Goal: Task Accomplishment & Management: Use online tool/utility

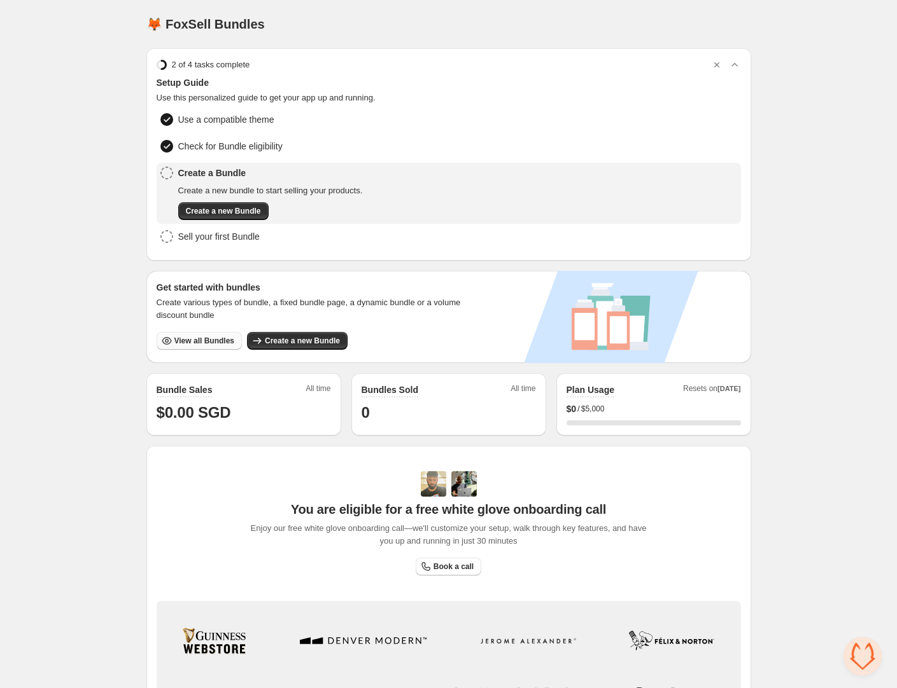
click at [200, 339] on span "View all Bundles" at bounding box center [204, 341] width 60 height 10
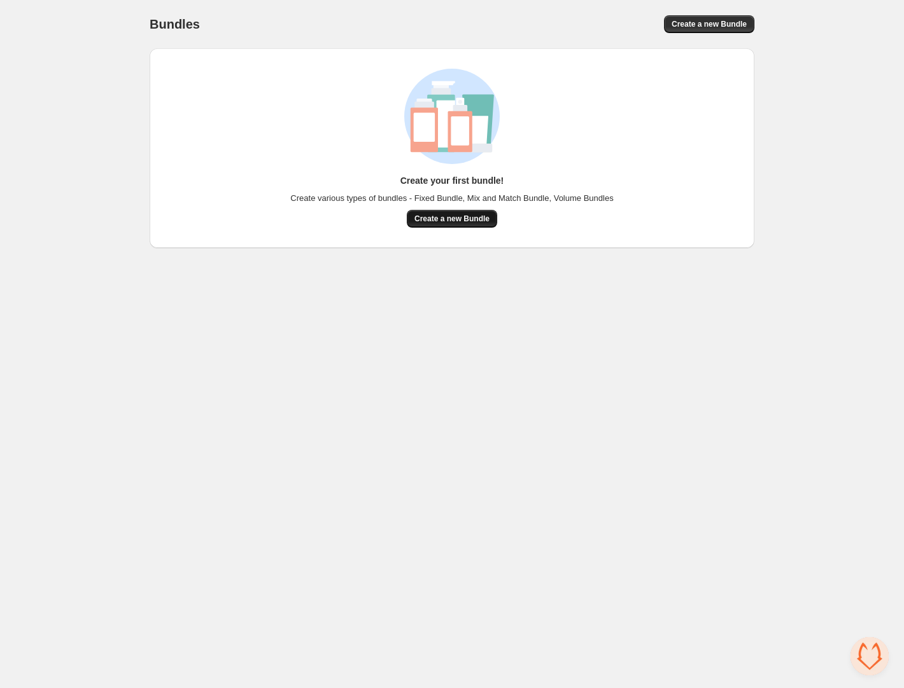
click at [459, 218] on span "Create a new Bundle" at bounding box center [451, 219] width 75 height 10
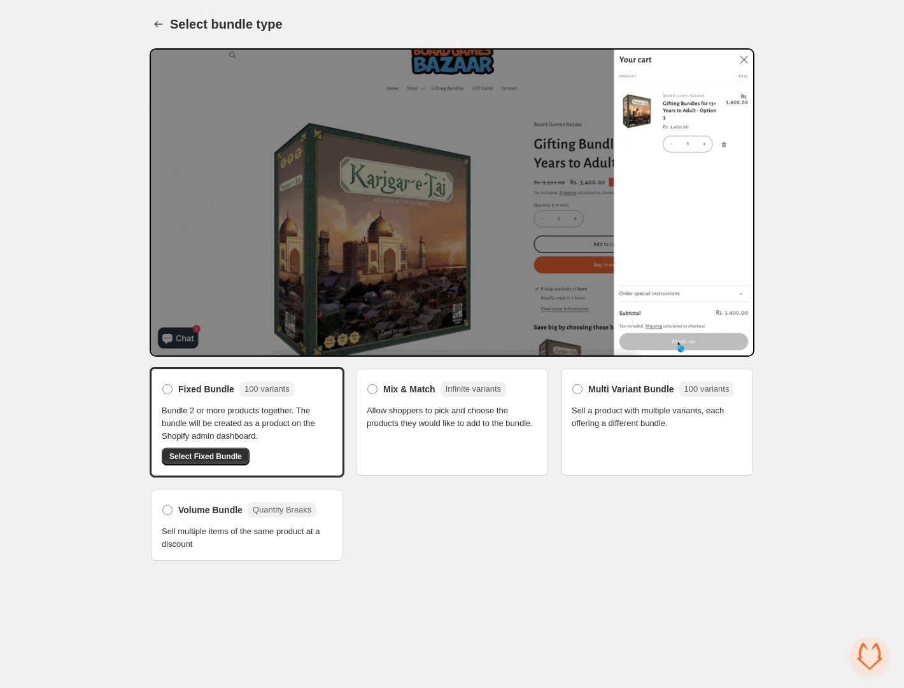
click at [473, 428] on span "Allow shoppers to pick and choose the products they would like to add to the bu…" at bounding box center [452, 417] width 171 height 25
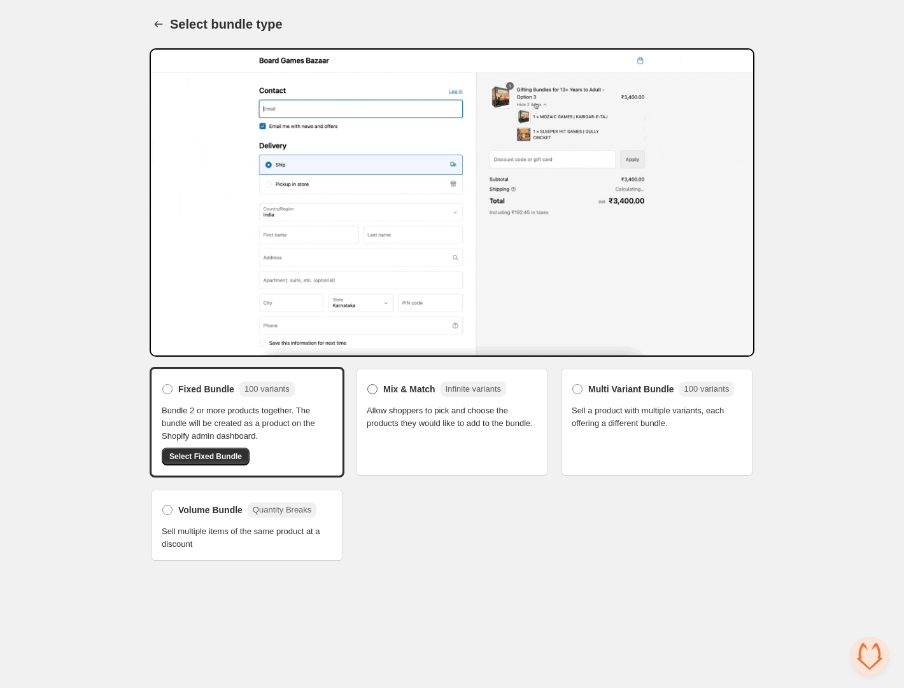
click at [376, 386] on span at bounding box center [372, 389] width 10 height 10
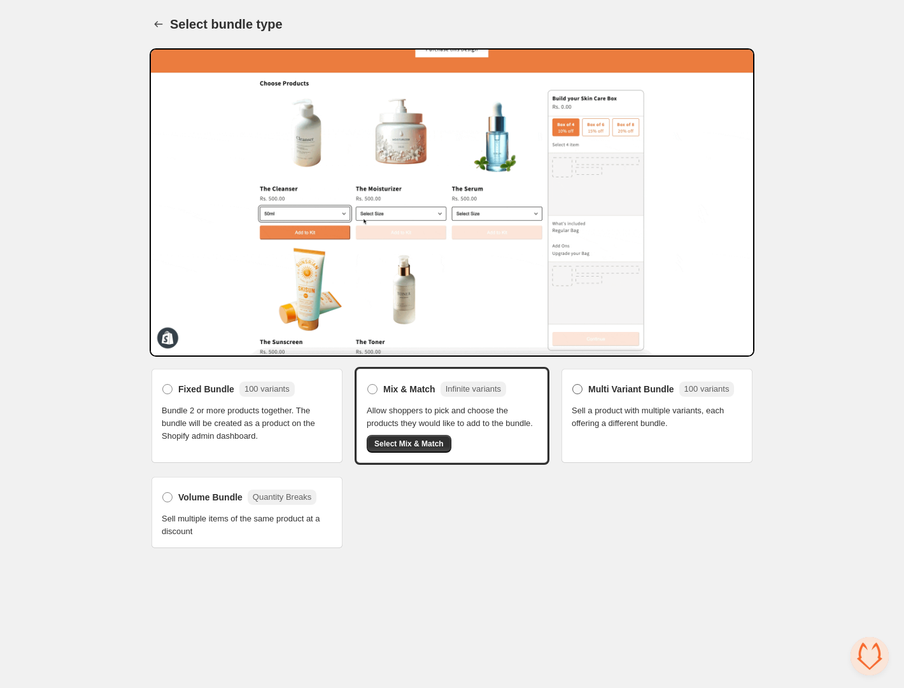
click at [578, 386] on span at bounding box center [577, 389] width 10 height 10
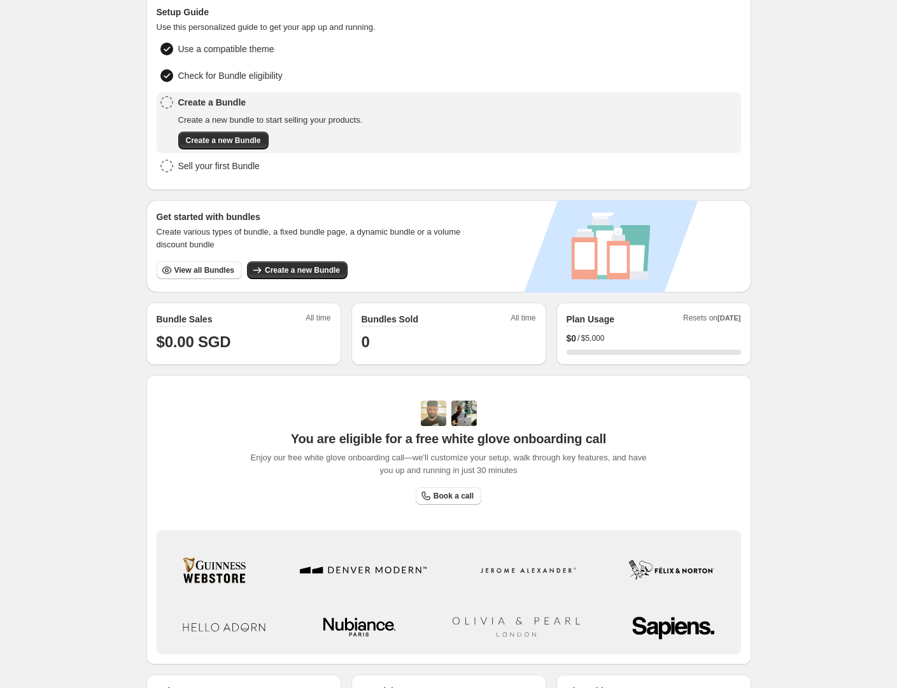
scroll to position [152, 0]
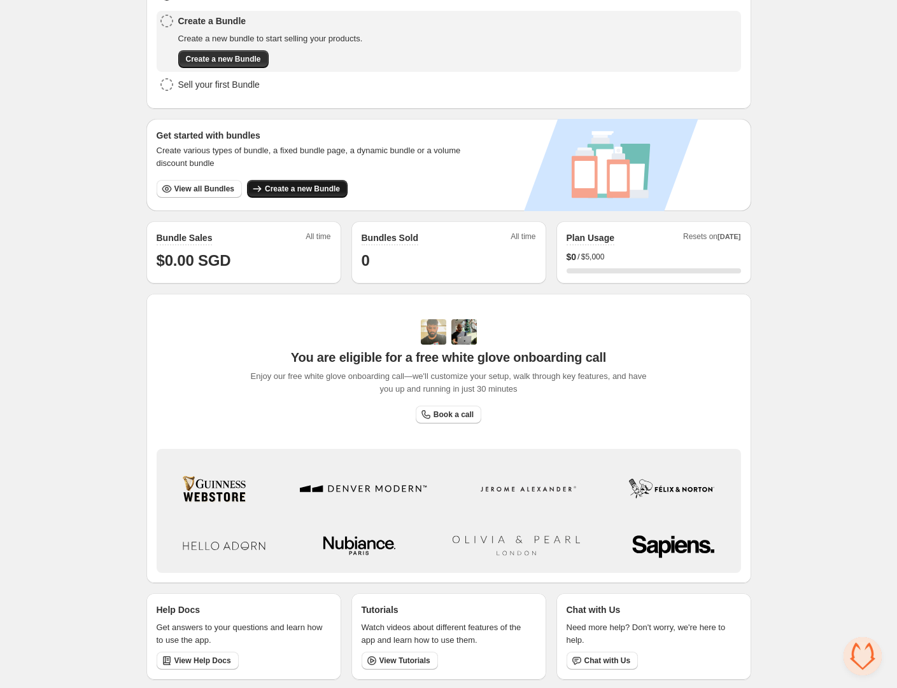
click at [321, 184] on span "Create a new Bundle" at bounding box center [302, 189] width 75 height 10
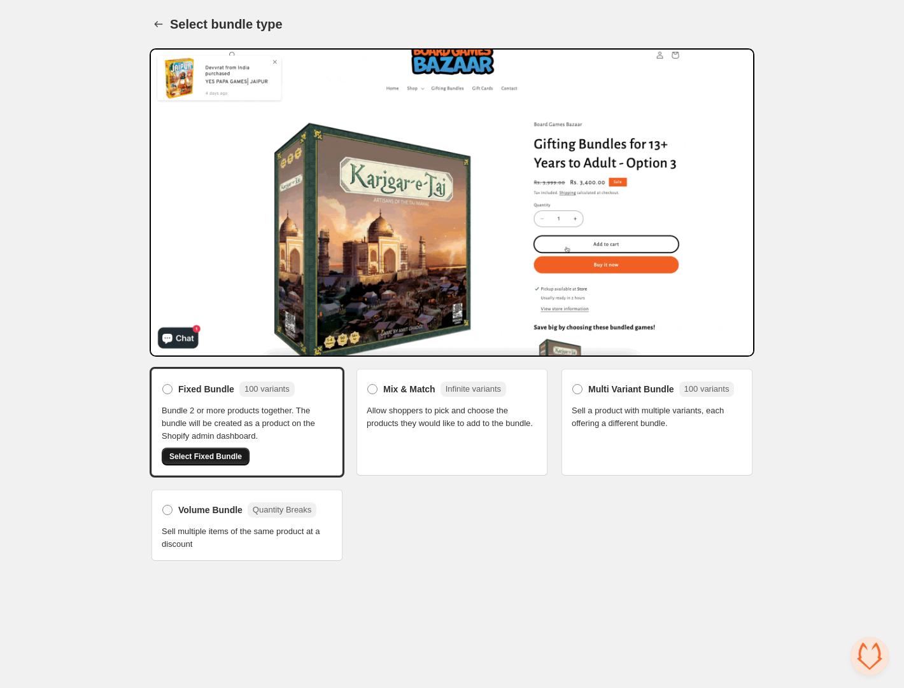
click at [214, 454] on span "Select Fixed Bundle" at bounding box center [205, 457] width 73 height 10
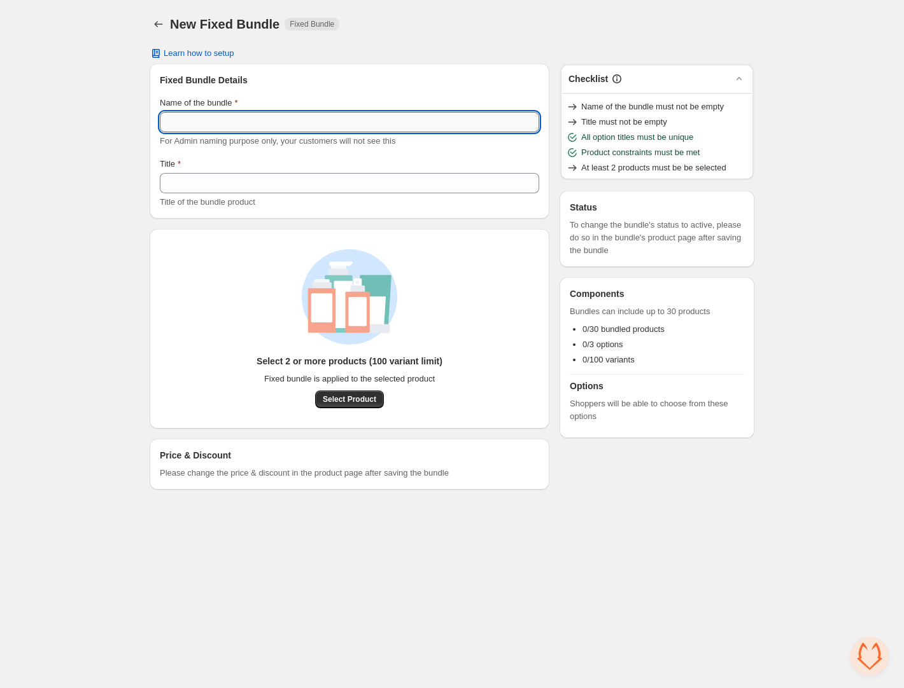
click at [207, 123] on input "Name of the bundle" at bounding box center [349, 122] width 379 height 20
type input "****"
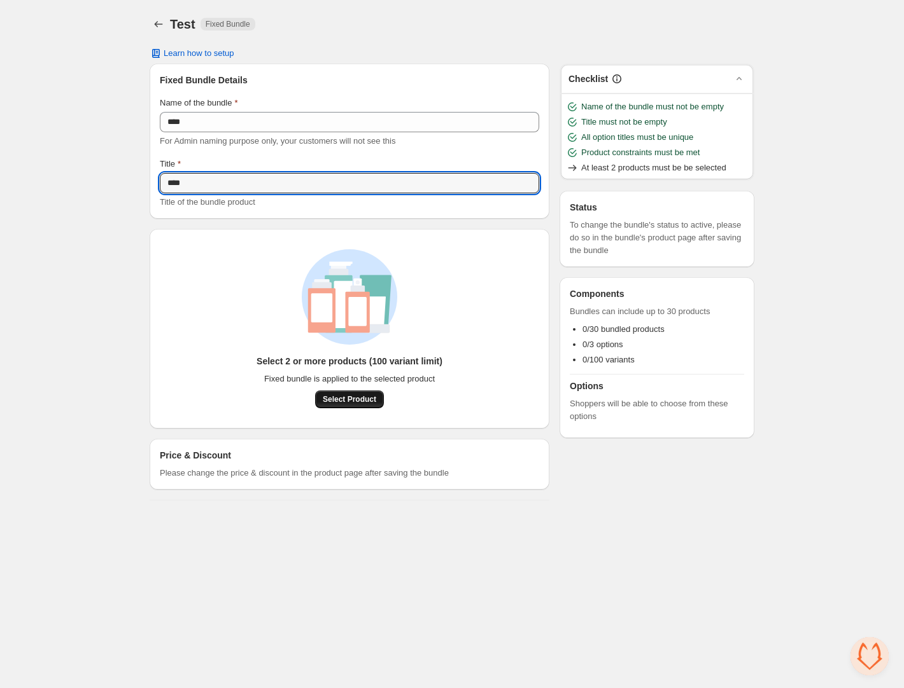
type input "****"
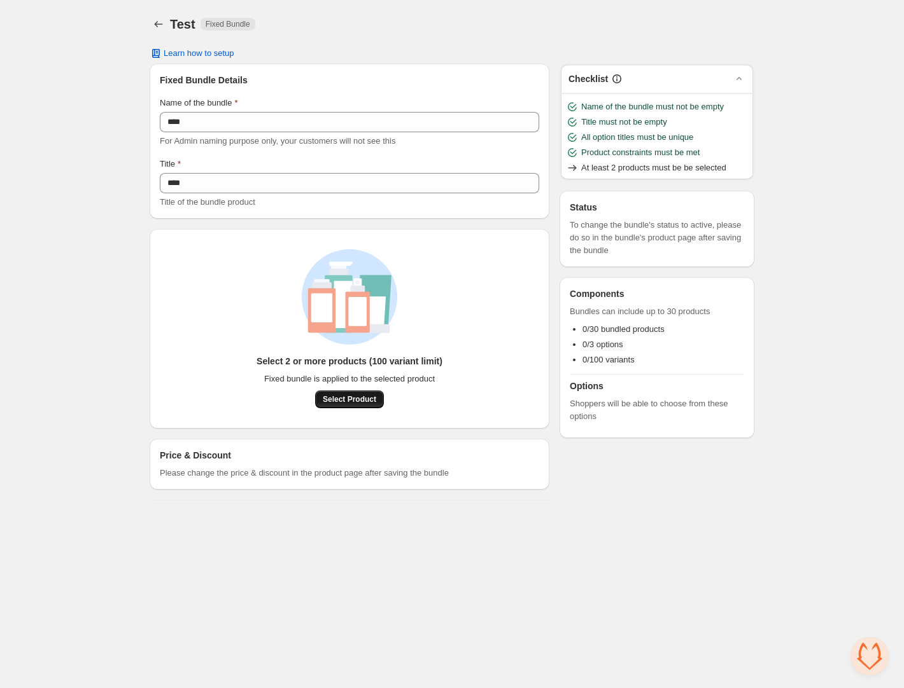
click at [363, 399] on span "Select Product" at bounding box center [349, 399] width 53 height 10
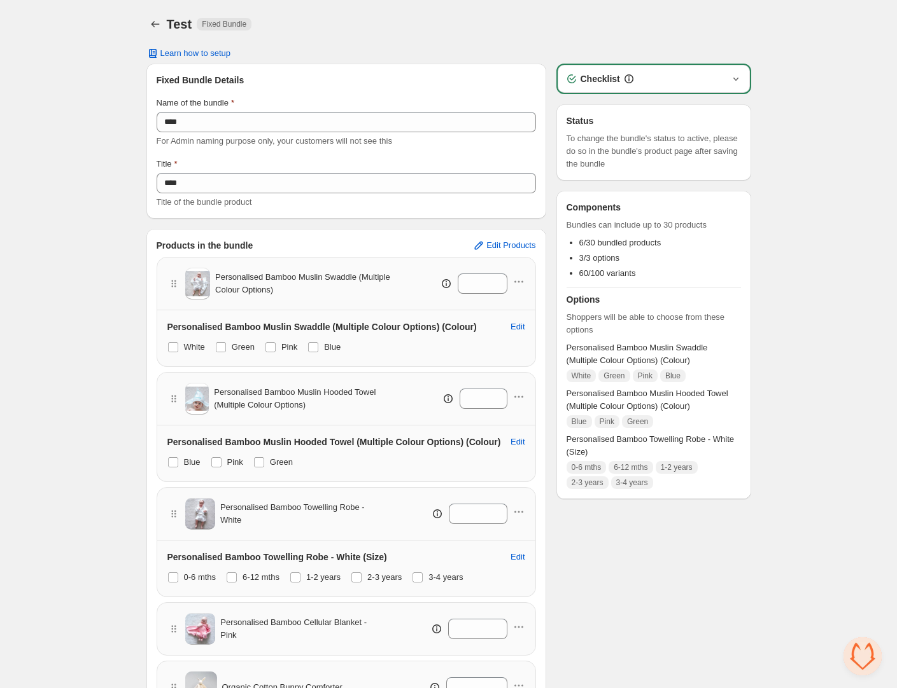
click at [737, 78] on icon "button" at bounding box center [734, 79] width 5 height 3
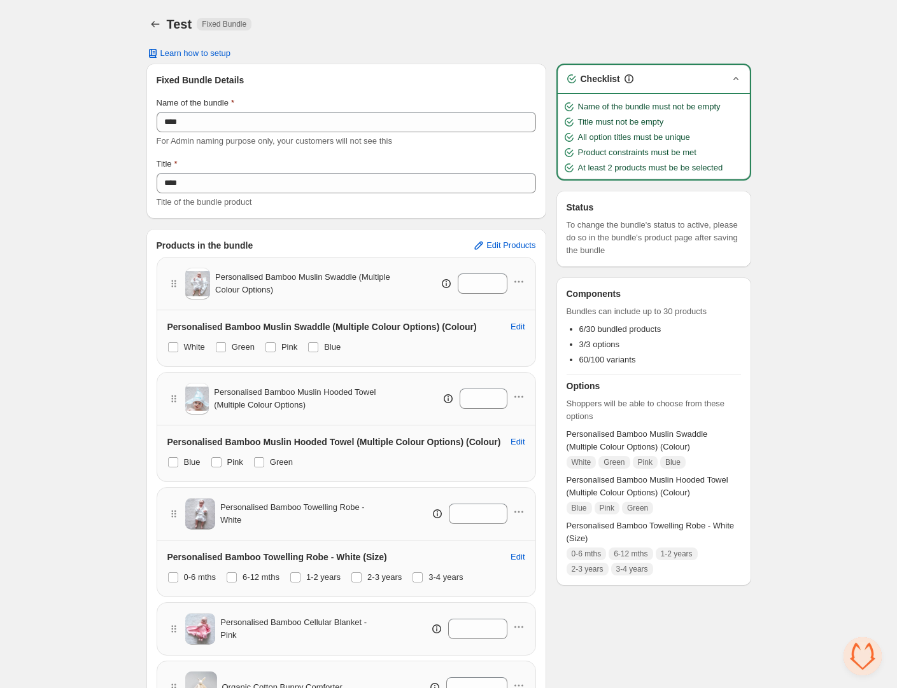
click at [737, 78] on icon "button" at bounding box center [735, 79] width 13 height 13
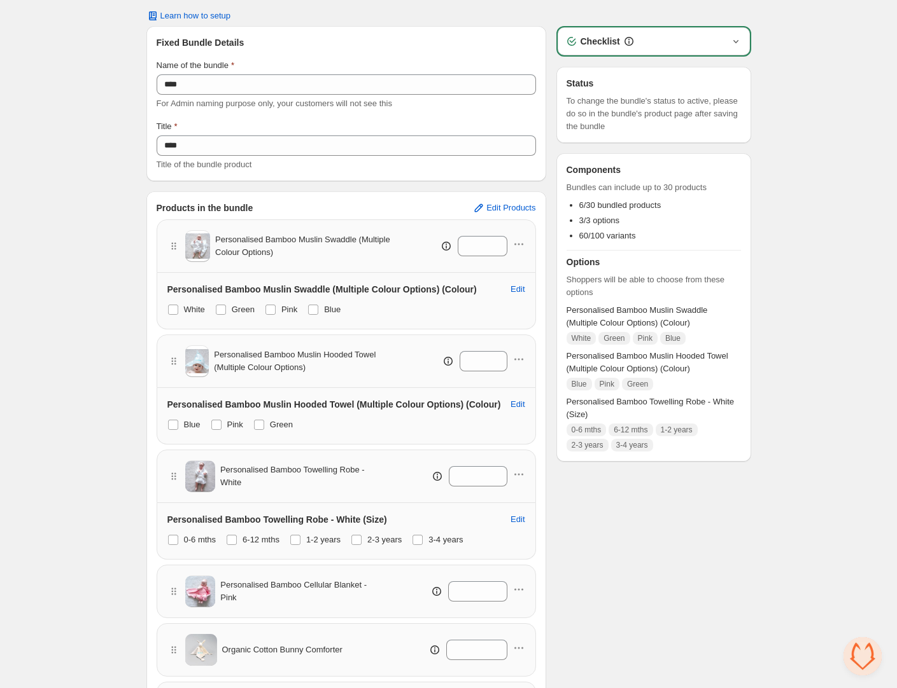
scroll to position [177, 0]
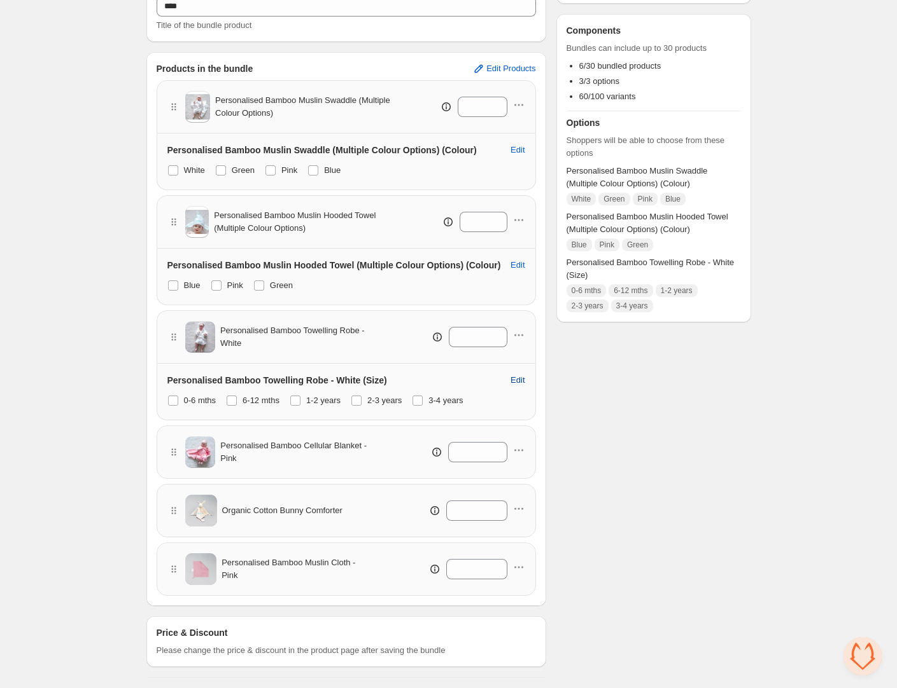
click at [513, 377] on span "Edit" at bounding box center [517, 380] width 14 height 10
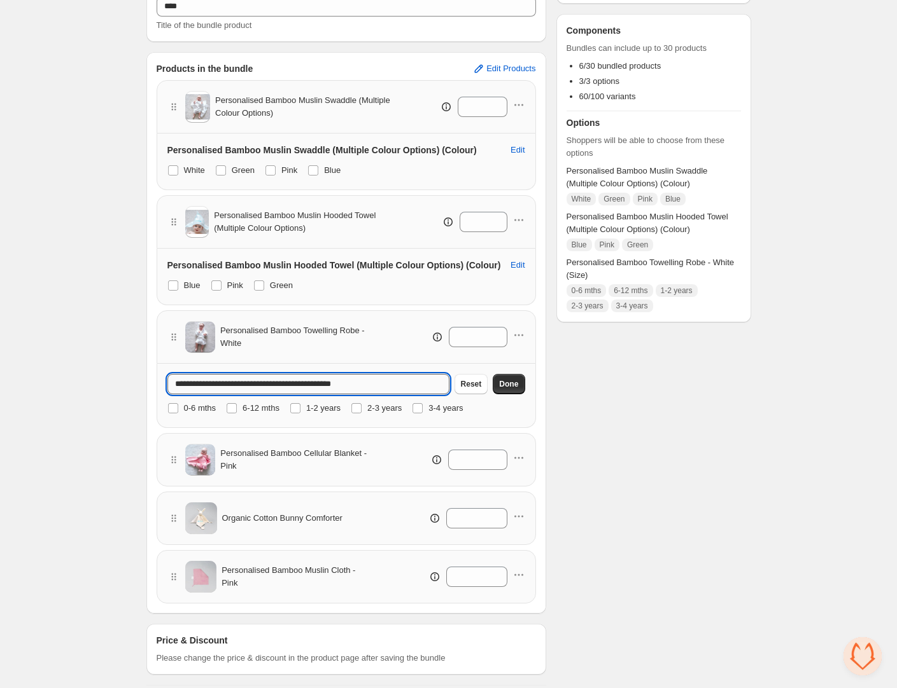
drag, startPoint x: 319, startPoint y: 382, endPoint x: 406, endPoint y: 384, distance: 87.2
click at [406, 384] on input "**********" at bounding box center [308, 384] width 282 height 20
type input "**********"
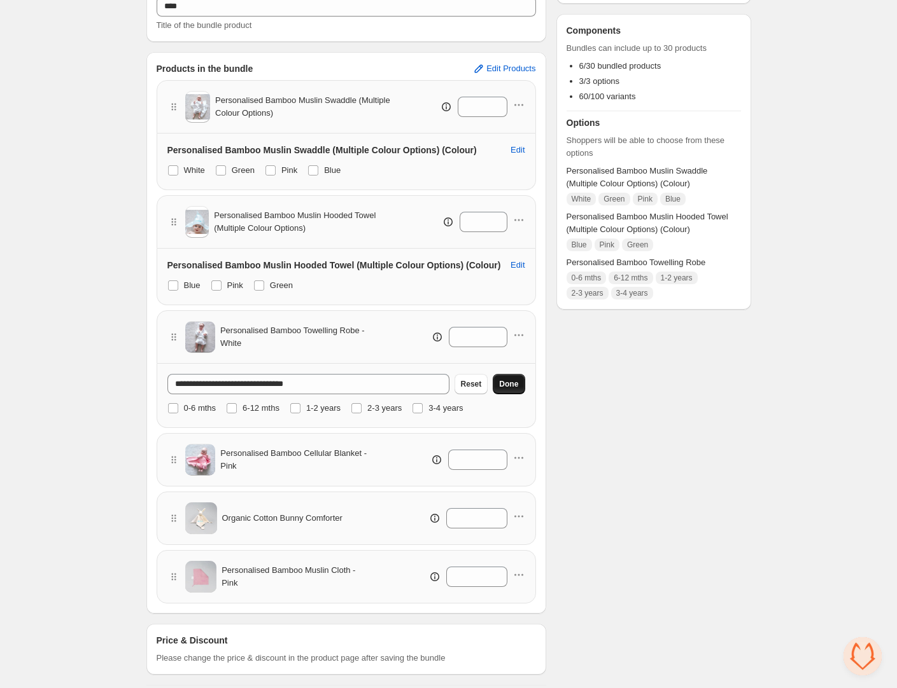
click at [513, 383] on span "Done" at bounding box center [508, 384] width 19 height 10
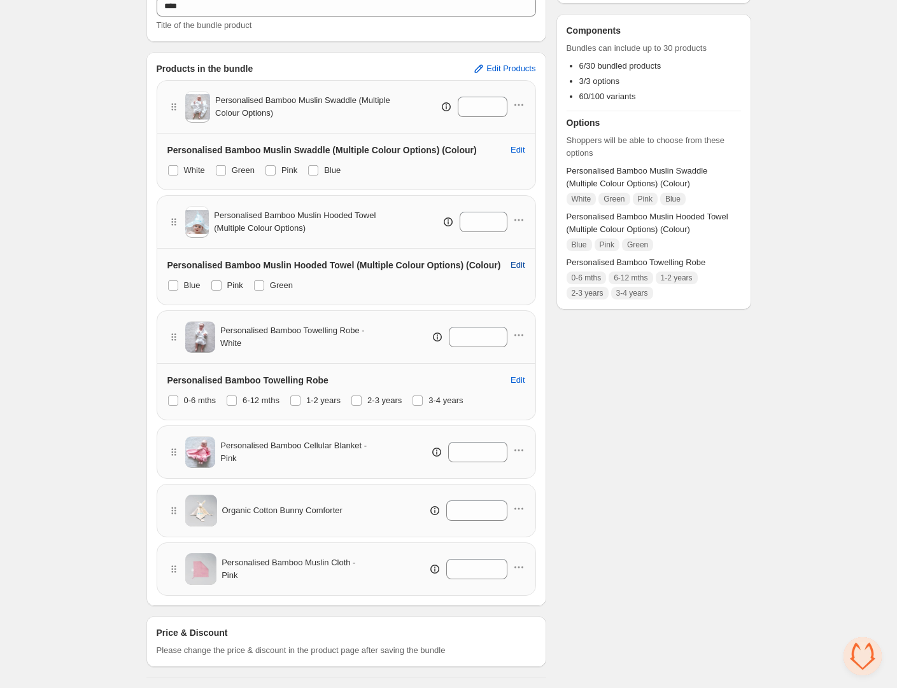
click at [518, 263] on span "Edit" at bounding box center [517, 265] width 14 height 10
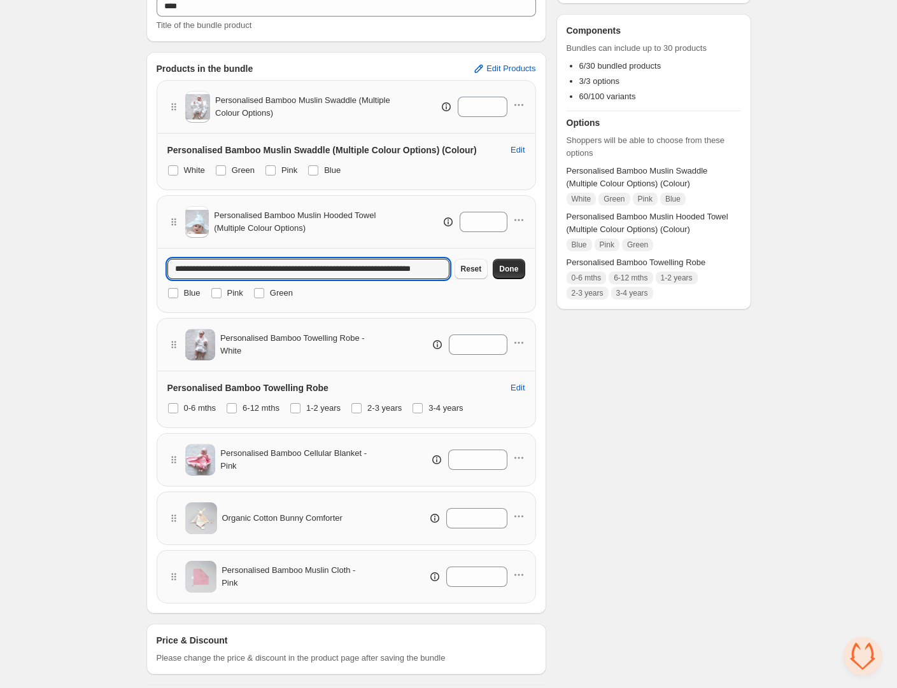
scroll to position [0, 38]
drag, startPoint x: 344, startPoint y: 270, endPoint x: 503, endPoint y: 271, distance: 159.1
click at [503, 271] on div "**********" at bounding box center [346, 269] width 358 height 20
type input "**********"
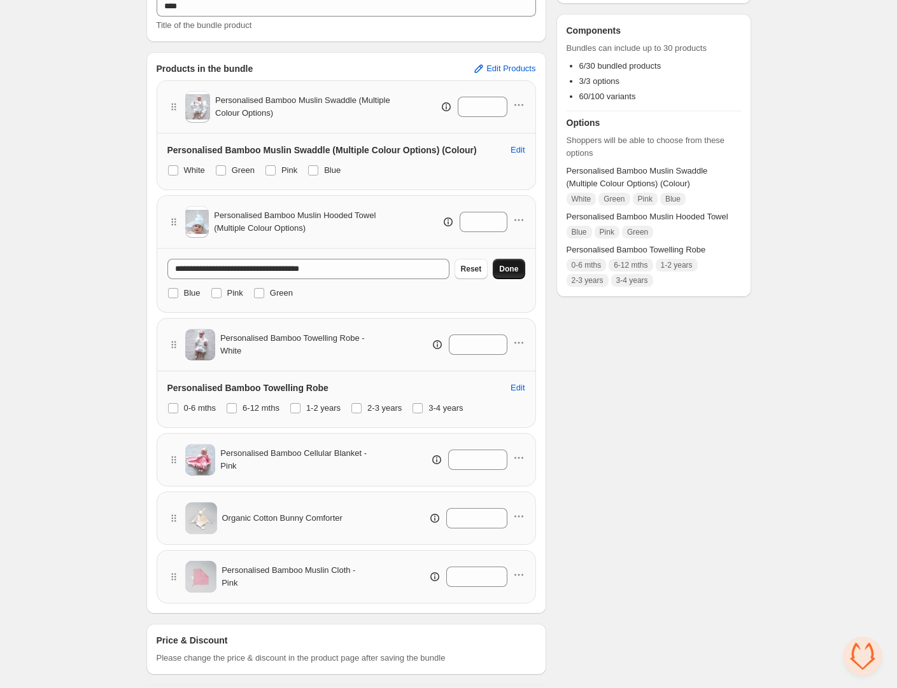
click at [514, 269] on span "Done" at bounding box center [508, 269] width 19 height 10
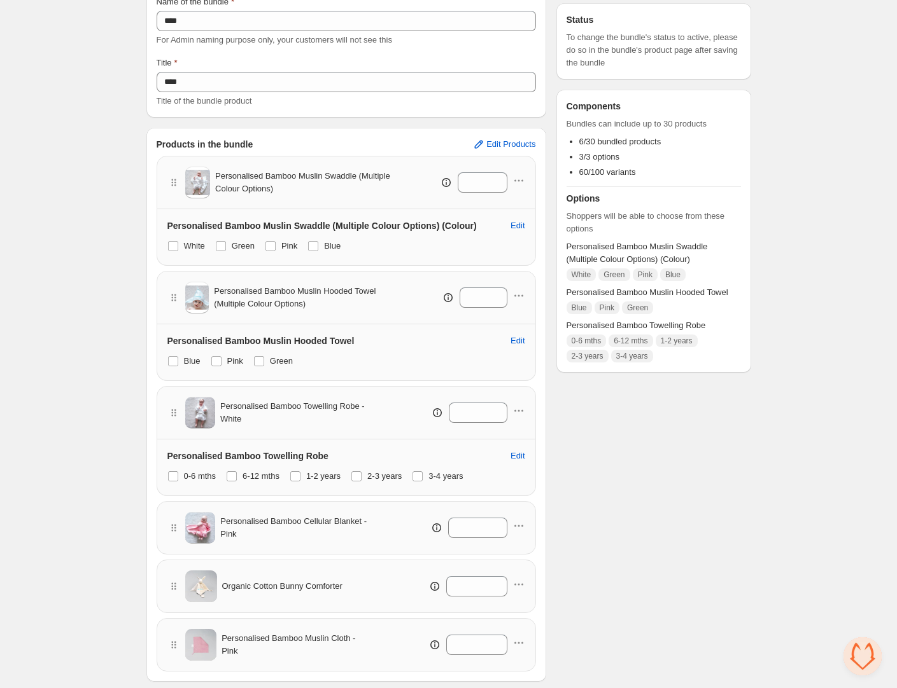
scroll to position [87, 0]
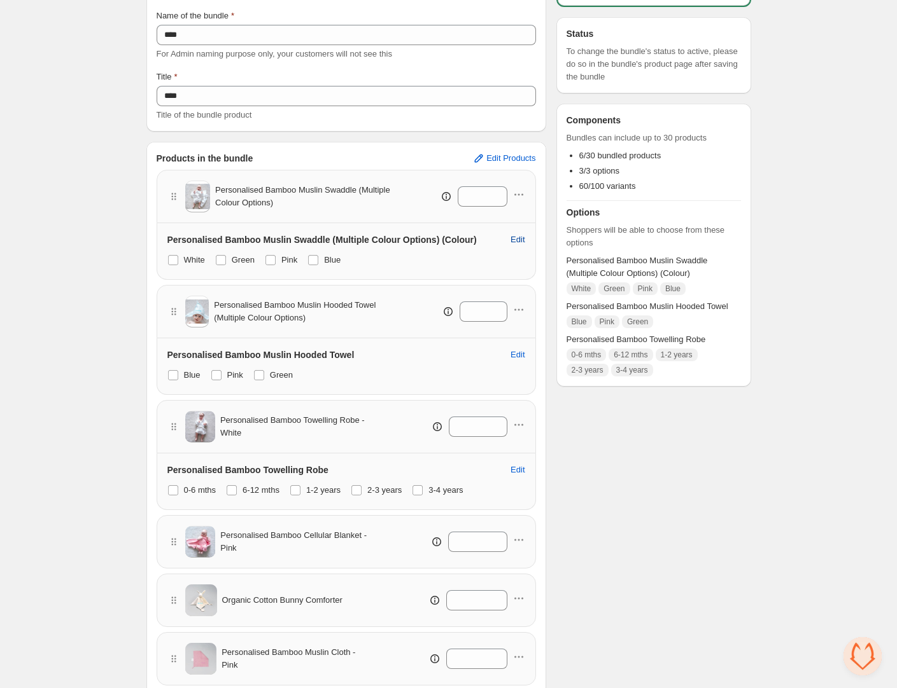
click at [518, 239] on span "Edit" at bounding box center [517, 240] width 14 height 10
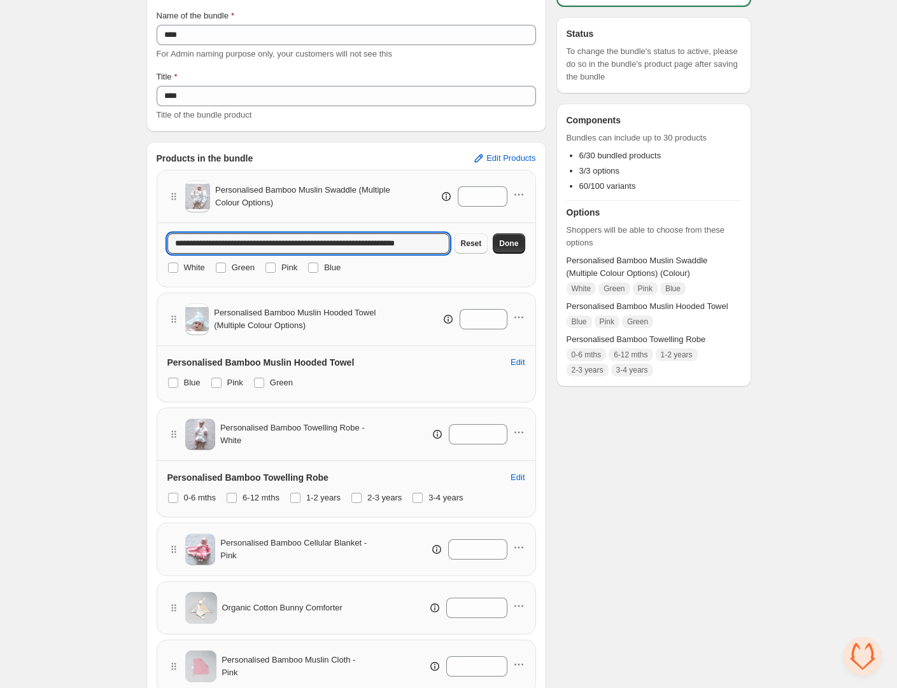
scroll to position [0, 16]
drag, startPoint x: 324, startPoint y: 243, endPoint x: 478, endPoint y: 244, distance: 154.6
click at [478, 244] on div "**********" at bounding box center [346, 244] width 358 height 20
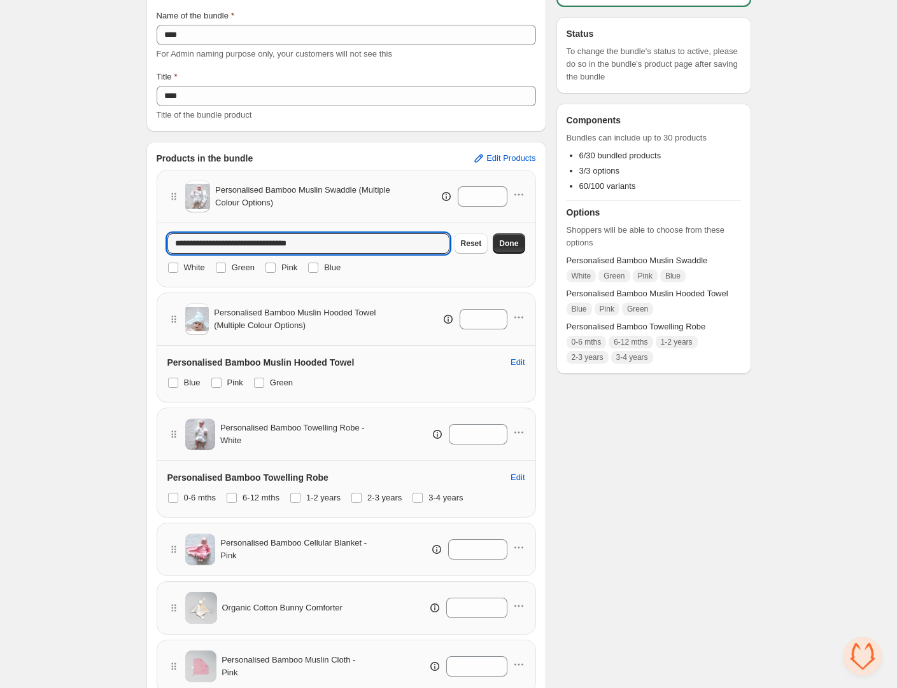
scroll to position [0, 0]
type input "**********"
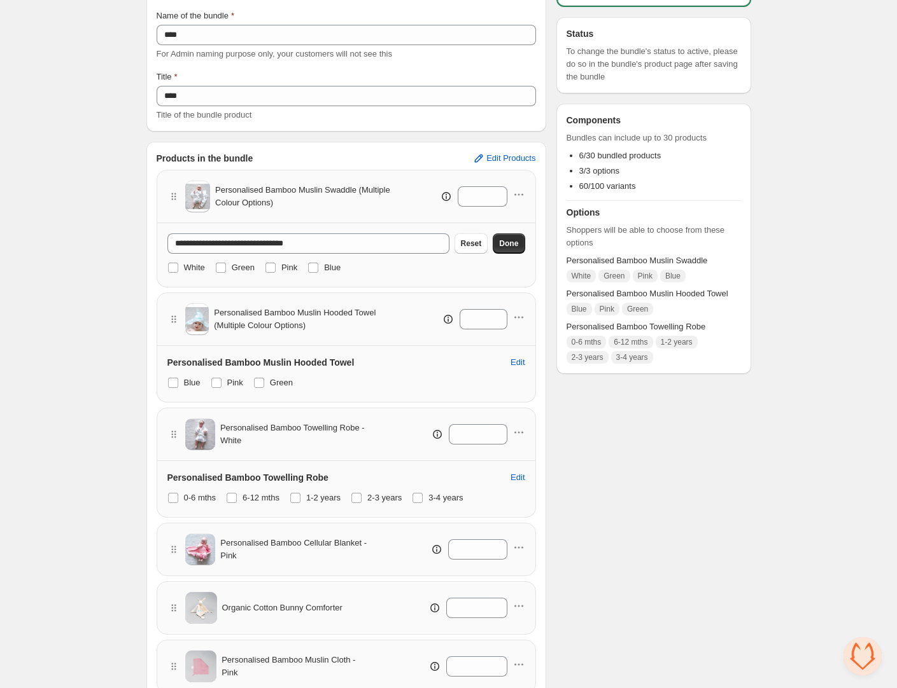
click at [672, 498] on div "Checklist Status To change the bundle's status to active, please do so in the b…" at bounding box center [653, 375] width 195 height 799
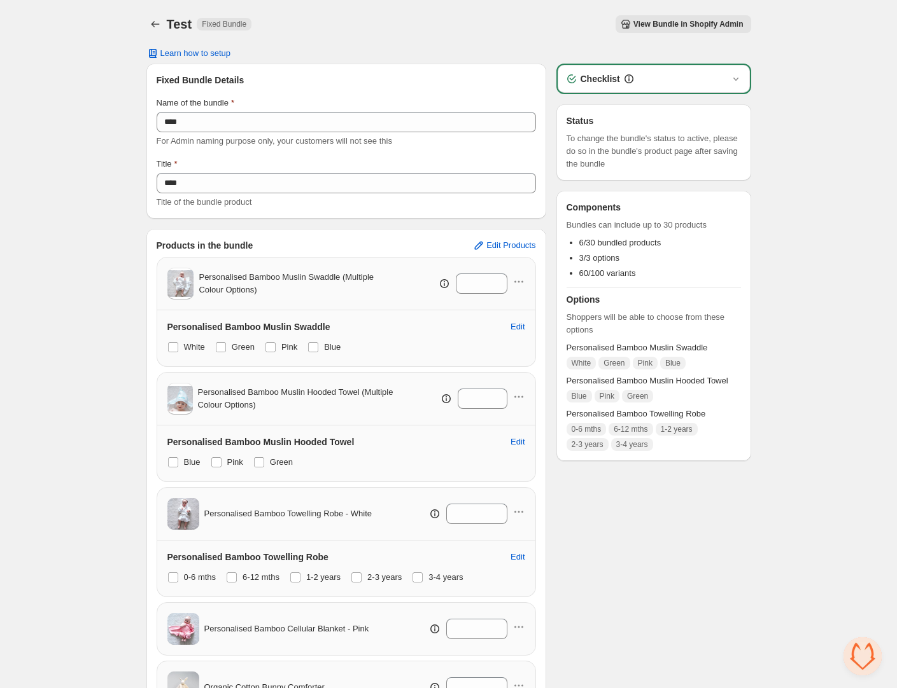
click at [655, 27] on span "View Bundle in Shopify Admin" at bounding box center [688, 24] width 110 height 10
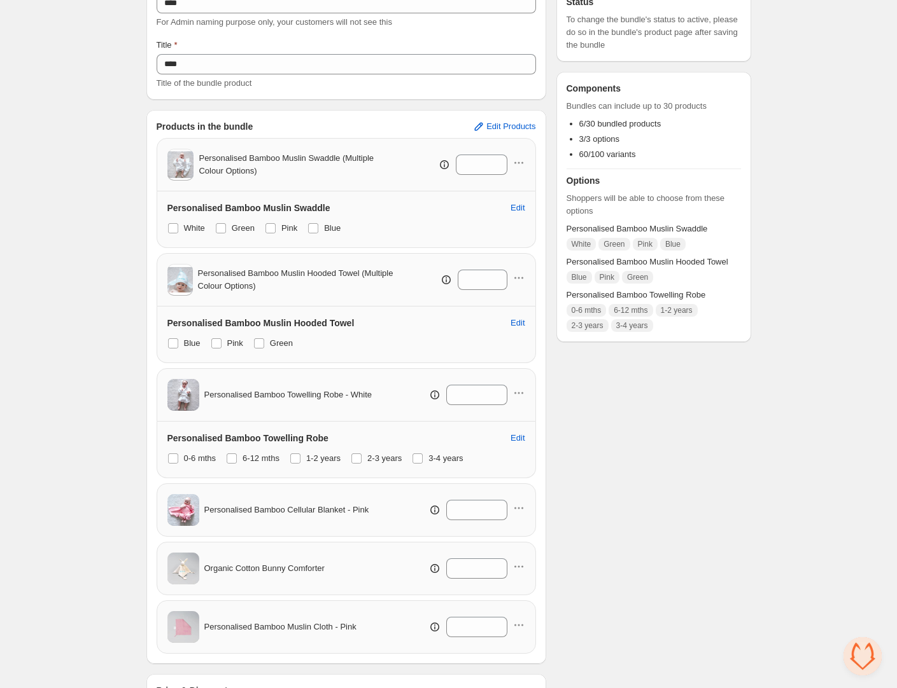
scroll to position [218, 0]
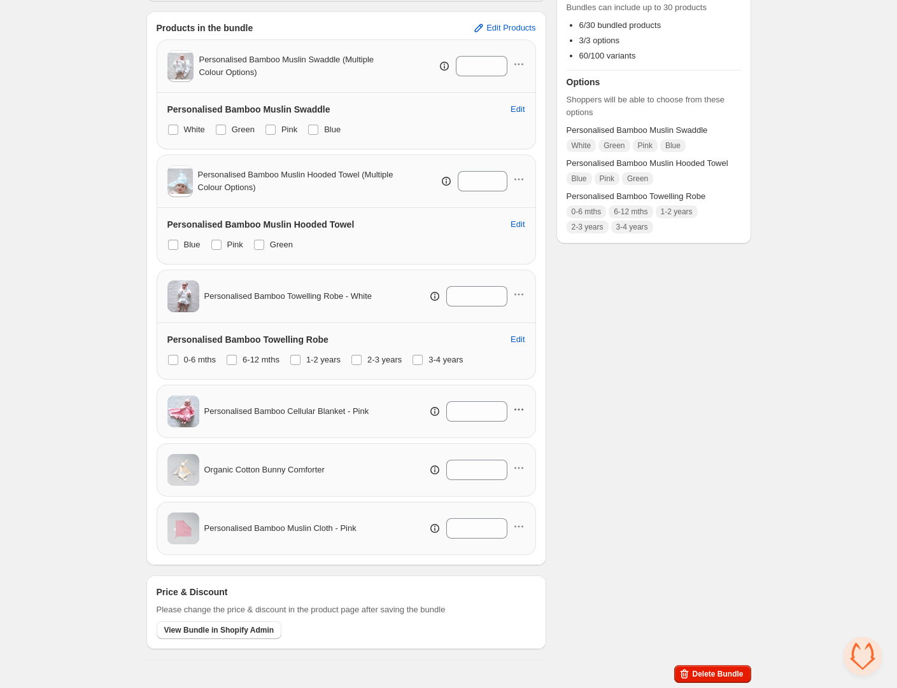
click at [518, 408] on icon "button" at bounding box center [518, 409] width 13 height 13
click at [718, 401] on div "Checklist Status To change the bundle's status to active, please do so in the b…" at bounding box center [653, 253] width 195 height 814
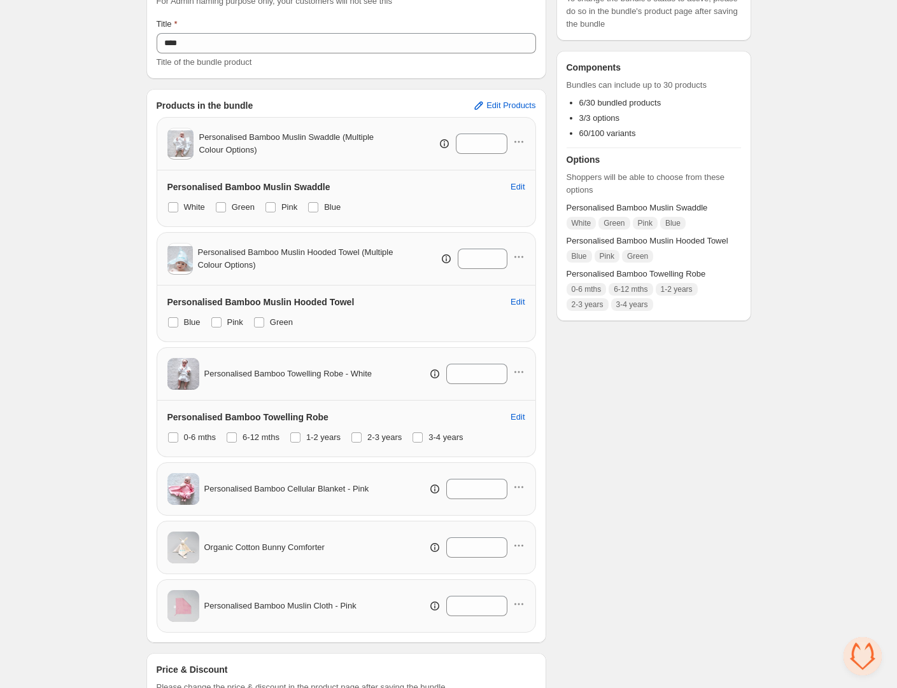
scroll to position [0, 0]
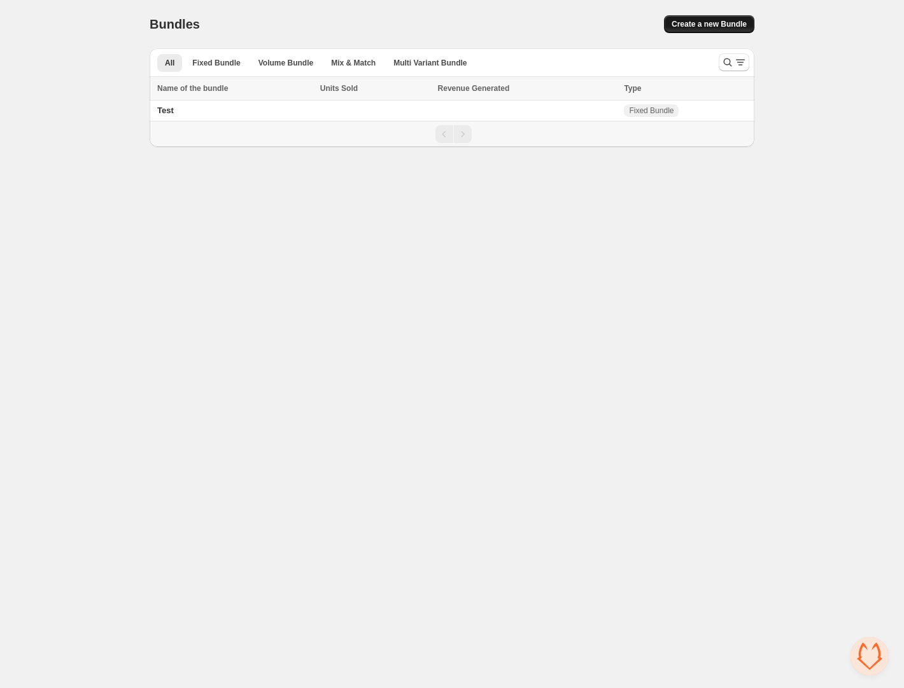
click at [691, 22] on span "Create a new Bundle" at bounding box center [708, 24] width 75 height 10
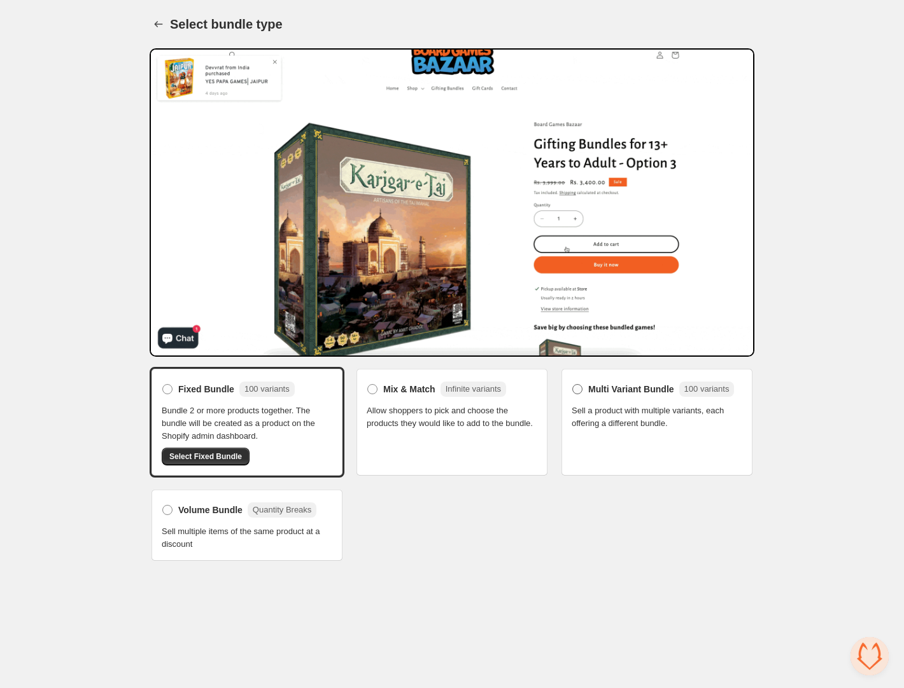
click at [579, 389] on span at bounding box center [577, 389] width 10 height 10
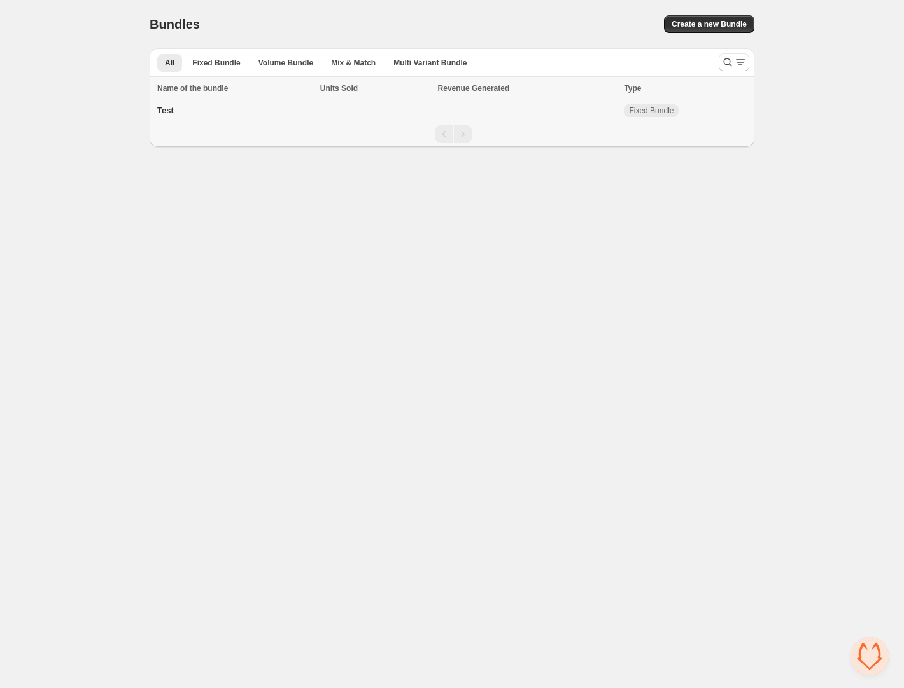
click at [167, 111] on span "Test" at bounding box center [165, 111] width 17 height 10
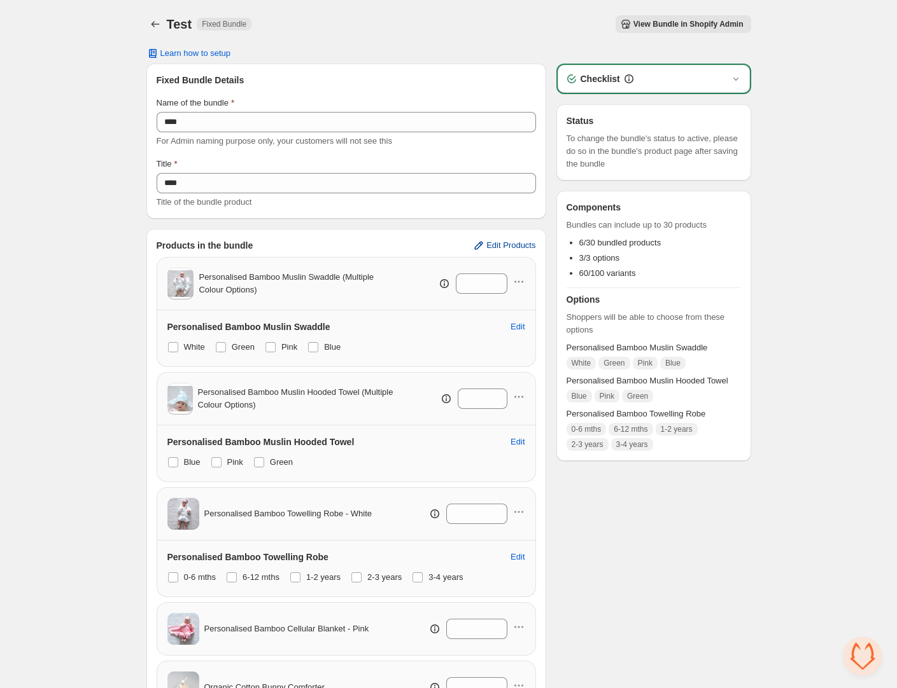
click at [506, 246] on span "Edit Products" at bounding box center [510, 246] width 49 height 10
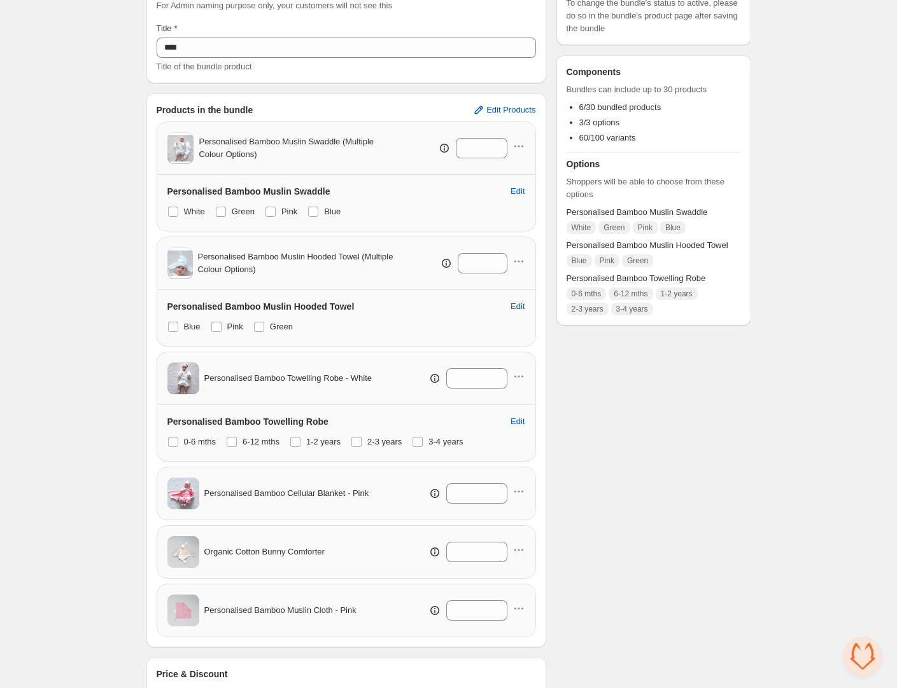
scroll to position [218, 0]
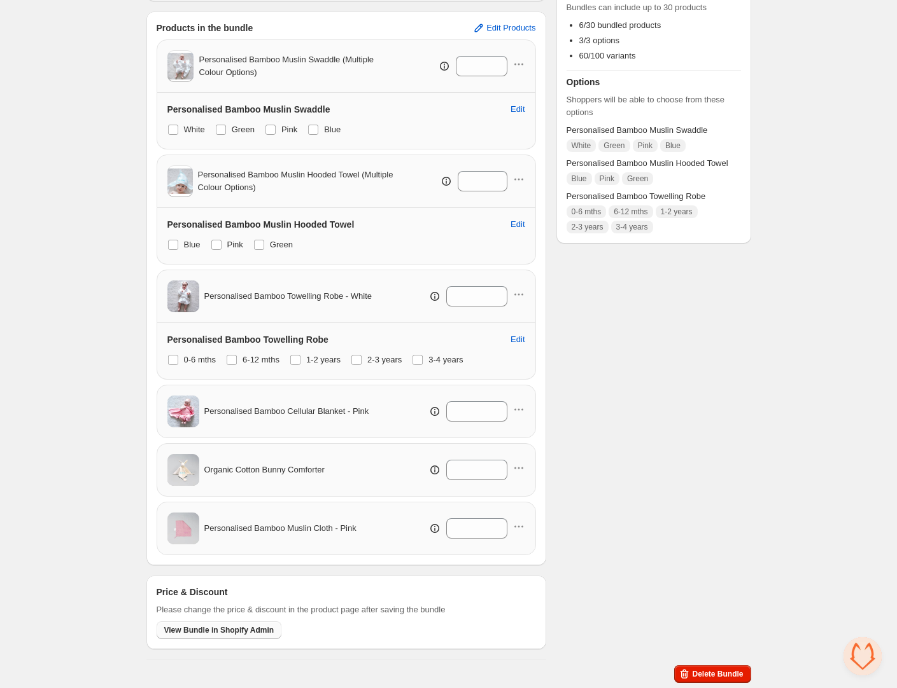
click at [192, 630] on span "View Bundle in Shopify Admin" at bounding box center [219, 630] width 110 height 10
click at [718, 433] on div "Checklist Status To change the bundle's status to active, please do so in the b…" at bounding box center [653, 253] width 195 height 814
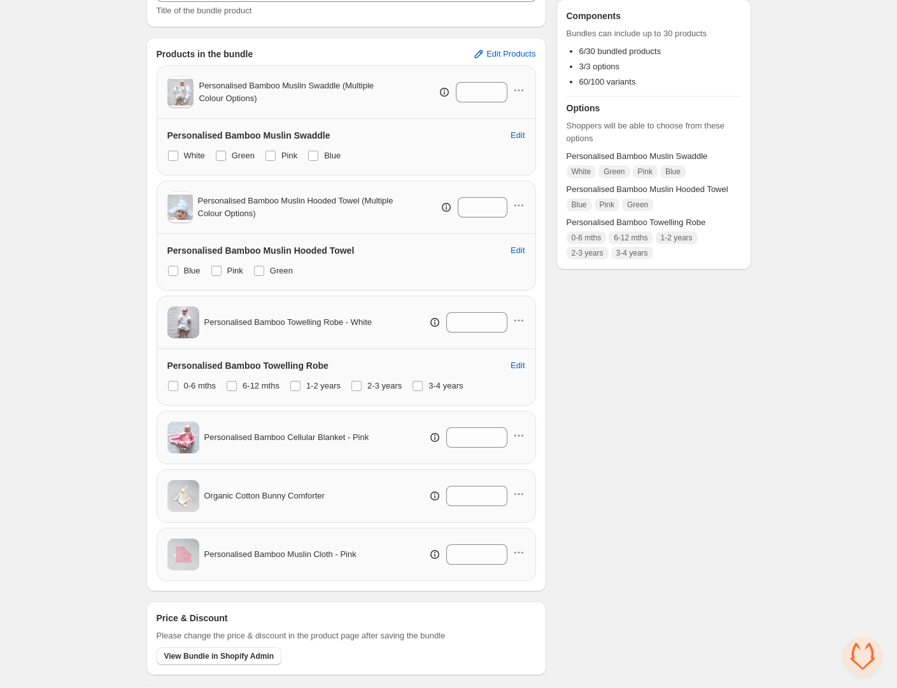
scroll to position [211, 0]
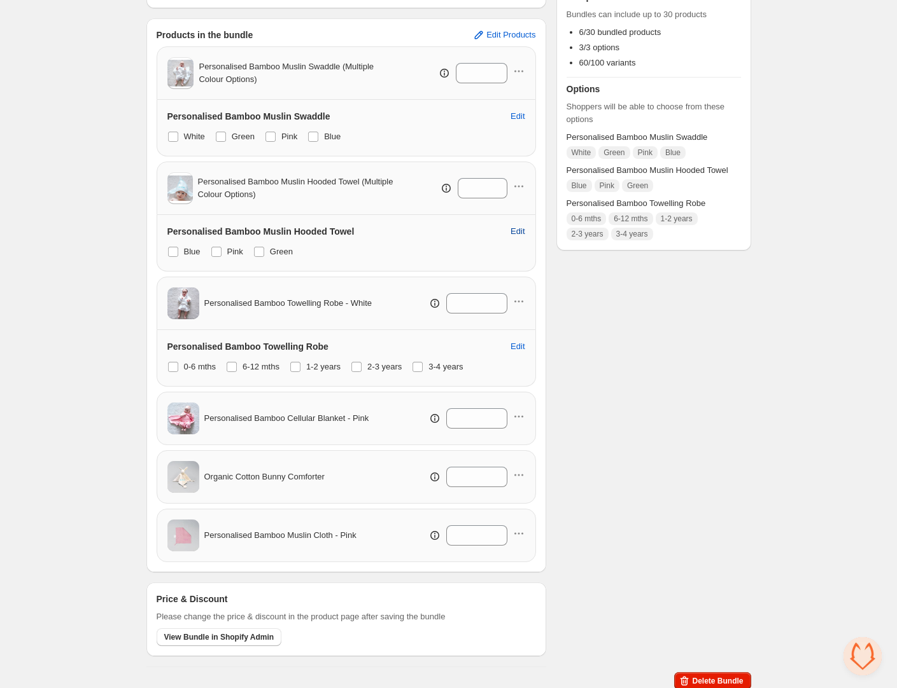
click at [515, 232] on span "Edit" at bounding box center [517, 232] width 14 height 10
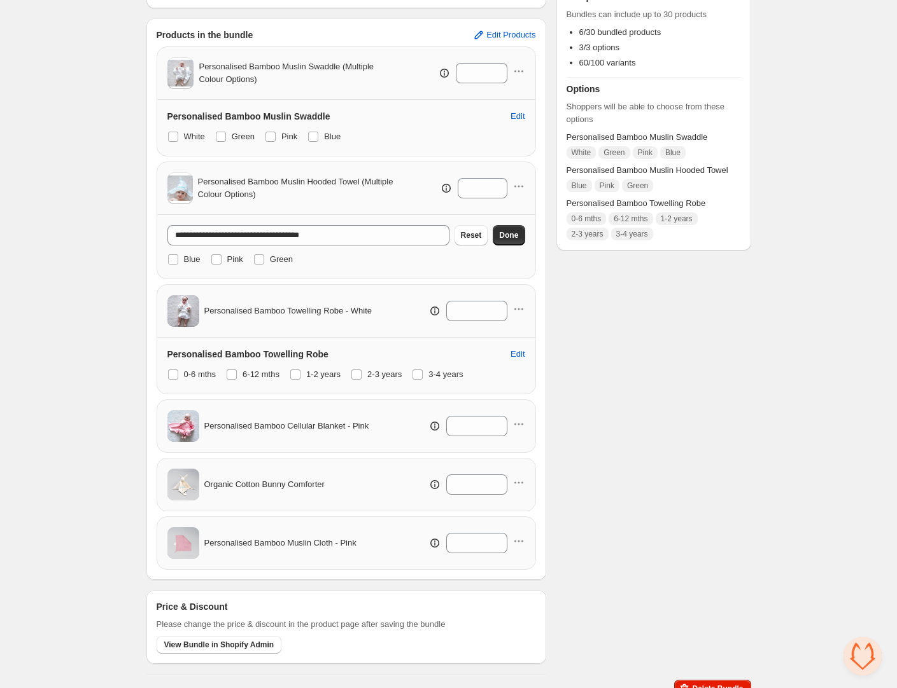
click at [647, 358] on div "Checklist Status To change the bundle's status to active, please do so in the b…" at bounding box center [653, 264] width 195 height 822
click at [512, 239] on span "Done" at bounding box center [508, 235] width 19 height 10
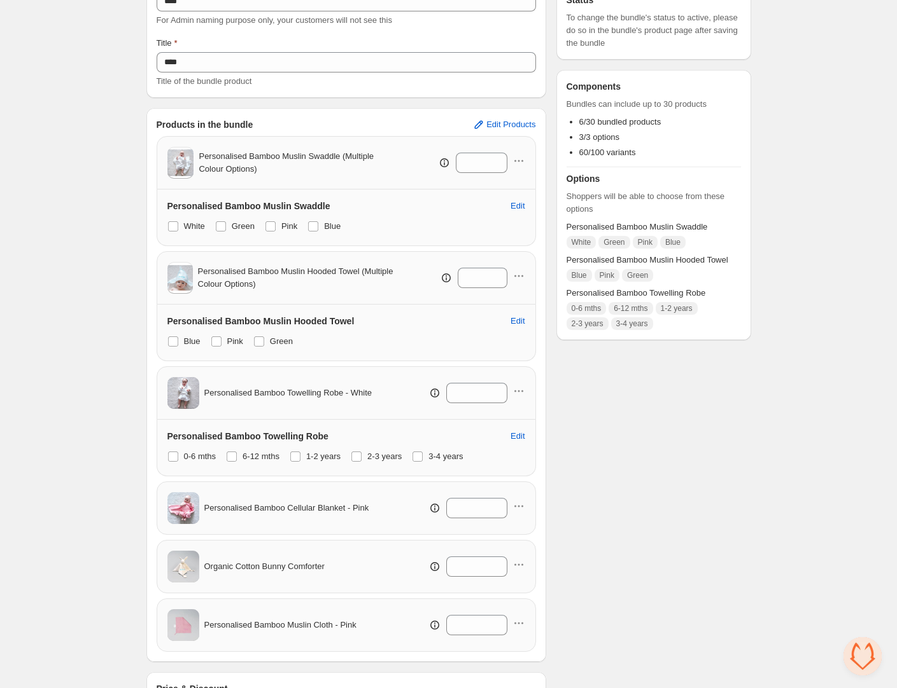
scroll to position [0, 0]
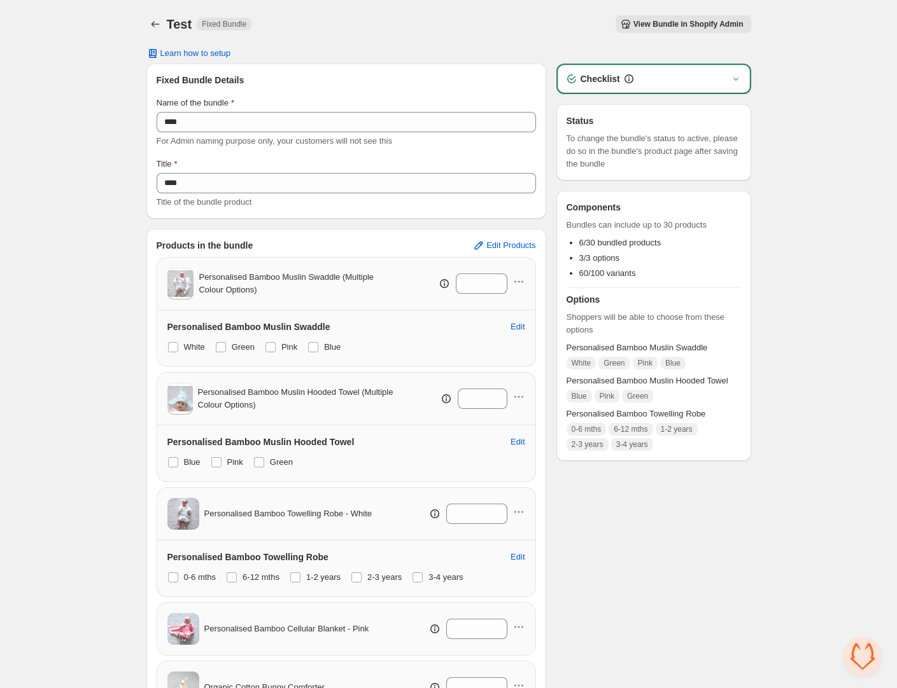
click at [713, 572] on div "Checklist Status To change the bundle's status to active, please do so in the b…" at bounding box center [653, 471] width 195 height 814
click at [507, 243] on span "Edit Products" at bounding box center [510, 246] width 49 height 10
click at [207, 50] on span "Learn how to setup" at bounding box center [195, 53] width 71 height 10
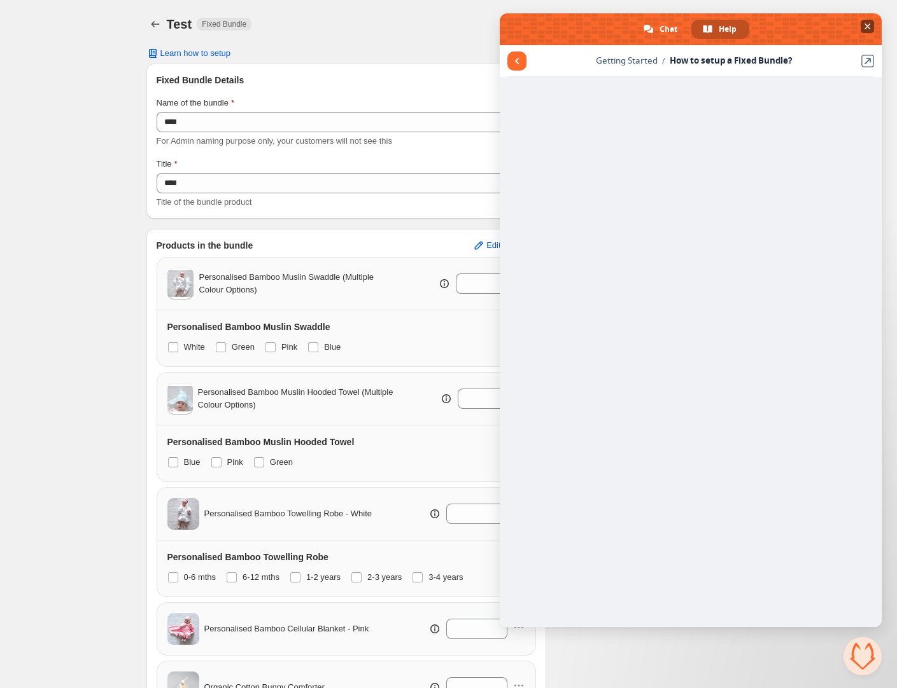
click at [870, 25] on span "Close chat" at bounding box center [866, 26] width 13 height 13
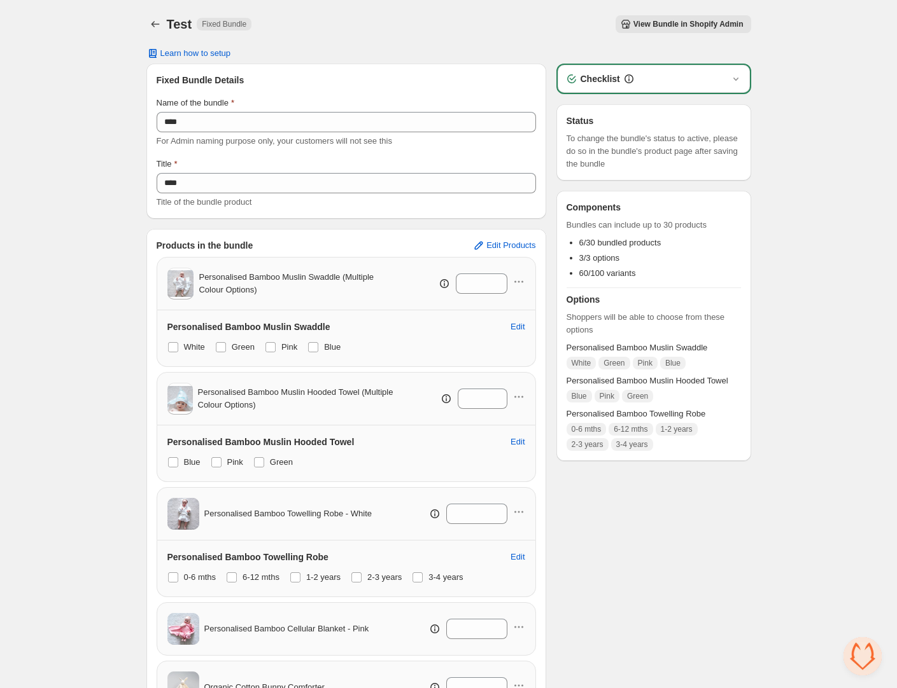
click at [690, 555] on div "Checklist Status To change the bundle's status to active, please do so in the b…" at bounding box center [653, 471] width 195 height 814
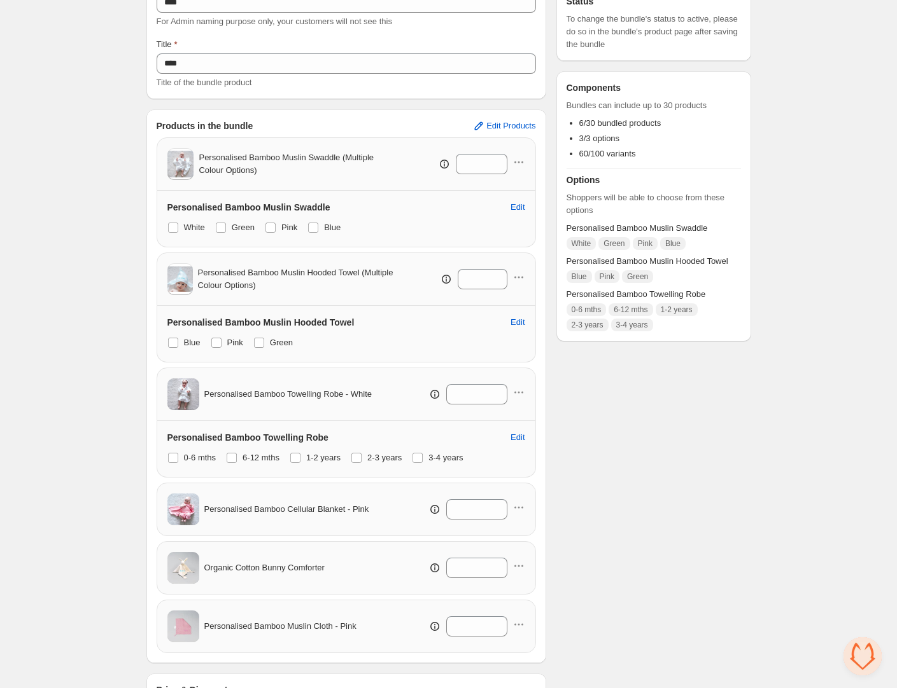
scroll to position [218, 0]
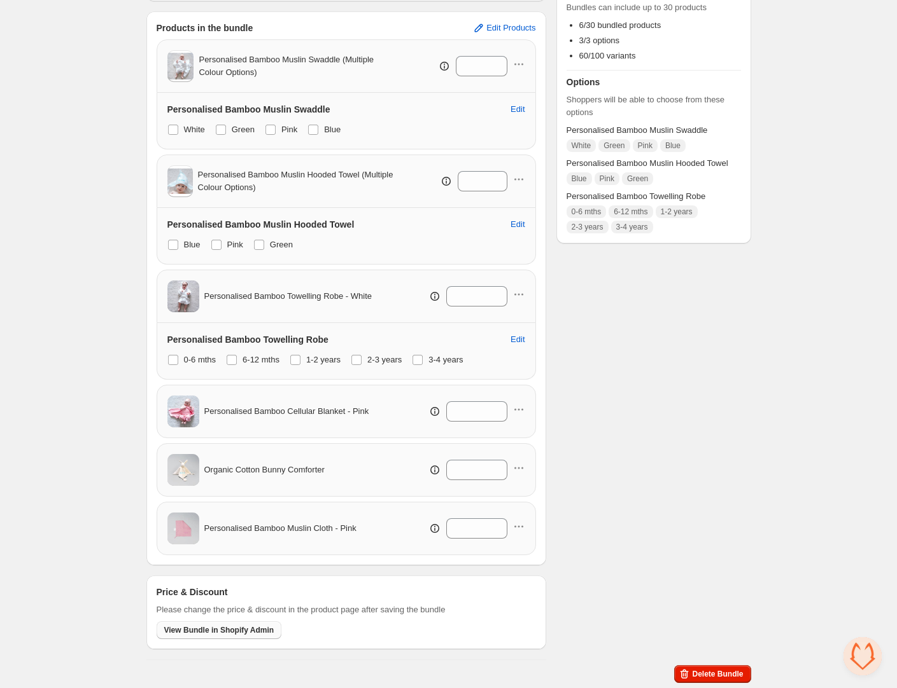
click at [215, 633] on span "View Bundle in Shopify Admin" at bounding box center [219, 630] width 110 height 10
click at [858, 657] on span "Open chat" at bounding box center [862, 657] width 38 height 38
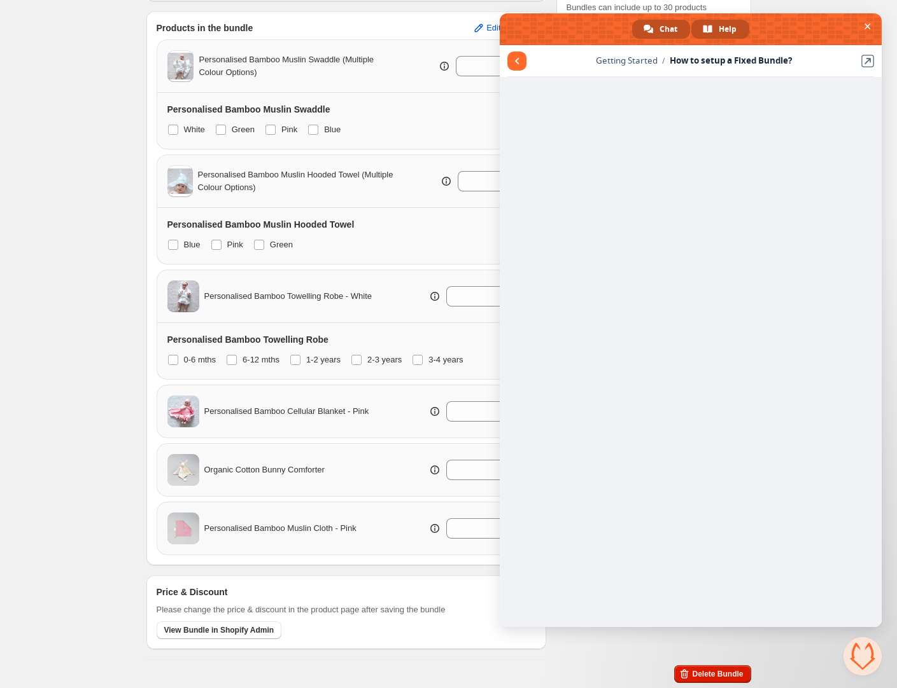
click at [671, 29] on span "Chat" at bounding box center [668, 29] width 18 height 19
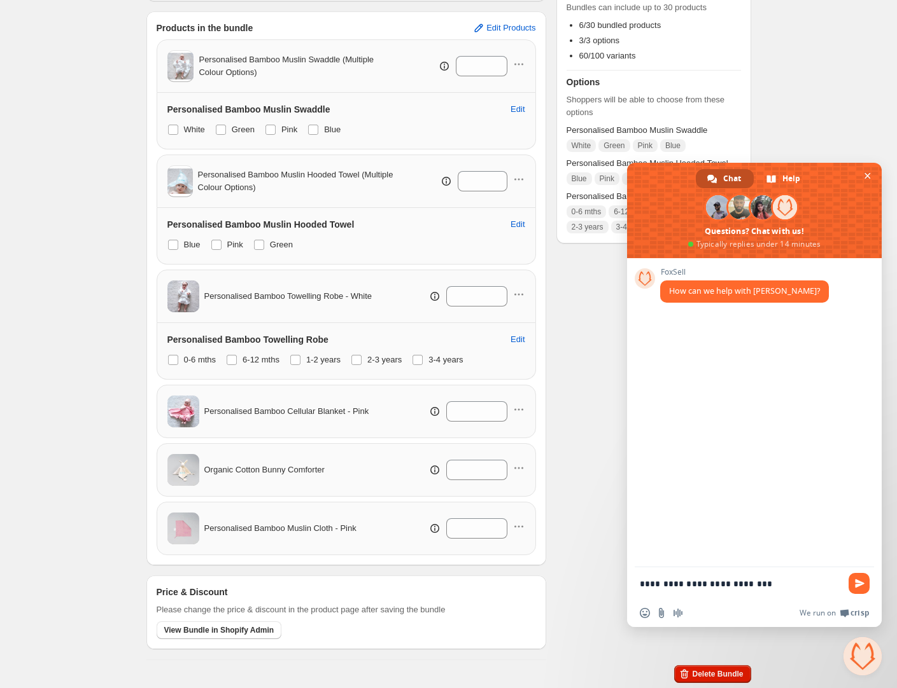
click at [653, 583] on textarea "**********" at bounding box center [739, 583] width 201 height 11
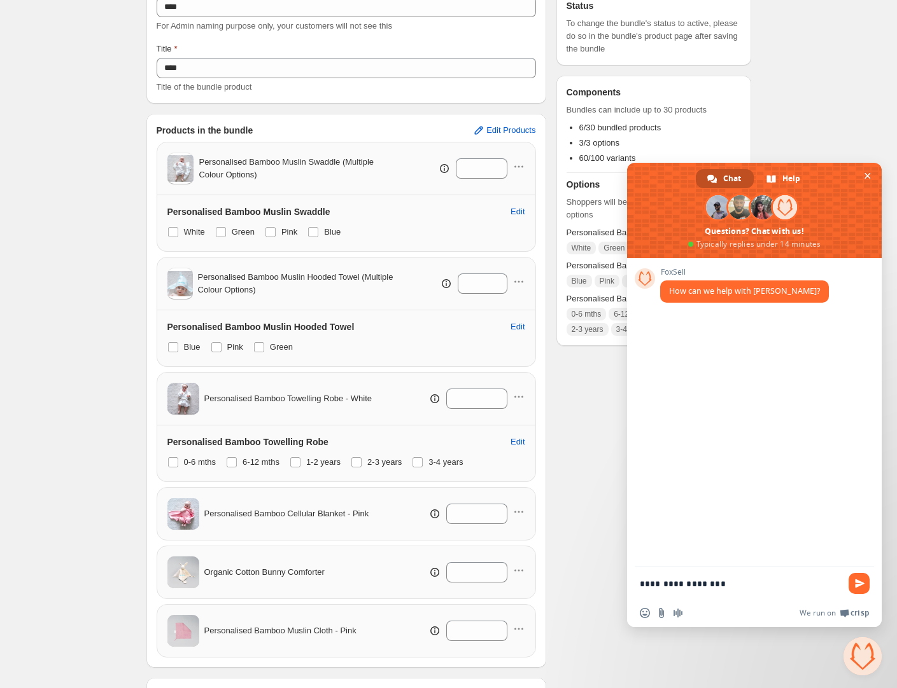
scroll to position [0, 0]
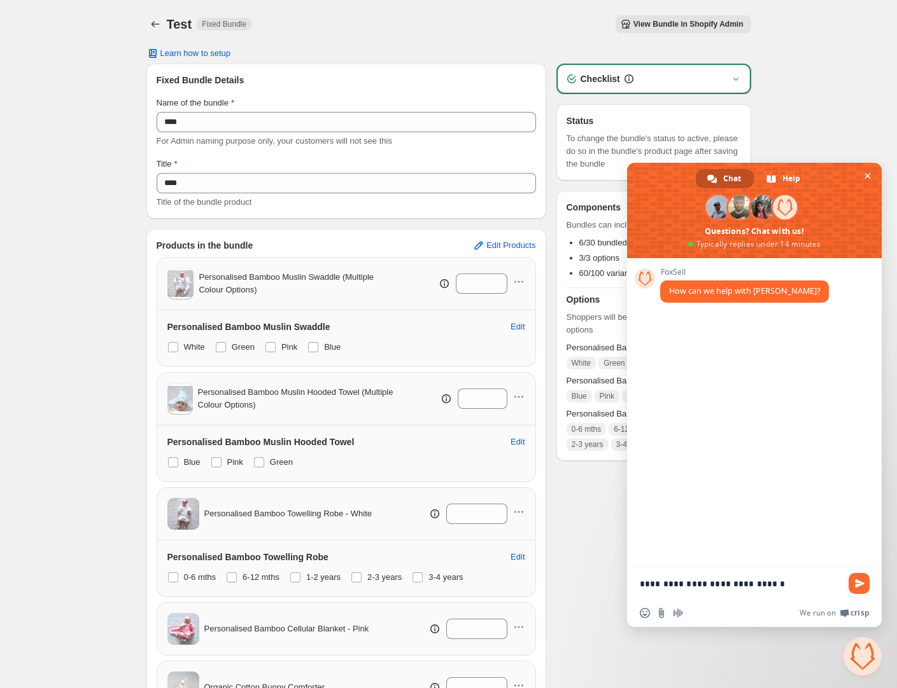
click at [655, 583] on textarea "**********" at bounding box center [739, 583] width 201 height 11
click at [701, 592] on textarea "**********" at bounding box center [739, 587] width 201 height 23
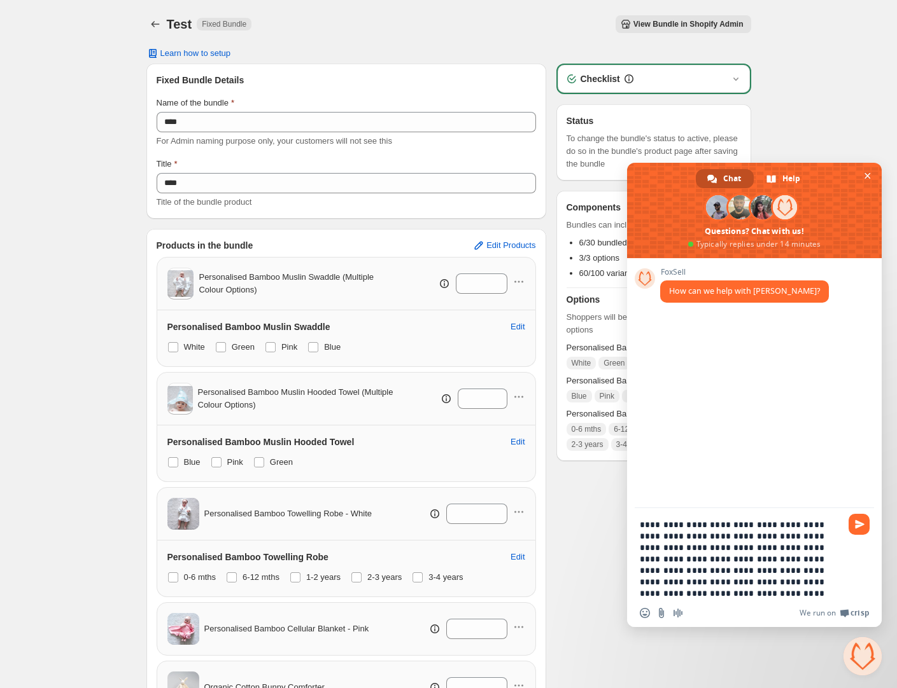
type textarea "**********"
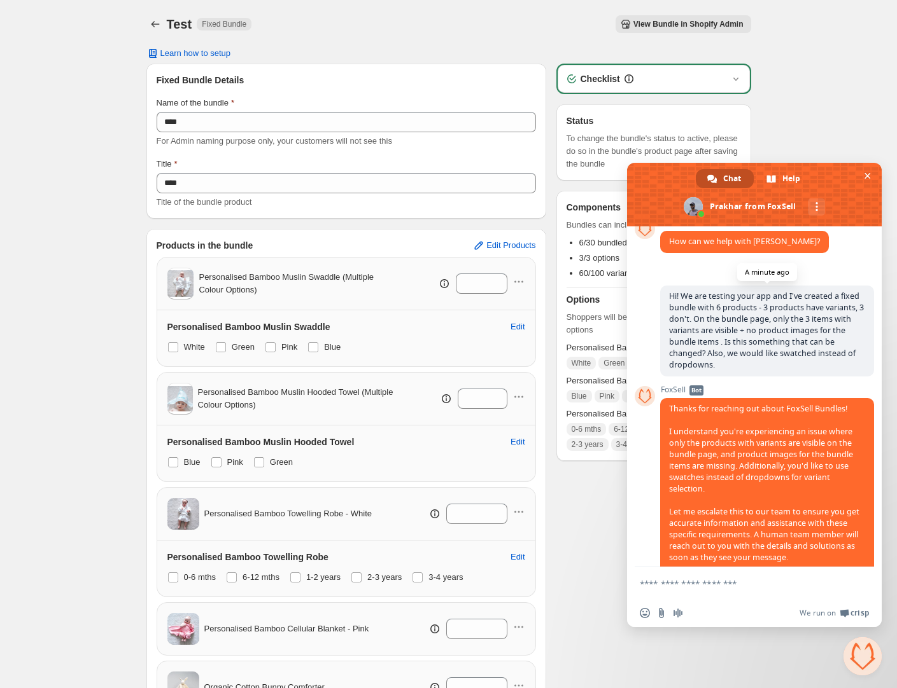
scroll to position [227, 0]
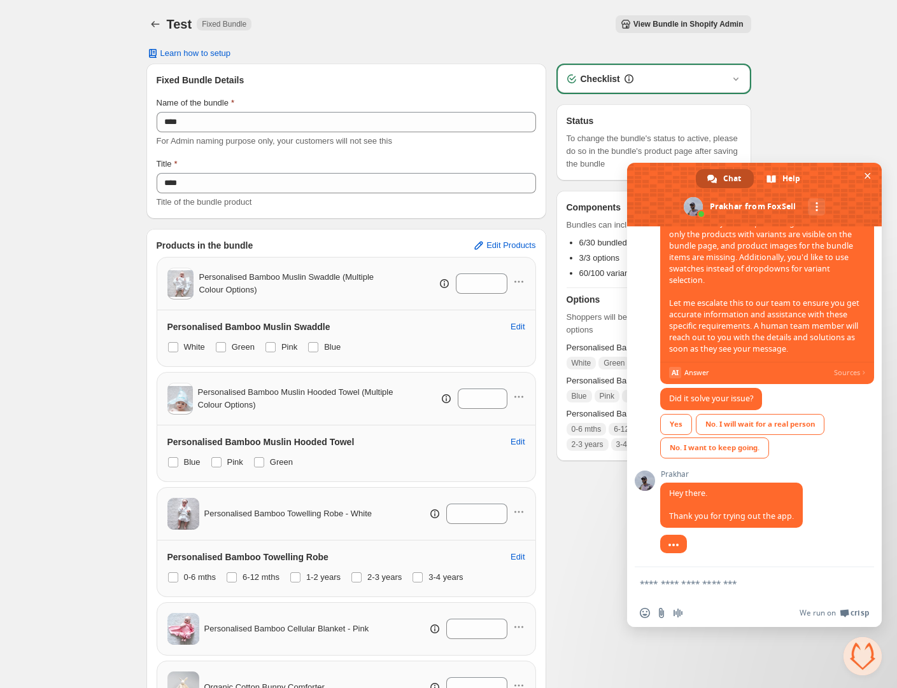
click at [751, 582] on textarea "Compose your message..." at bounding box center [739, 583] width 201 height 11
type textarea "**********"
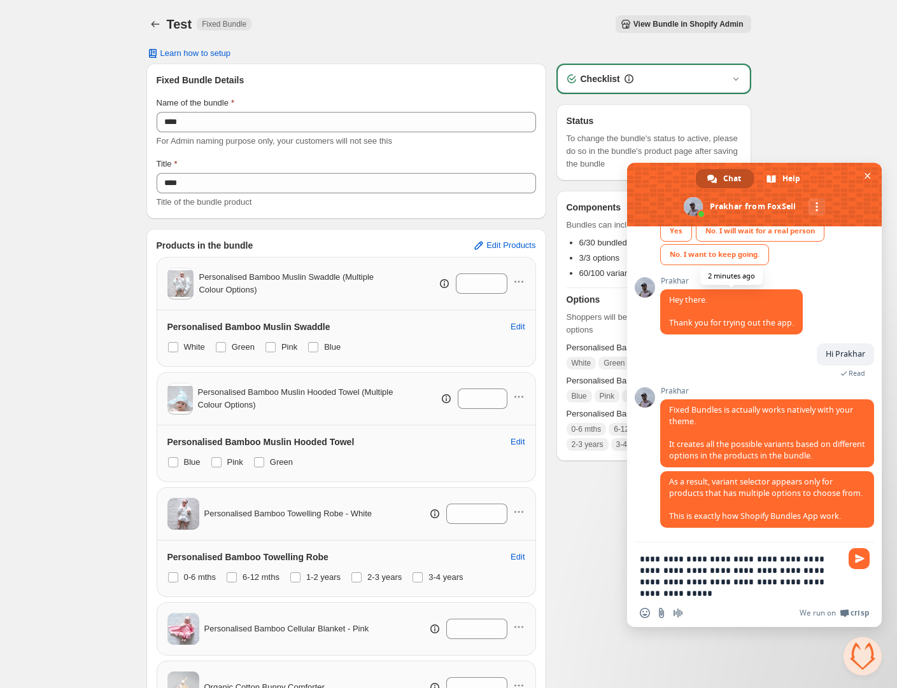
scroll to position [431, 0]
type textarea "**********"
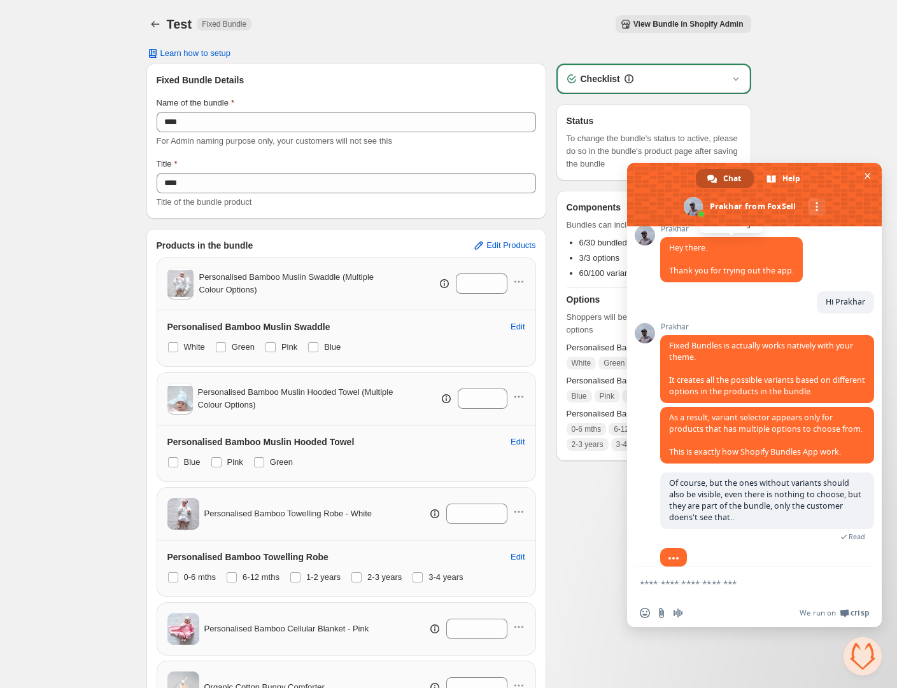
scroll to position [497, 0]
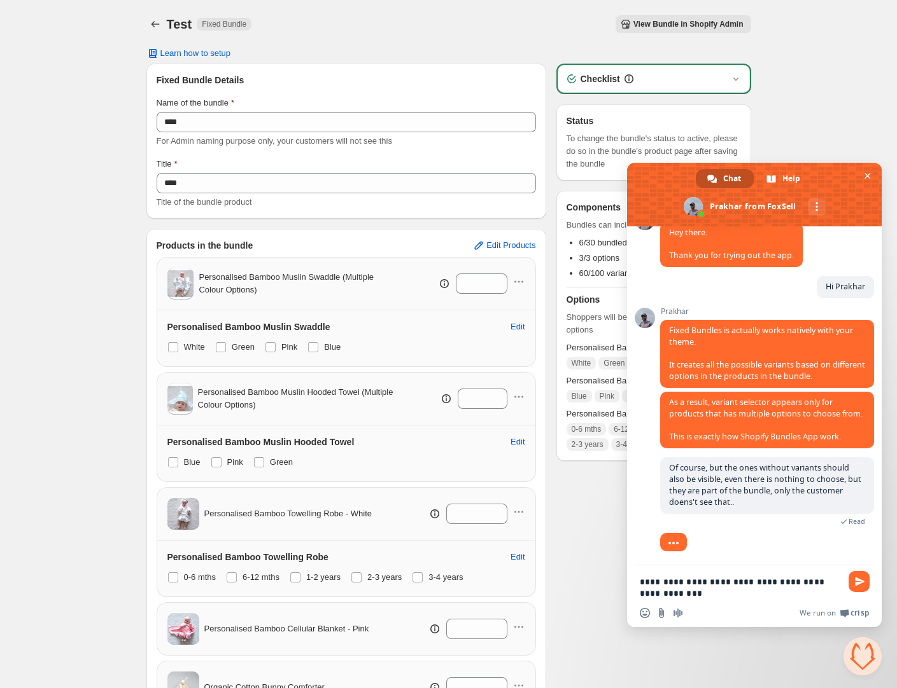
type textarea "**********"
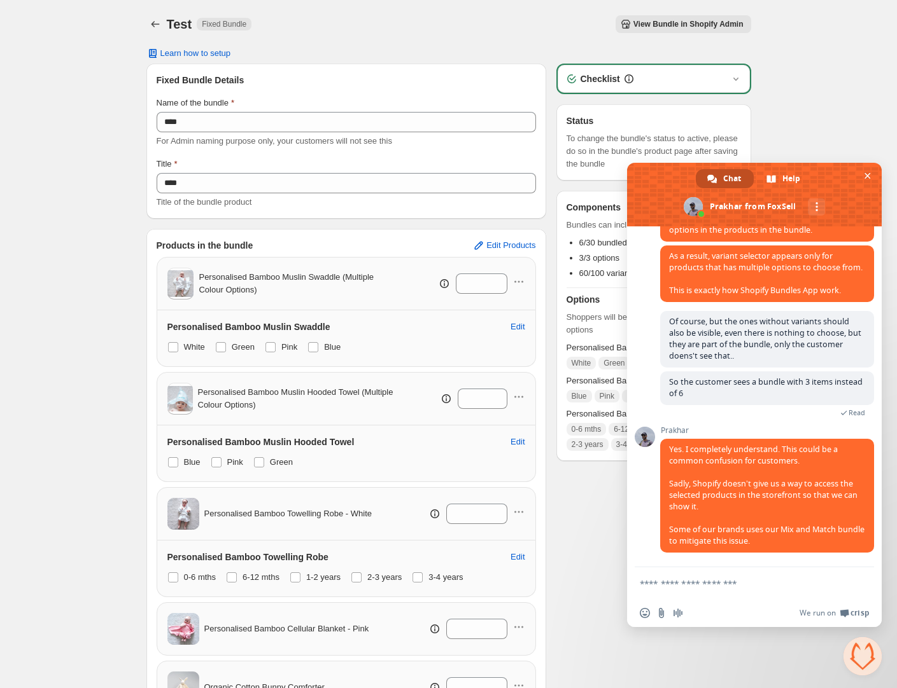
scroll to position [645, 0]
click at [153, 24] on icon "Back" at bounding box center [155, 24] width 8 height 6
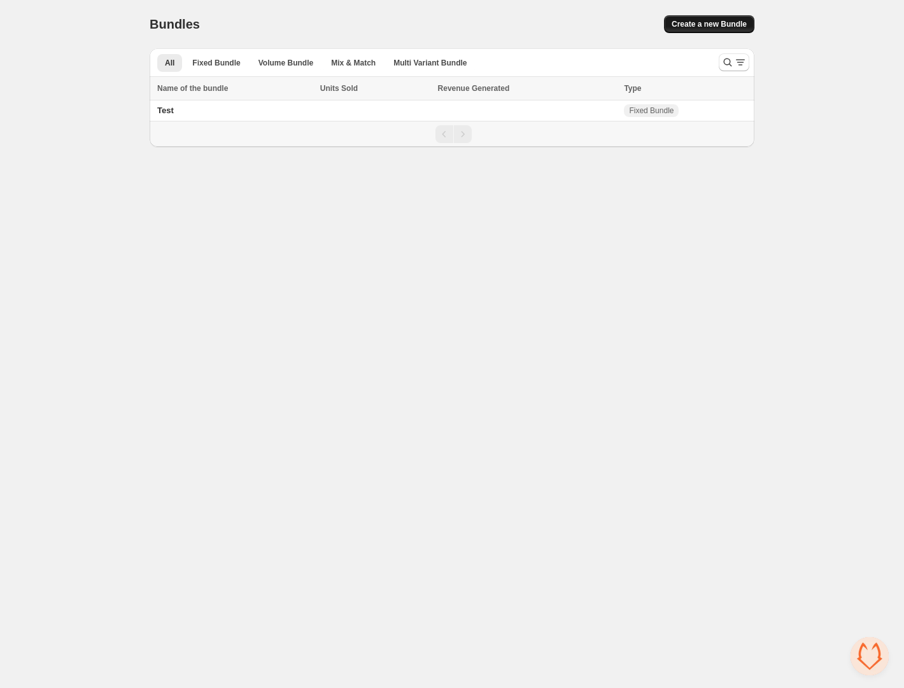
click at [696, 24] on span "Create a new Bundle" at bounding box center [708, 24] width 75 height 10
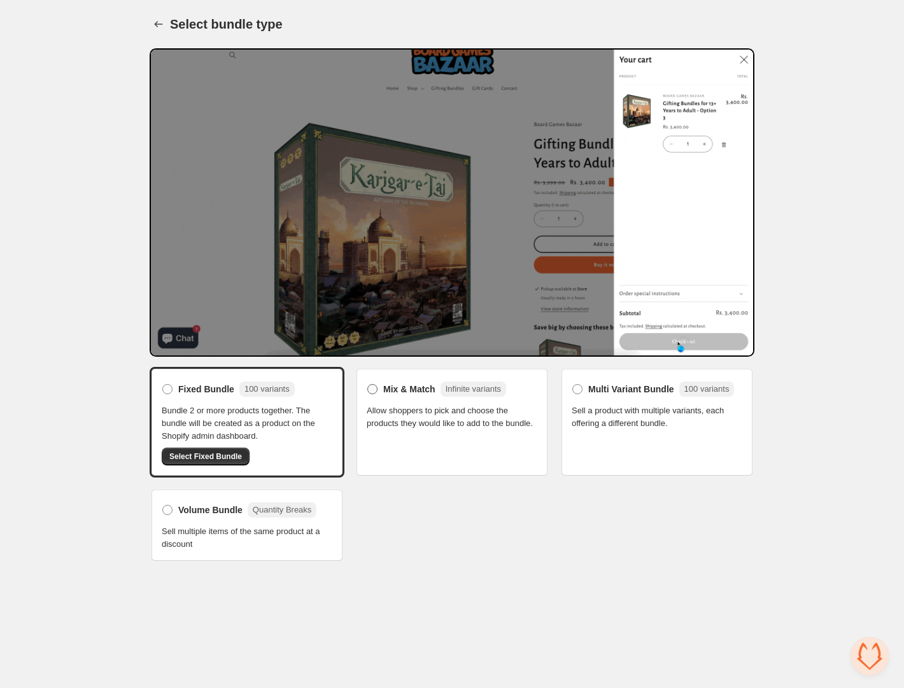
click at [374, 389] on span at bounding box center [372, 389] width 10 height 10
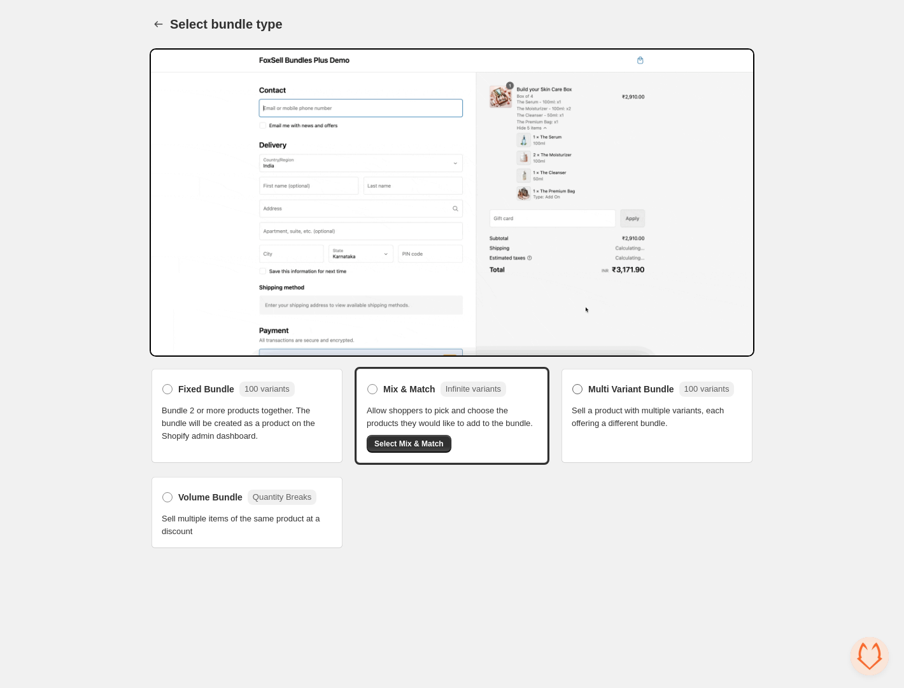
click at [576, 387] on span at bounding box center [577, 389] width 10 height 10
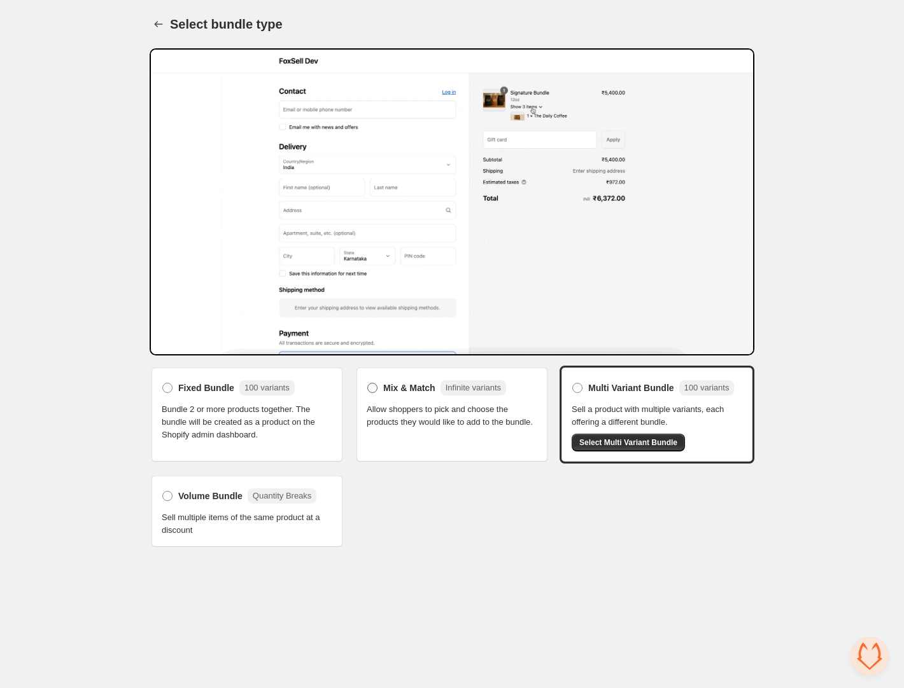
click at [375, 387] on span at bounding box center [372, 388] width 10 height 10
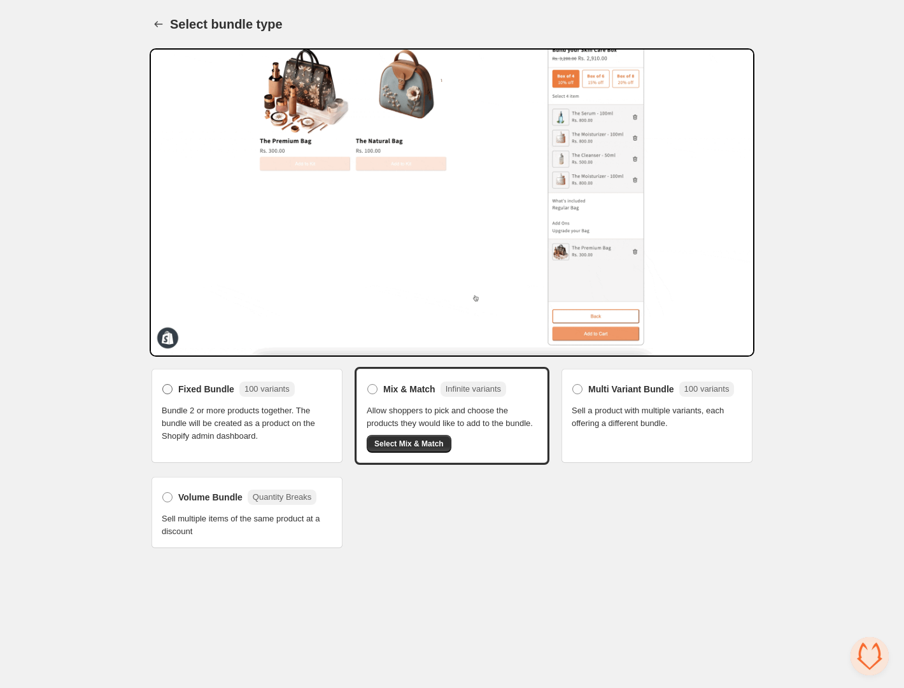
click at [163, 390] on span at bounding box center [167, 389] width 10 height 10
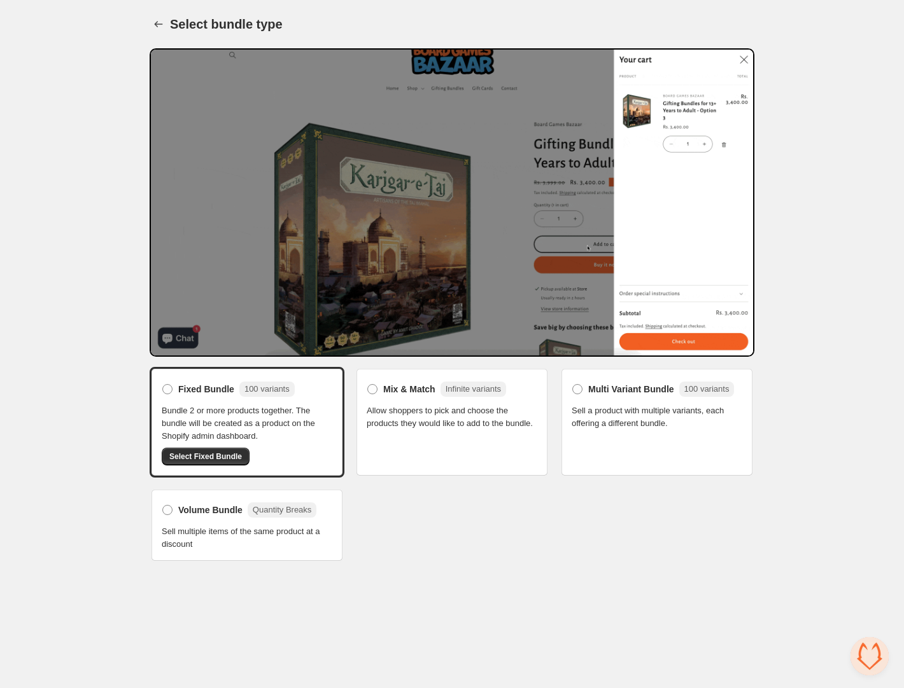
click at [515, 553] on div "Fixed Bundle 100 variants Bundle 2 or more products together. The bundle will b…" at bounding box center [452, 465] width 604 height 196
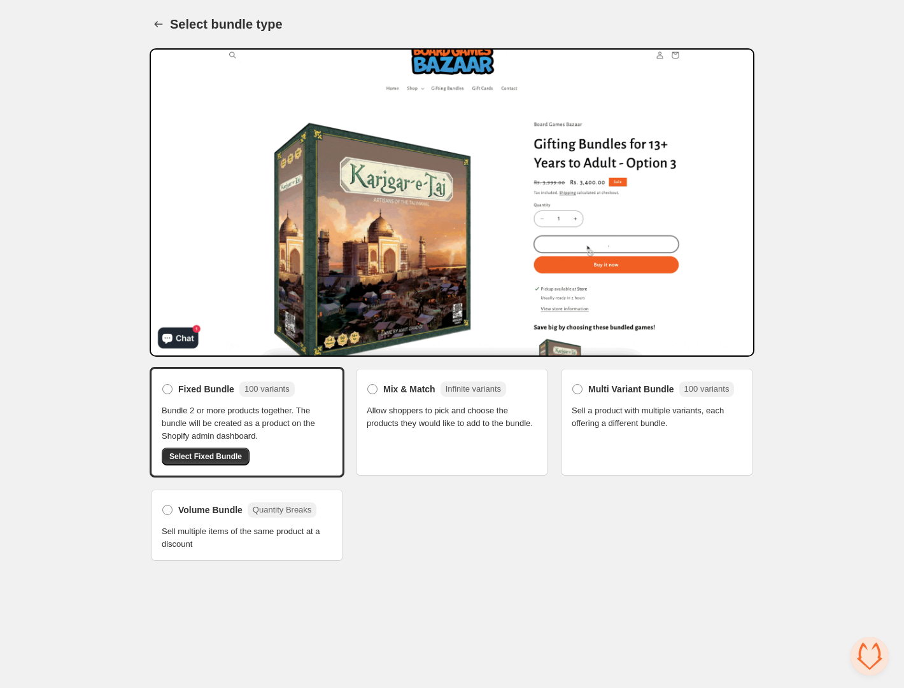
click at [478, 580] on body "Home Bundles Analytics Plan and Billing Select bundle type. This page is ready …" at bounding box center [452, 344] width 904 height 688
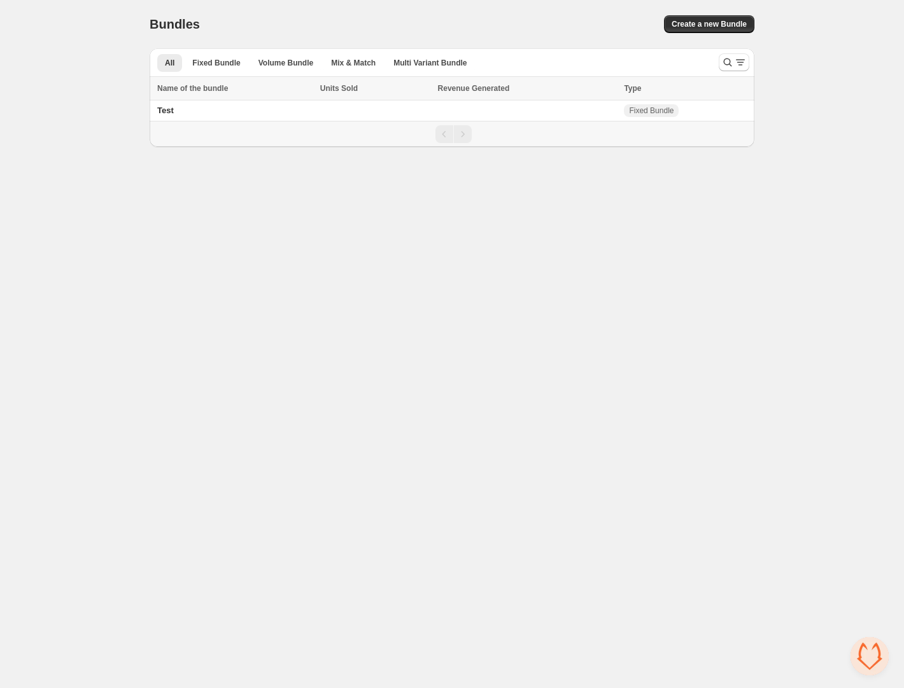
scroll to position [645, 0]
click at [871, 661] on span "Open chat" at bounding box center [869, 657] width 38 height 38
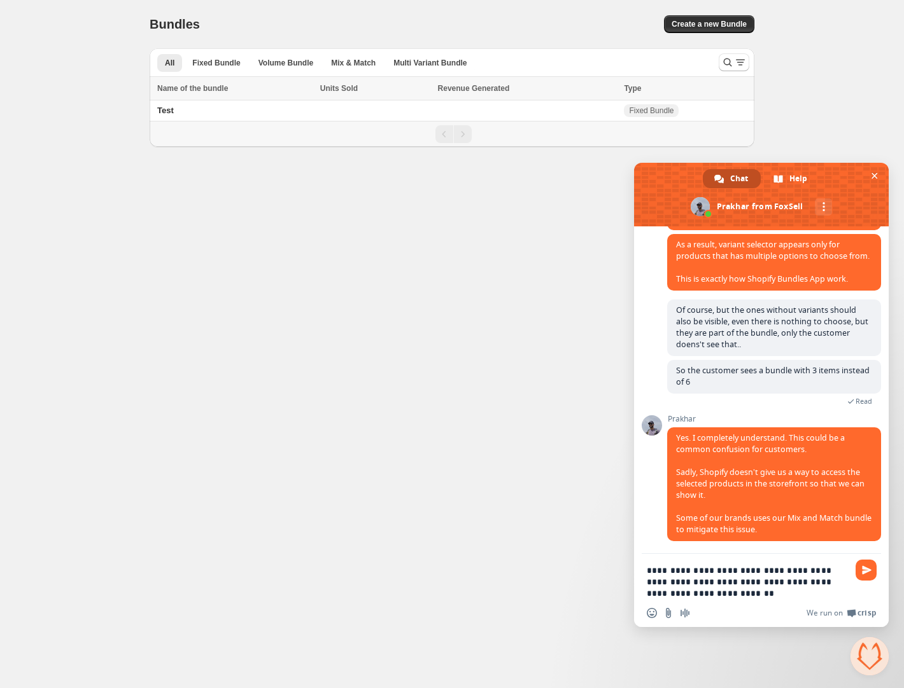
type textarea "**********"
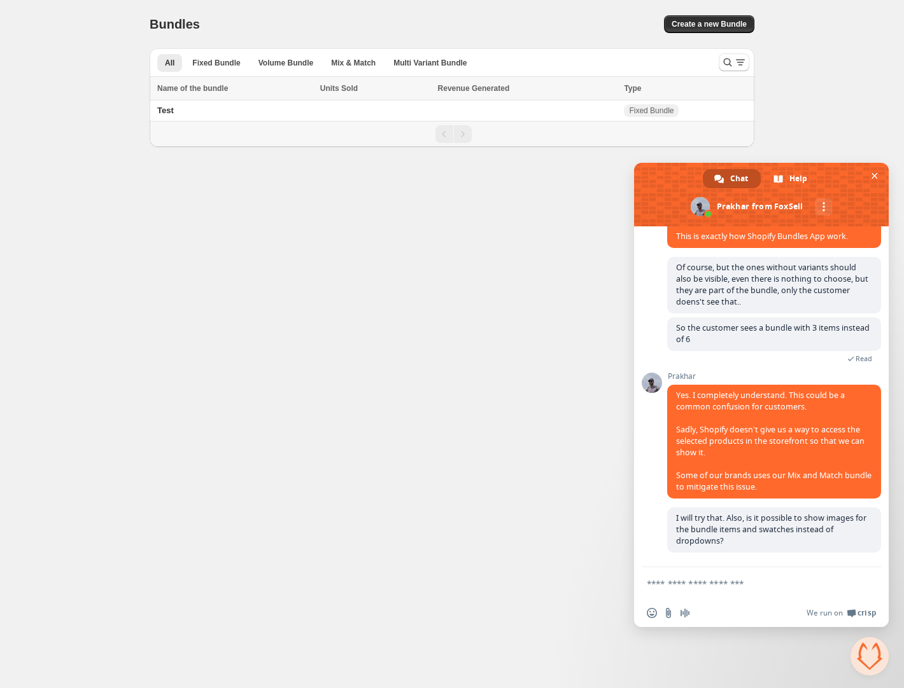
scroll to position [699, 0]
click at [219, 223] on body "Home Bundles Analytics Plan and Billing Bundles. This page is ready Bundles Cre…" at bounding box center [452, 344] width 904 height 688
click at [729, 18] on button "Create a new Bundle" at bounding box center [709, 24] width 90 height 18
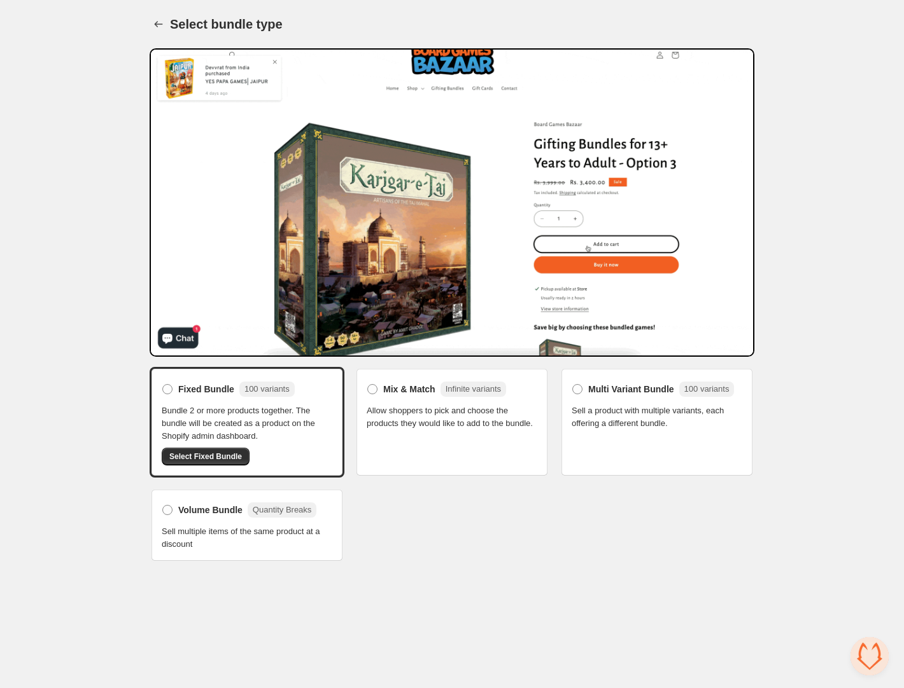
scroll to position [699, 0]
click at [368, 389] on span at bounding box center [372, 389] width 10 height 10
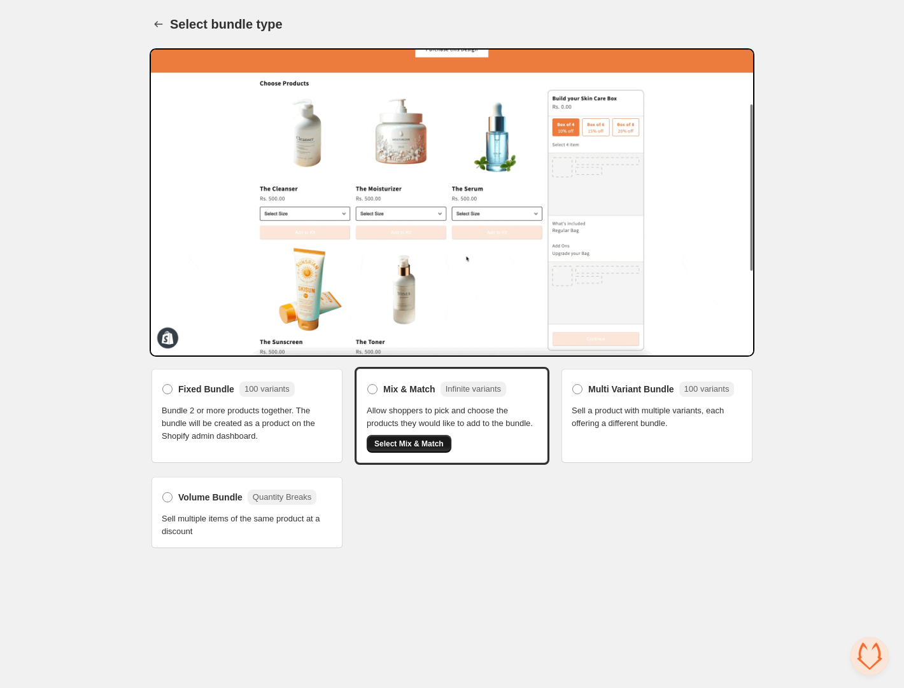
click at [414, 449] on span "Select Mix & Match" at bounding box center [408, 444] width 69 height 10
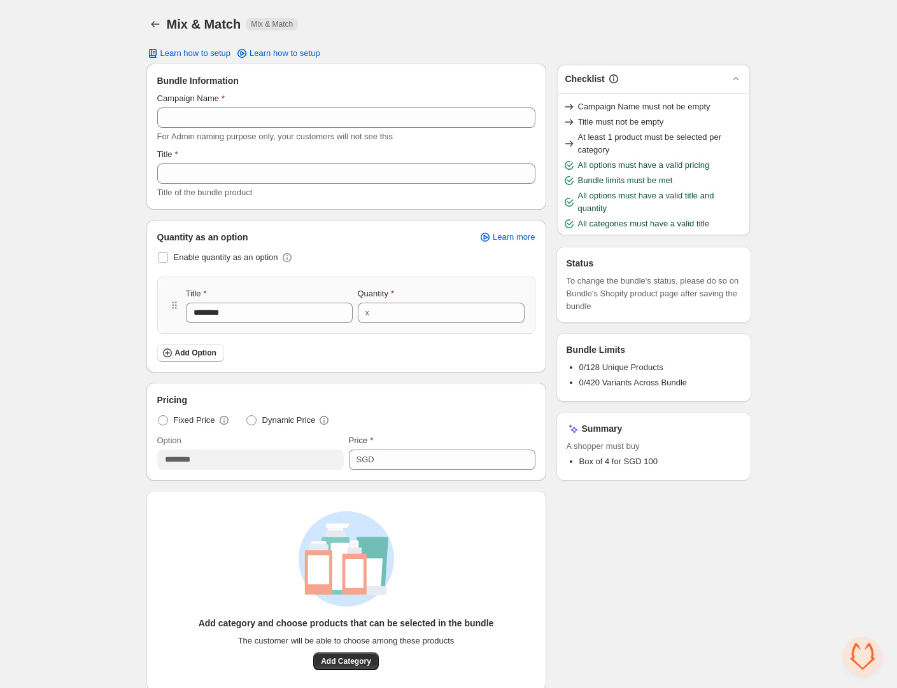
scroll to position [699, 0]
click at [160, 258] on span at bounding box center [163, 258] width 10 height 10
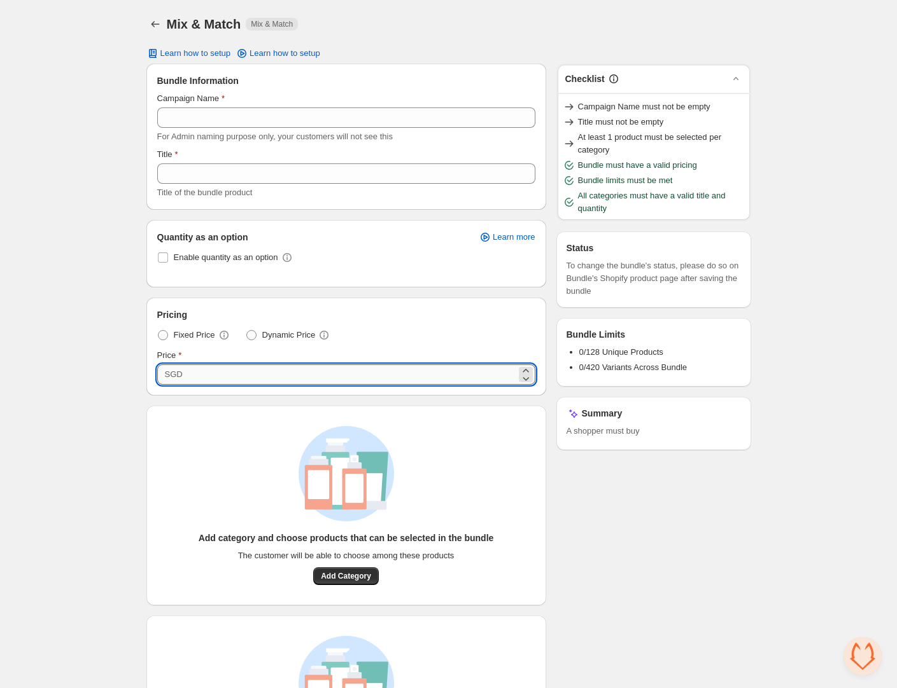
click at [207, 373] on input "***" at bounding box center [351, 375] width 330 height 20
type input "*"
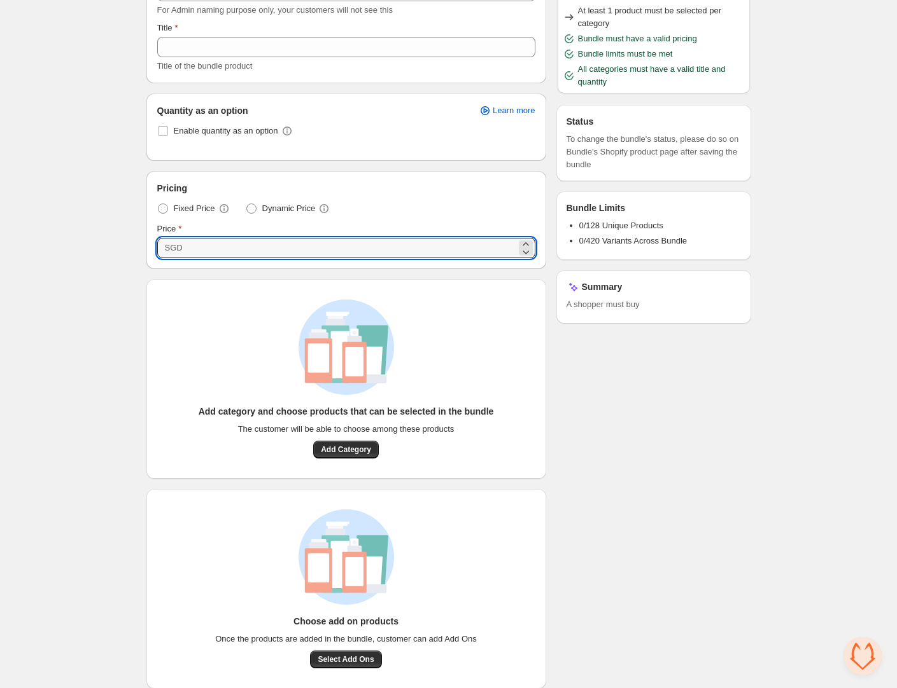
scroll to position [137, 0]
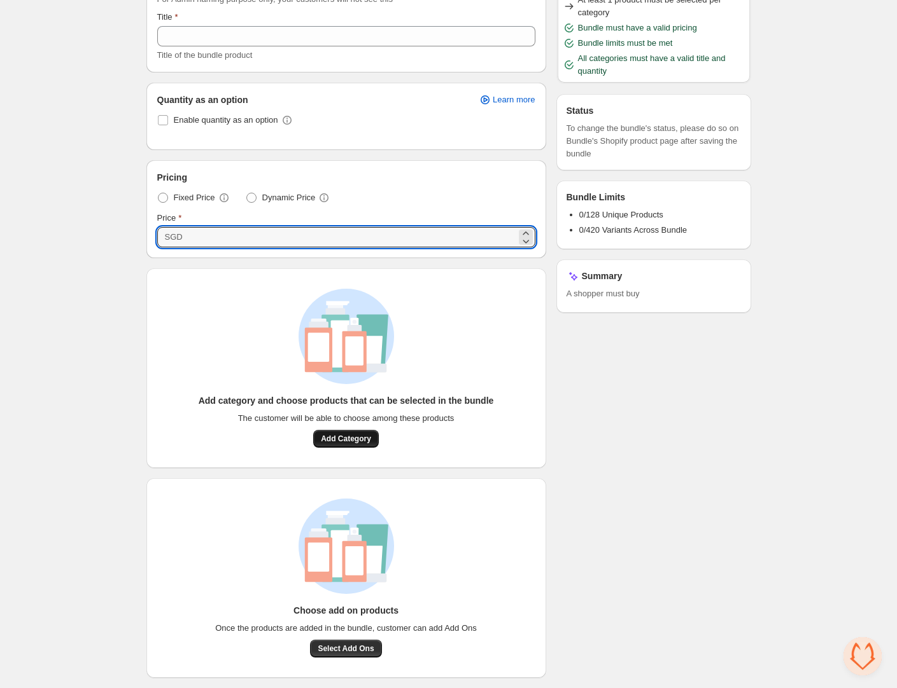
type input "****"
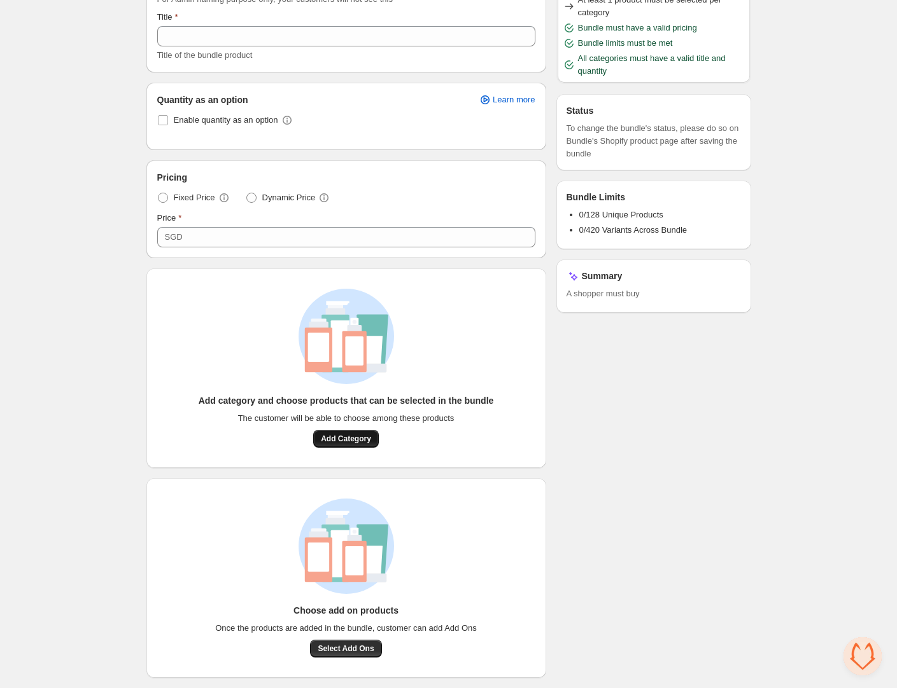
click at [349, 437] on span "Add Category" at bounding box center [346, 439] width 50 height 10
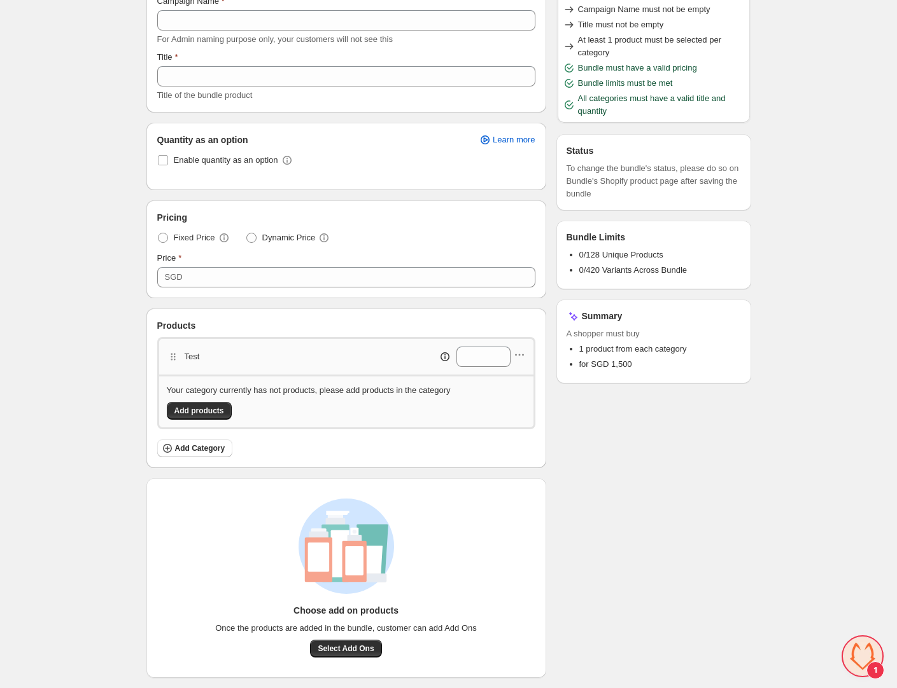
scroll to position [724, 0]
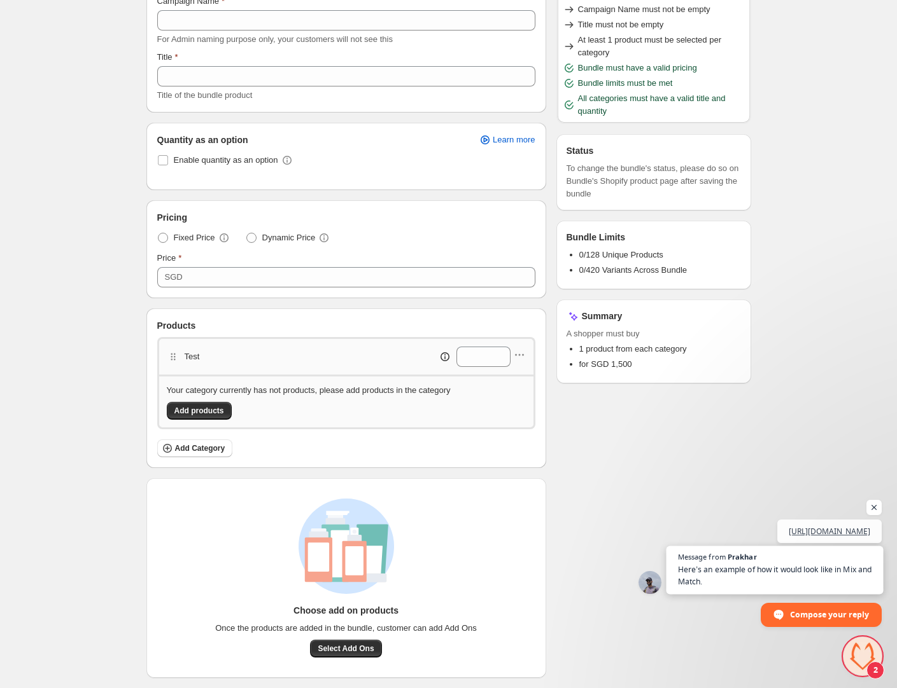
click at [803, 578] on span "Here’s an example of how it would look like in Mix and Match." at bounding box center [775, 576] width 194 height 25
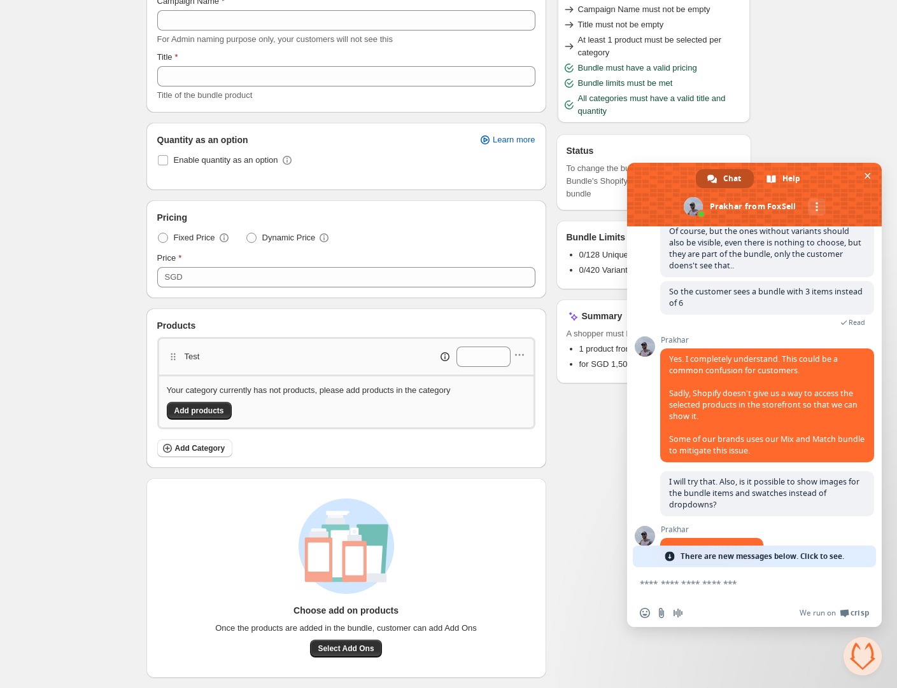
scroll to position [852, 0]
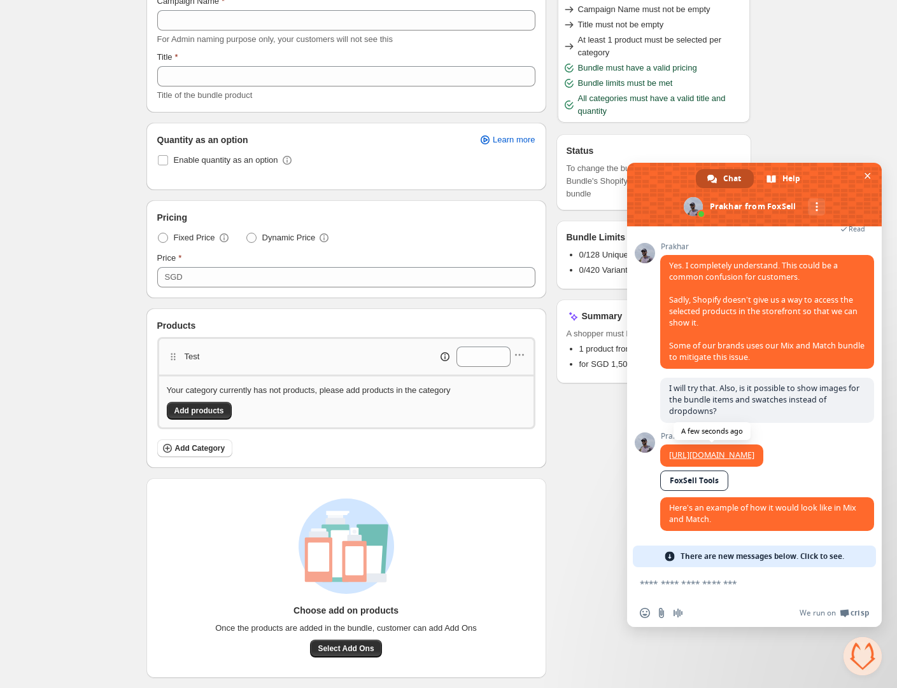
click at [701, 450] on link "[URL][DOMAIN_NAME]" at bounding box center [711, 455] width 85 height 11
click at [694, 585] on textarea "Compose your message..." at bounding box center [739, 583] width 201 height 11
click at [736, 555] on span "There are new messages below. Click to see." at bounding box center [762, 557] width 164 height 22
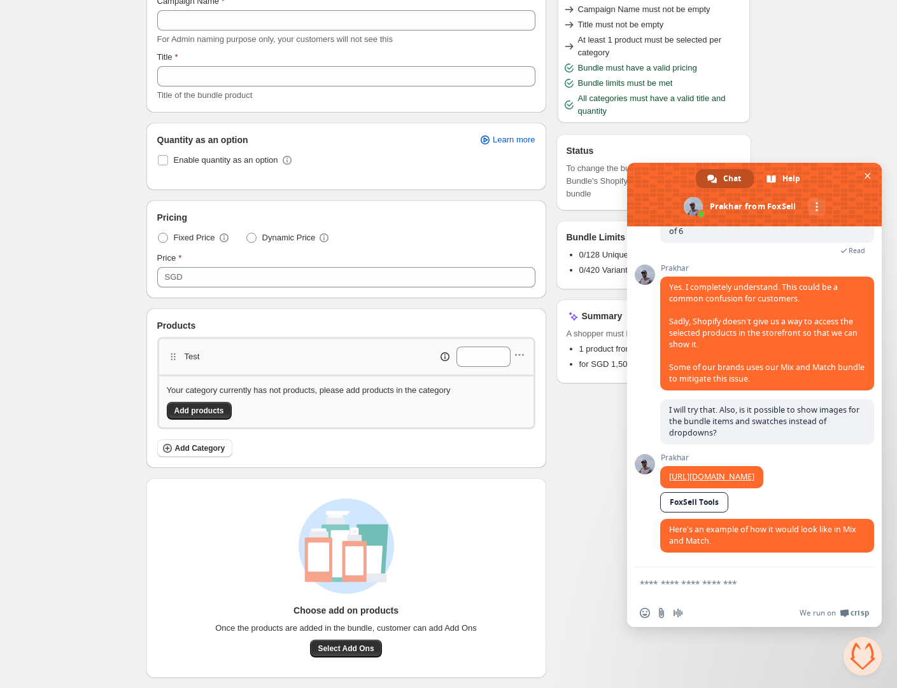
scroll to position [830, 0]
click at [694, 585] on textarea "Compose your message..." at bounding box center [739, 583] width 201 height 11
type textarea "**********"
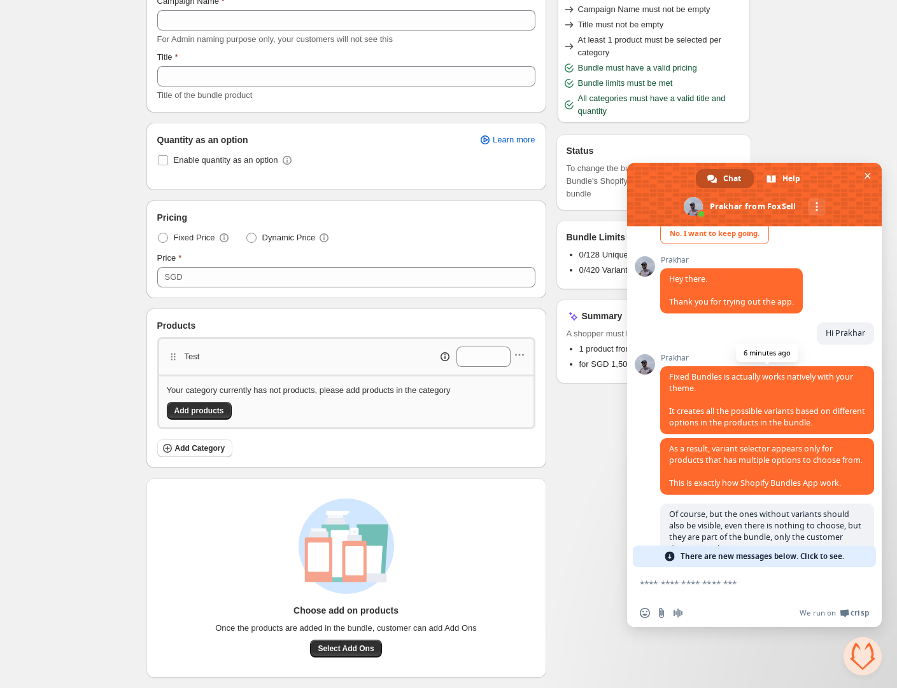
scroll to position [477, 0]
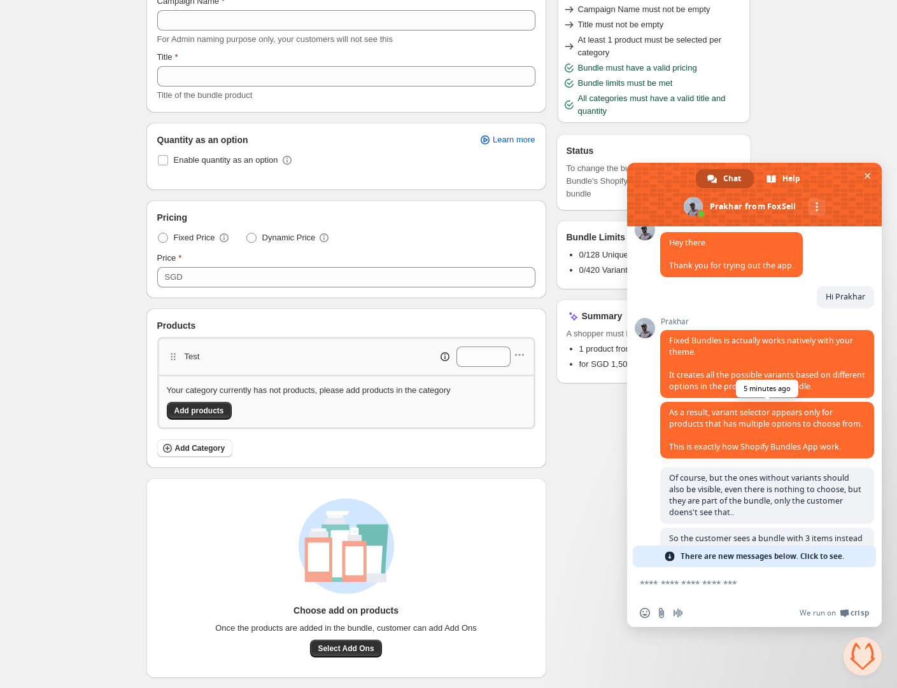
drag, startPoint x: 670, startPoint y: 339, endPoint x: 836, endPoint y: 461, distance: 205.8
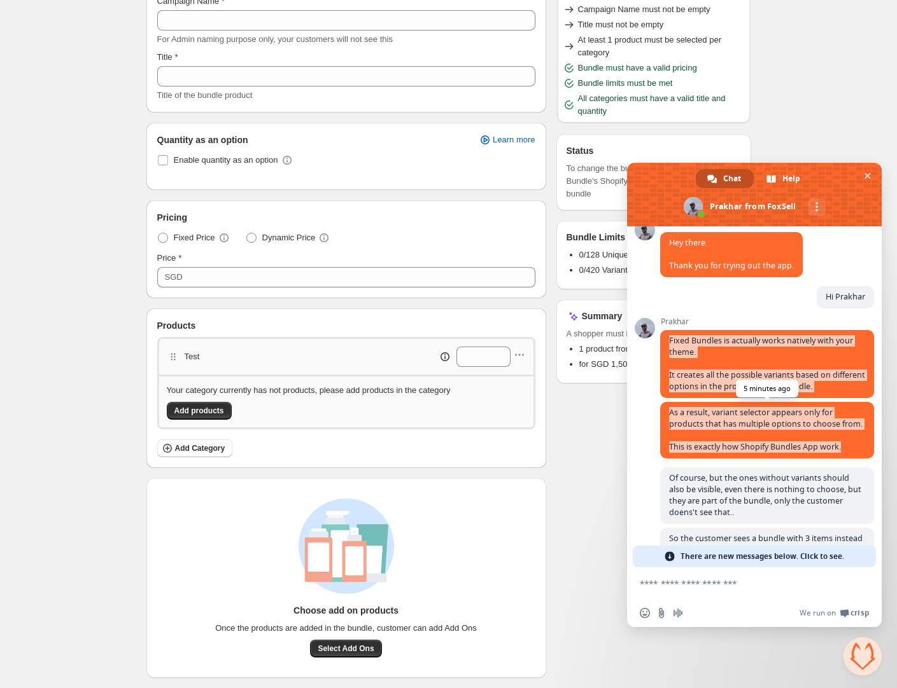
copy div "Fixed Bundles is actually works natively with your theme. It creates all the po…"
drag, startPoint x: 721, startPoint y: 348, endPoint x: 844, endPoint y: 463, distance: 168.4
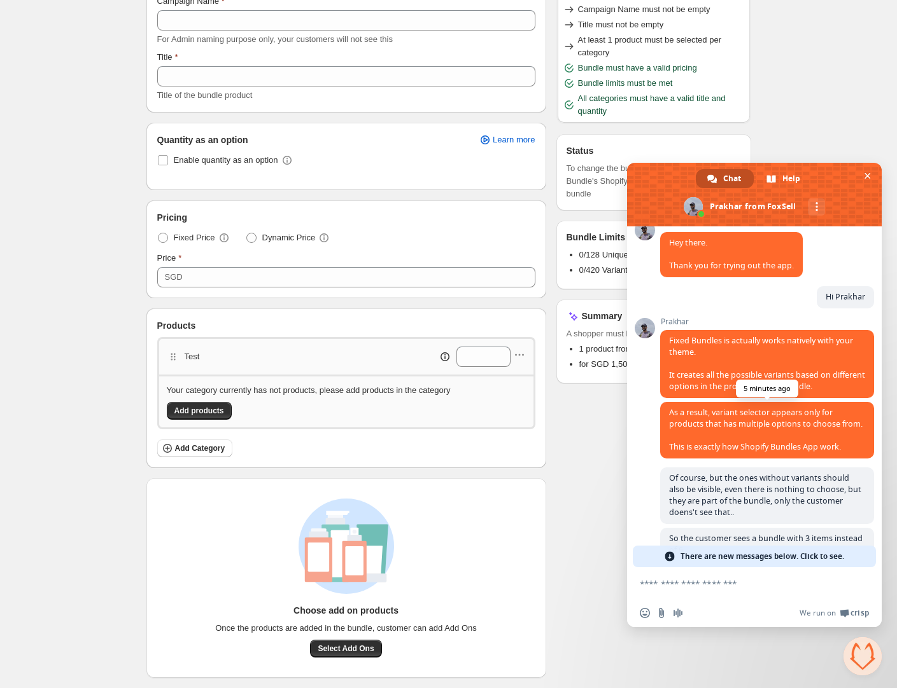
drag, startPoint x: 659, startPoint y: 415, endPoint x: 666, endPoint y: 415, distance: 7.7
click at [659, 415] on div "FoxSell How can we help with FoxSell? Wednesday, 17 September Hi! We are testin…" at bounding box center [754, 397] width 255 height 341
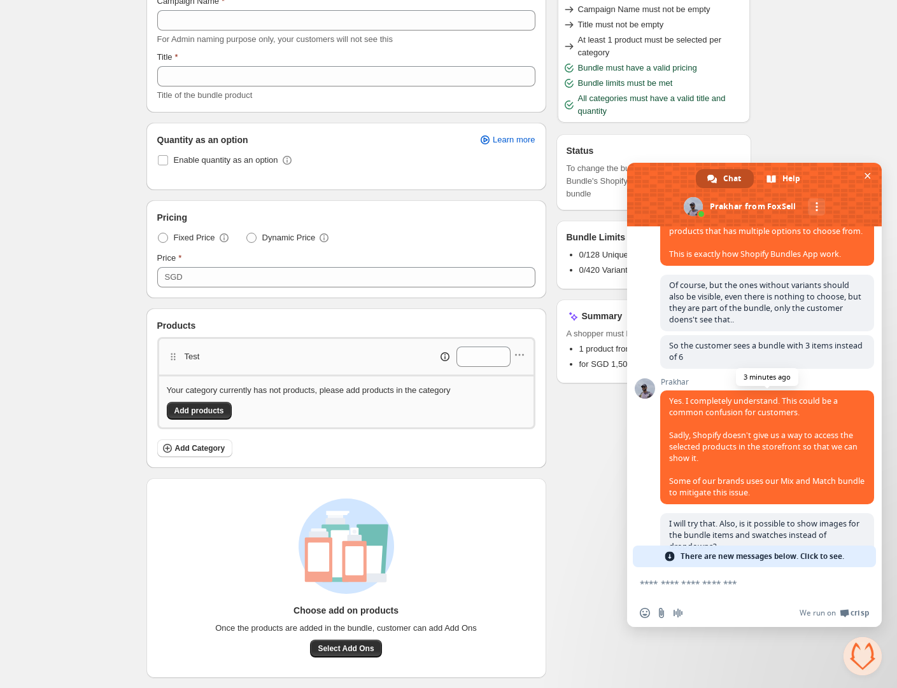
scroll to position [693, 0]
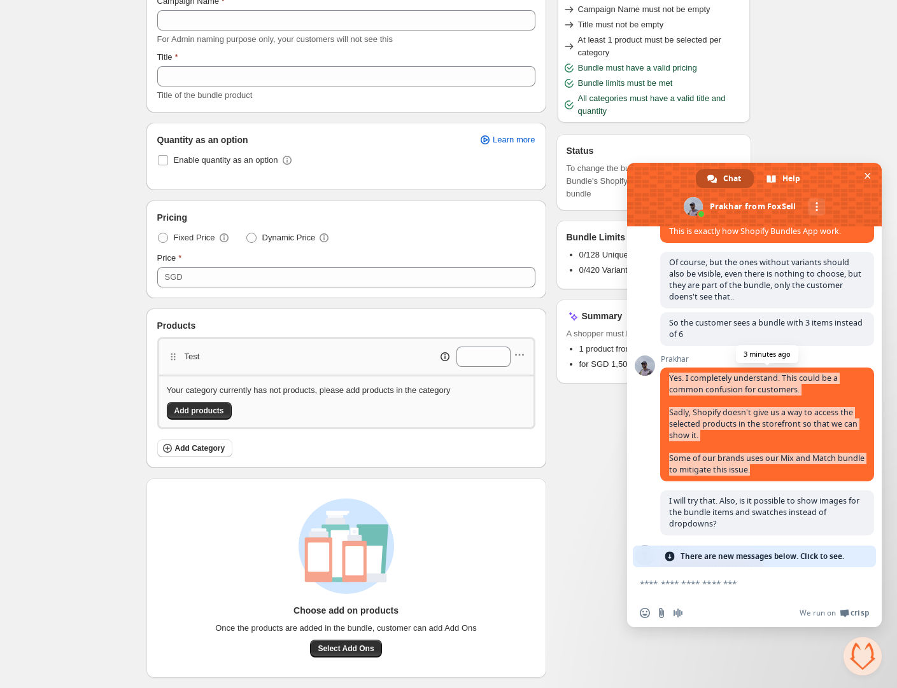
copy span "Yes. I completely understand. This could be a common confusion for customers. S…"
drag, startPoint x: 669, startPoint y: 390, endPoint x: 771, endPoint y: 479, distance: 135.8
click at [771, 479] on span "Yes. I completely understand. This could be a common confusion for customers. S…" at bounding box center [767, 425] width 214 height 114
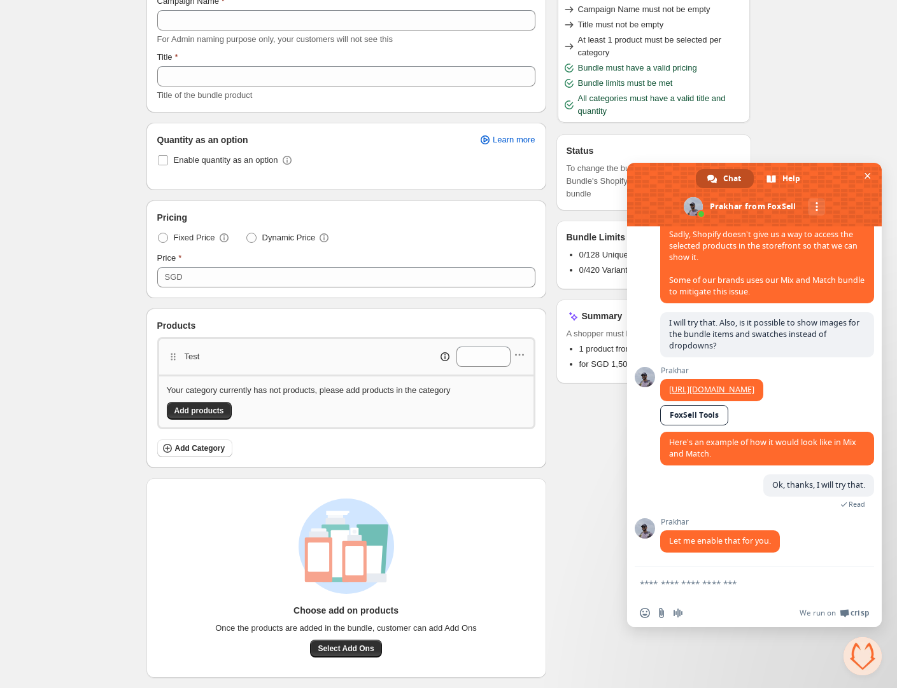
scroll to position [905, 0]
click at [701, 585] on textarea "Compose your message..." at bounding box center [739, 583] width 201 height 11
click at [201, 408] on span "Add products" at bounding box center [199, 411] width 50 height 10
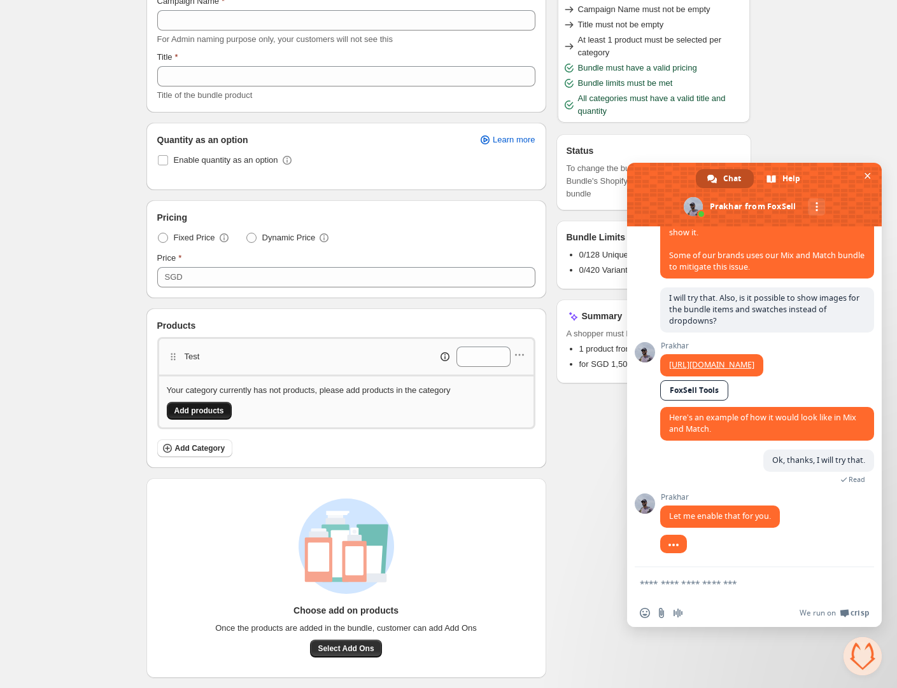
scroll to position [930, 0]
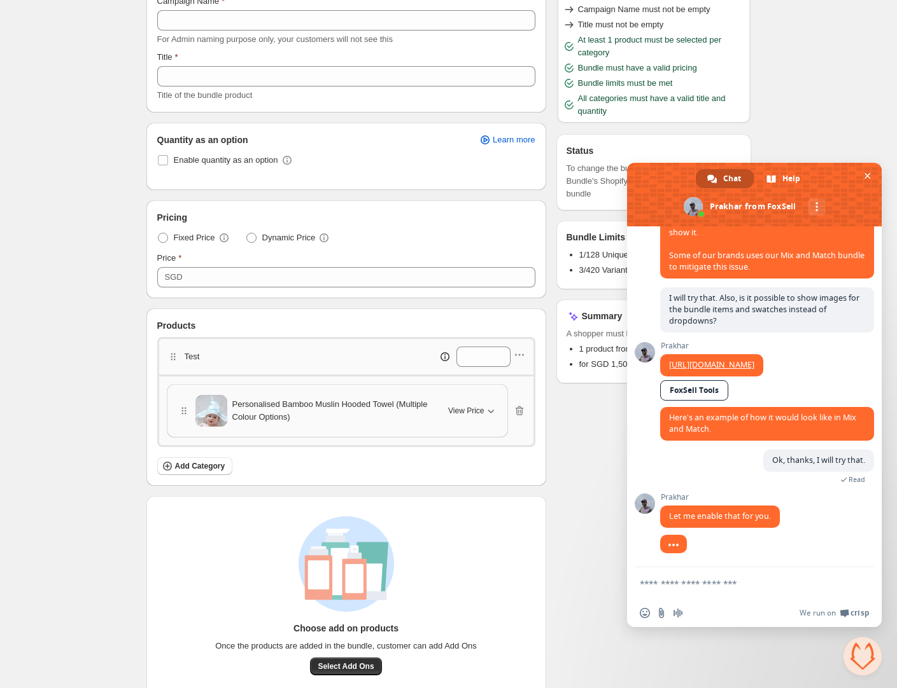
click at [480, 406] on span "View Price" at bounding box center [466, 411] width 36 height 10
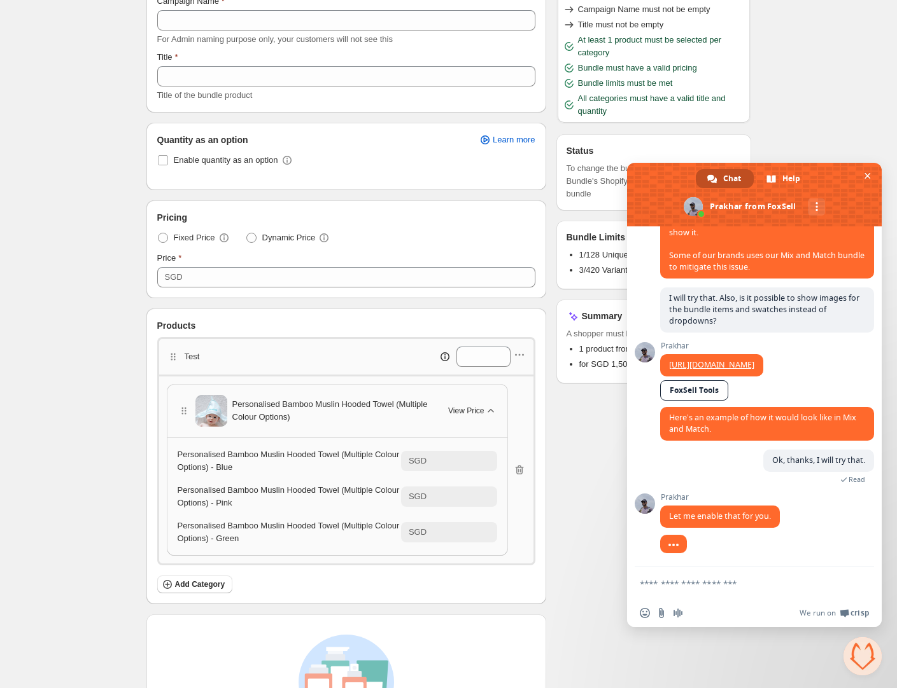
scroll to position [932, 0]
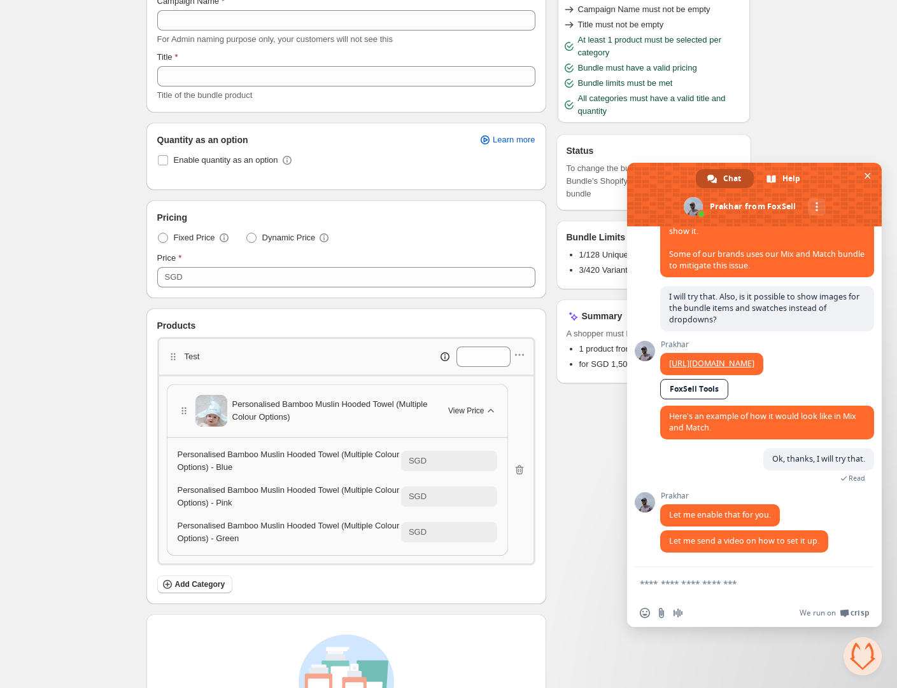
click at [480, 406] on span "View Price" at bounding box center [466, 411] width 36 height 10
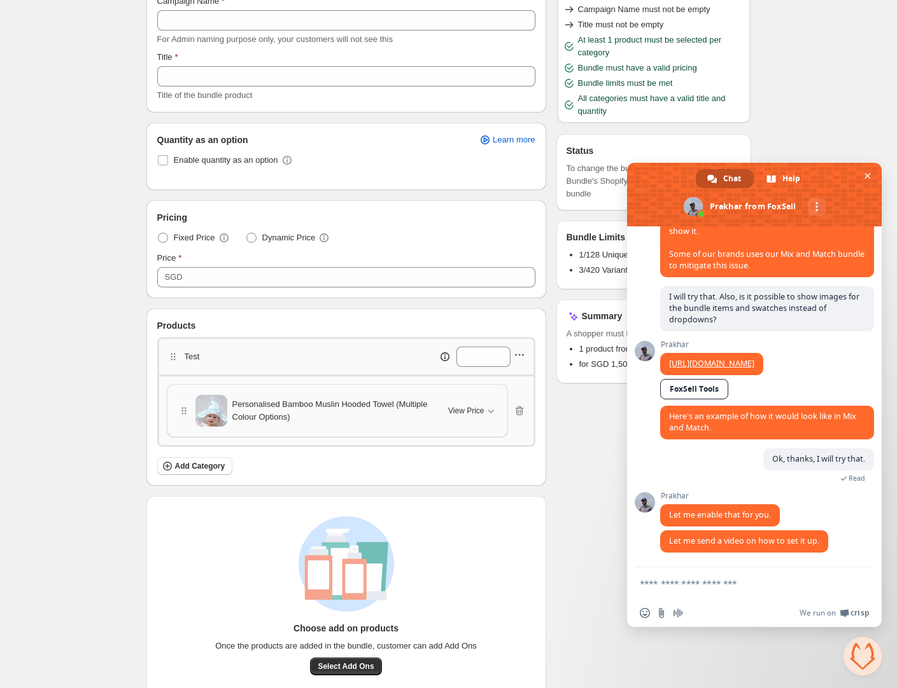
click at [525, 354] on icon "button" at bounding box center [519, 355] width 13 height 13
click at [511, 380] on span "Edit category title" at bounding box center [525, 379] width 69 height 13
drag, startPoint x: 224, startPoint y: 356, endPoint x: 166, endPoint y: 350, distance: 58.3
click at [168, 351] on div "**** Cancel Save" at bounding box center [264, 357] width 194 height 20
type input "*"
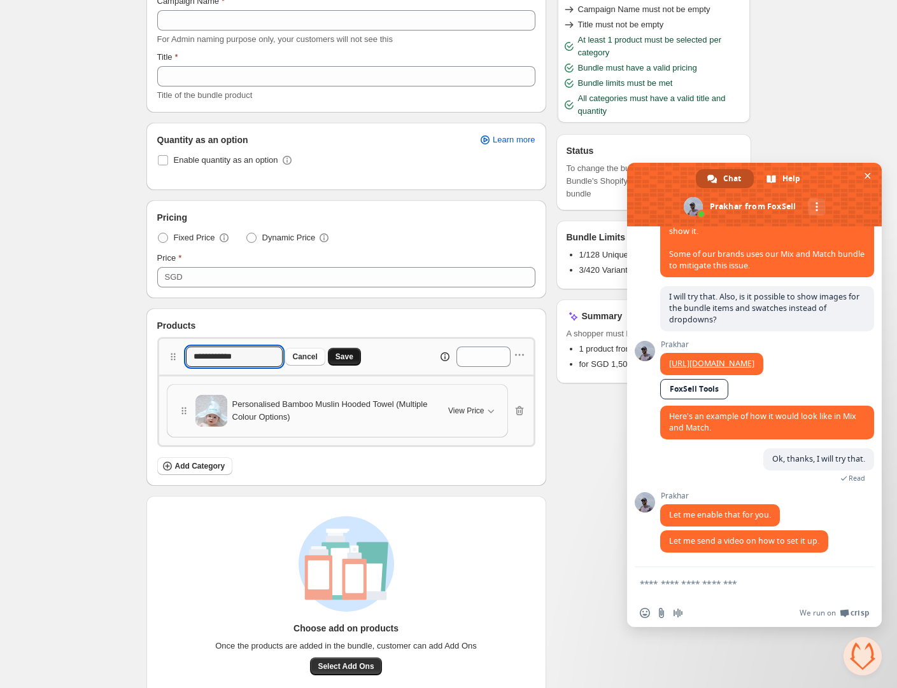
type input "**********"
click at [349, 356] on span "Save" at bounding box center [344, 357] width 18 height 10
click at [218, 464] on span "Add Category" at bounding box center [200, 466] width 50 height 10
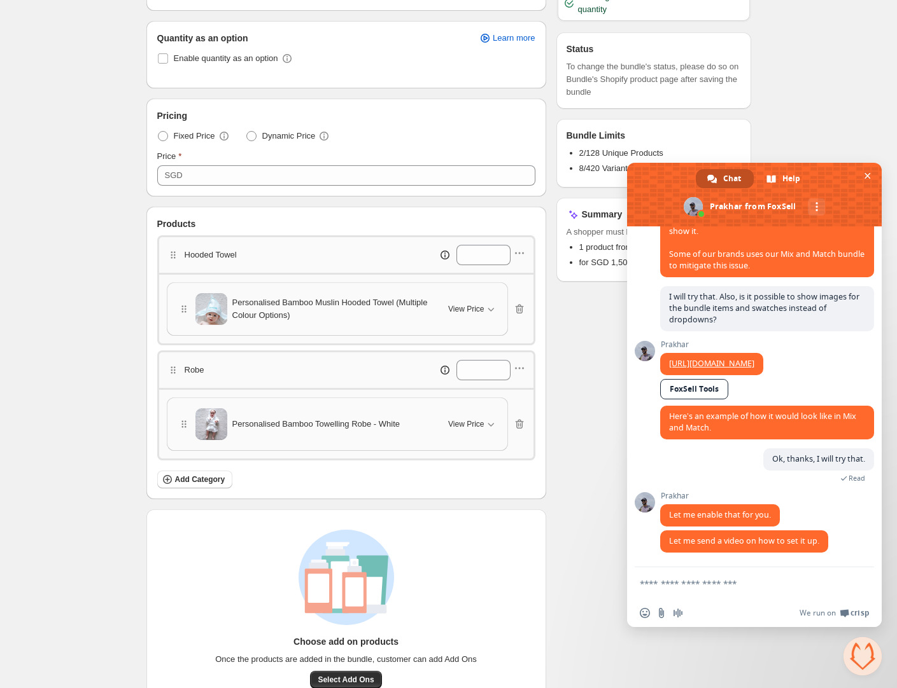
scroll to position [211, 0]
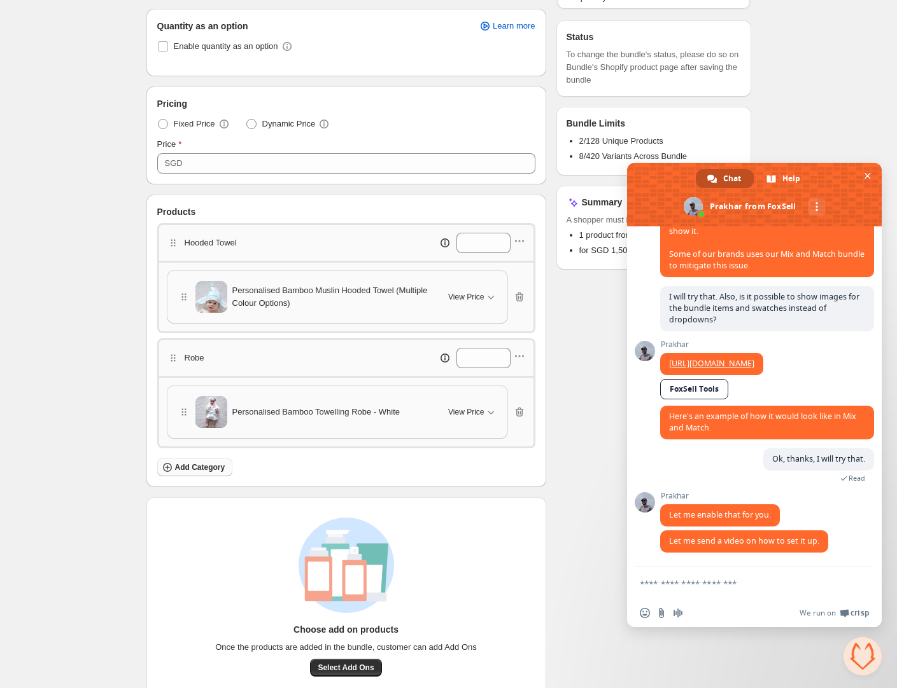
click at [210, 467] on span "Add Category" at bounding box center [200, 468] width 50 height 10
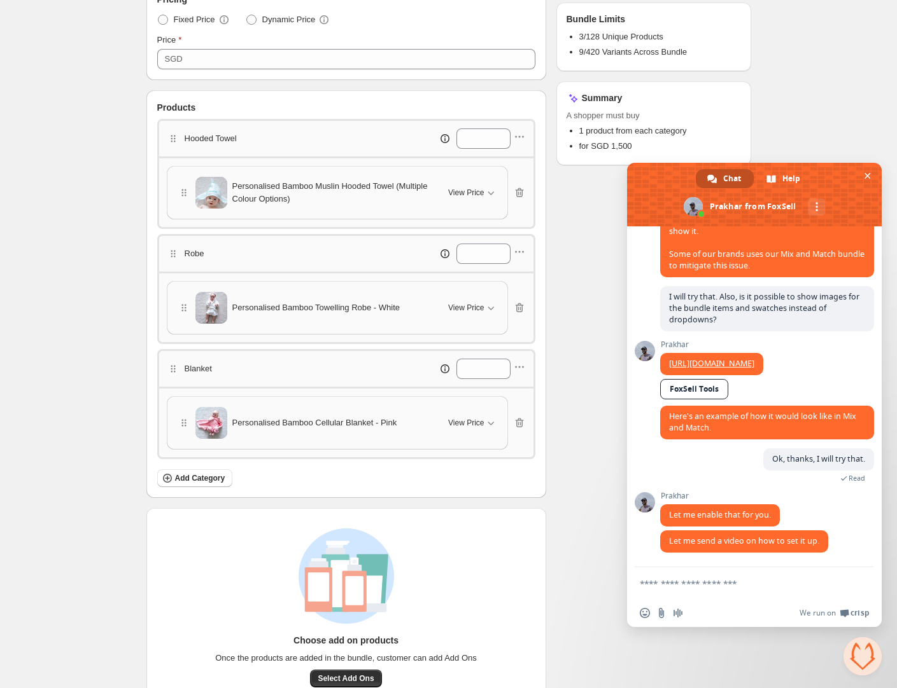
scroll to position [346, 0]
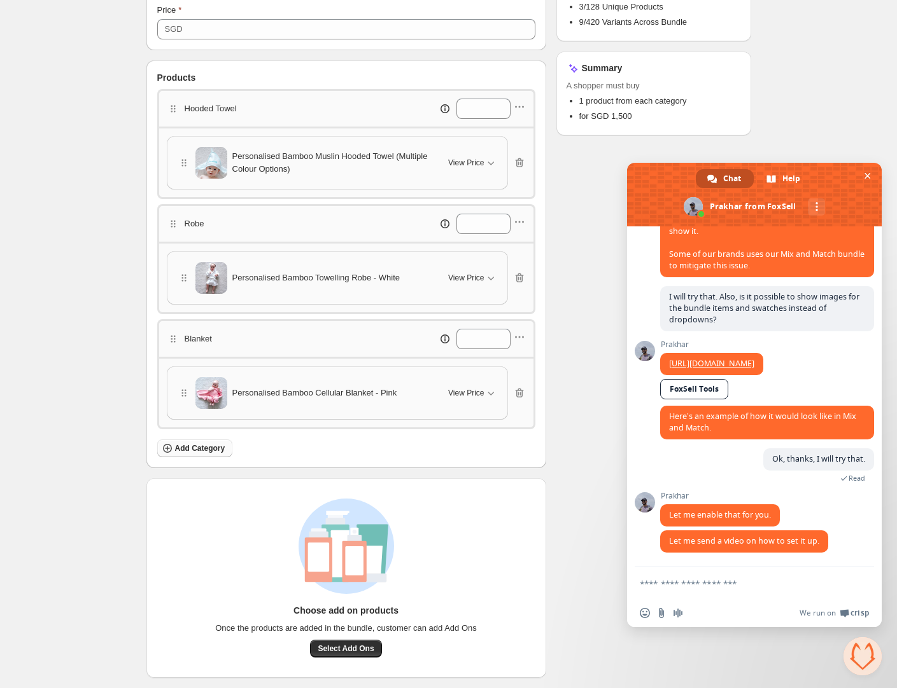
click at [200, 447] on span "Add Category" at bounding box center [200, 448] width 50 height 10
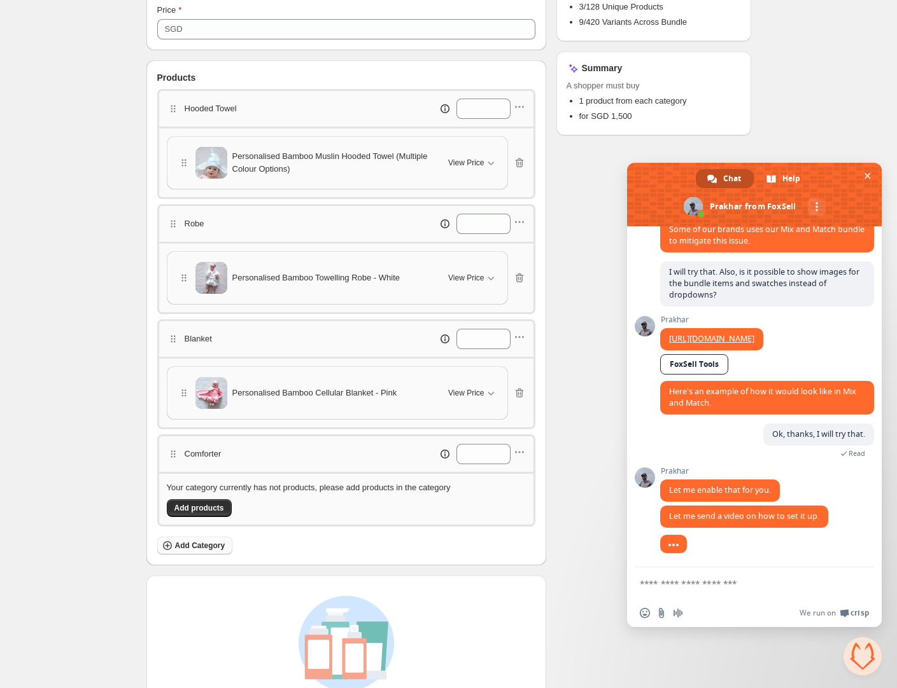
scroll to position [956, 0]
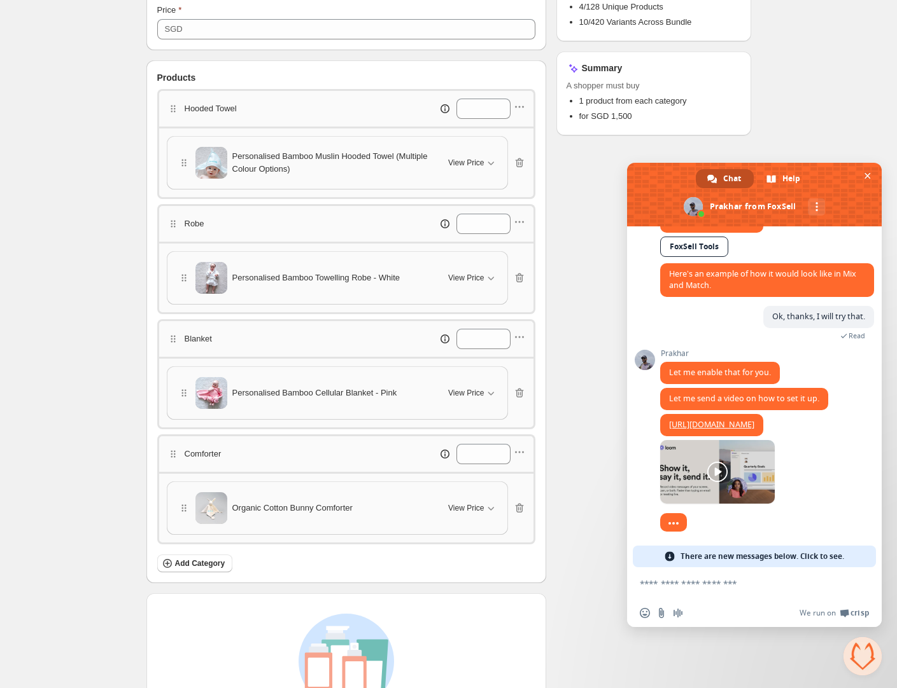
click at [734, 555] on span "There are new messages below. Click to see." at bounding box center [762, 557] width 164 height 22
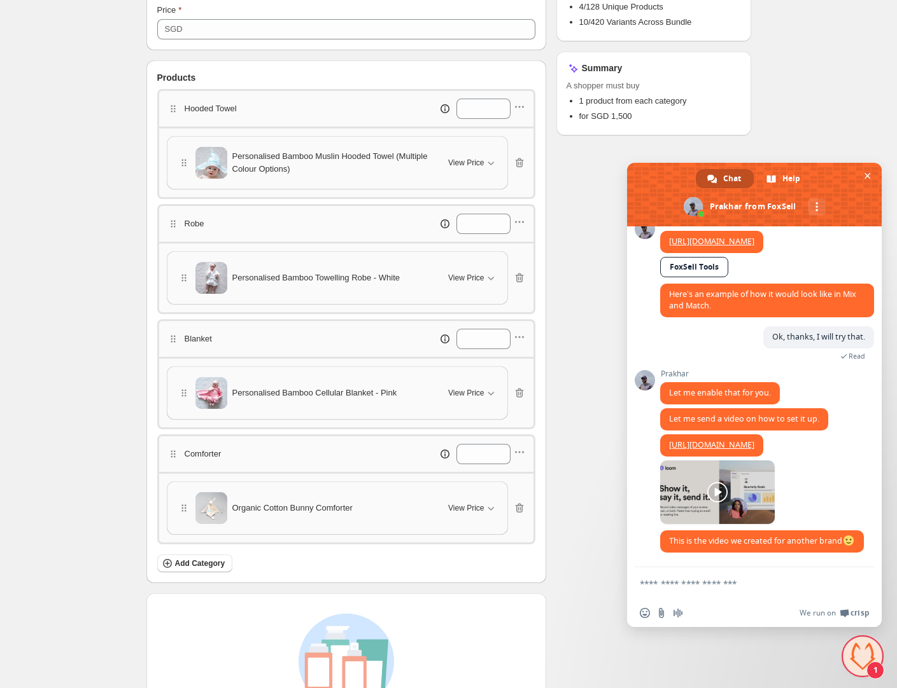
scroll to position [1077, 0]
click at [744, 585] on textarea "Compose your message..." at bounding box center [739, 583] width 201 height 11
type textarea "**********"
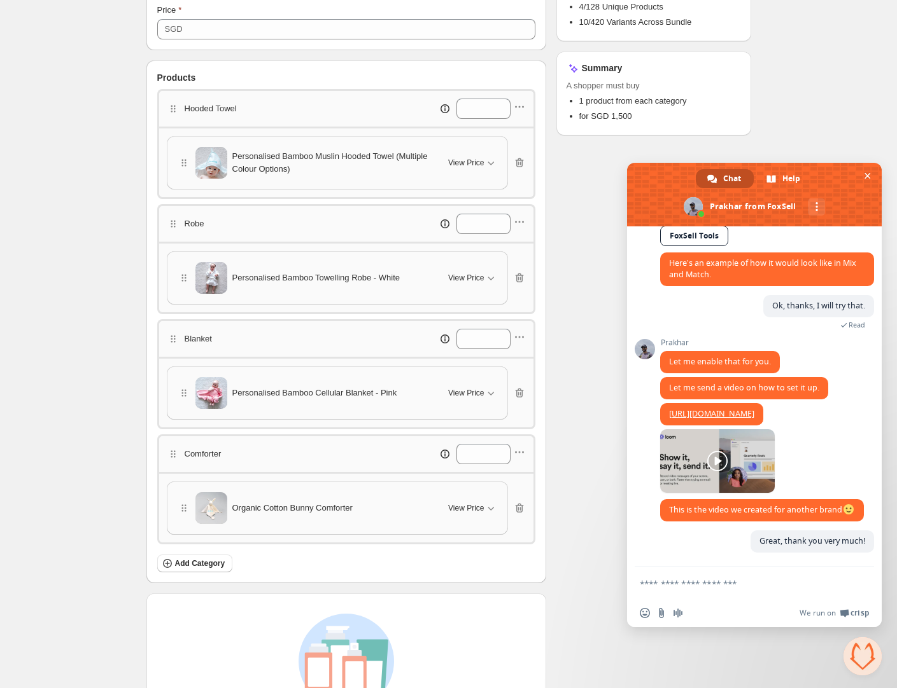
scroll to position [1108, 0]
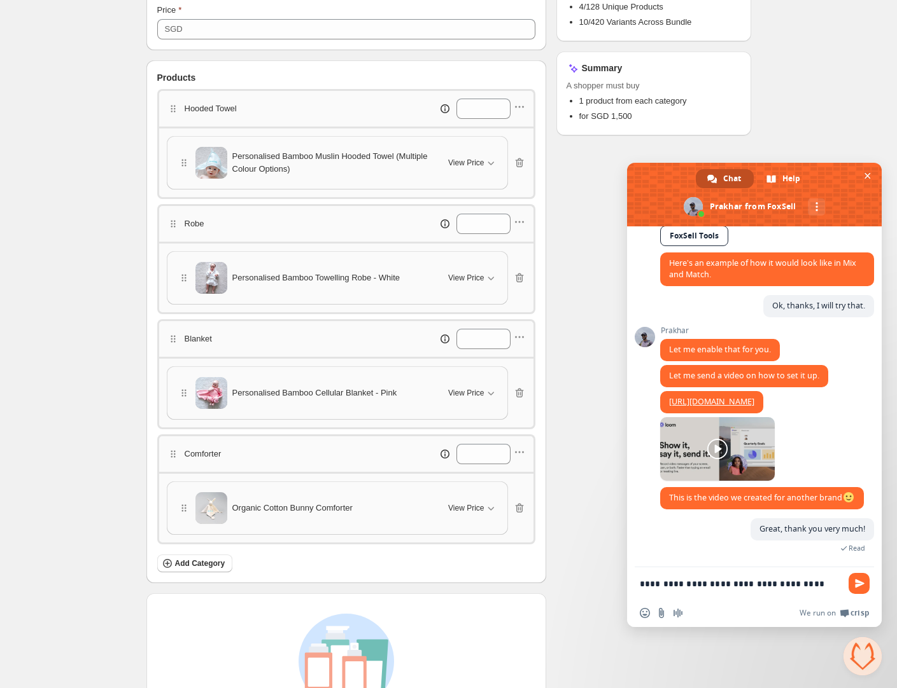
type textarea "**********"
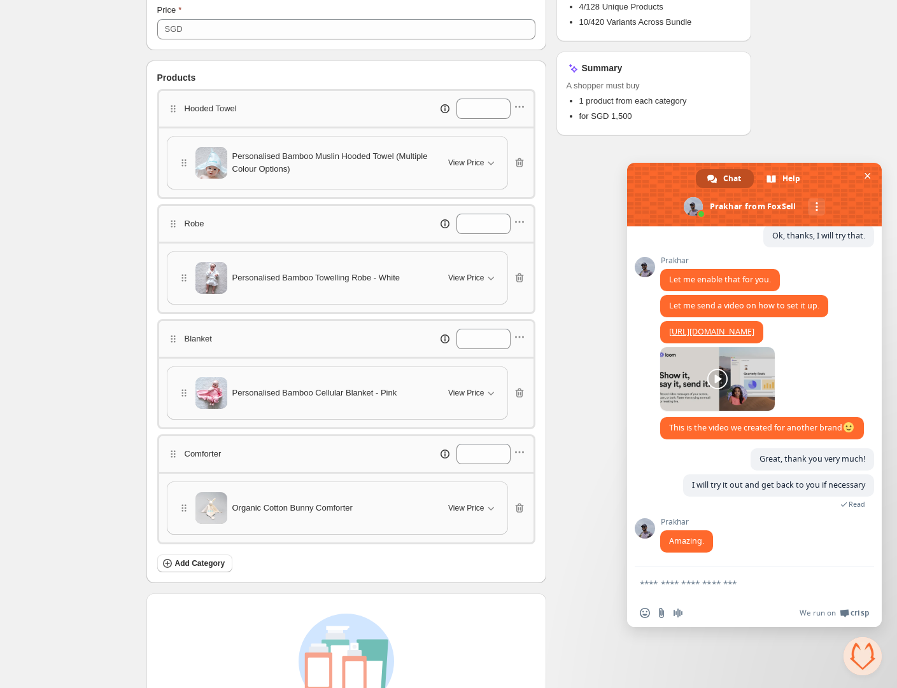
scroll to position [1178, 0]
type textarea "**********"
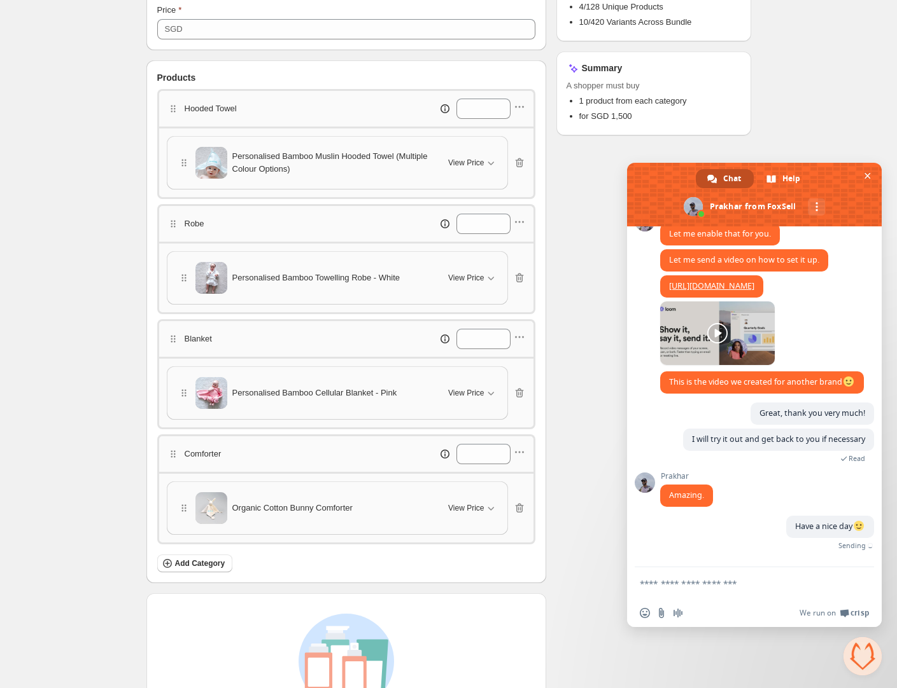
scroll to position [1209, 0]
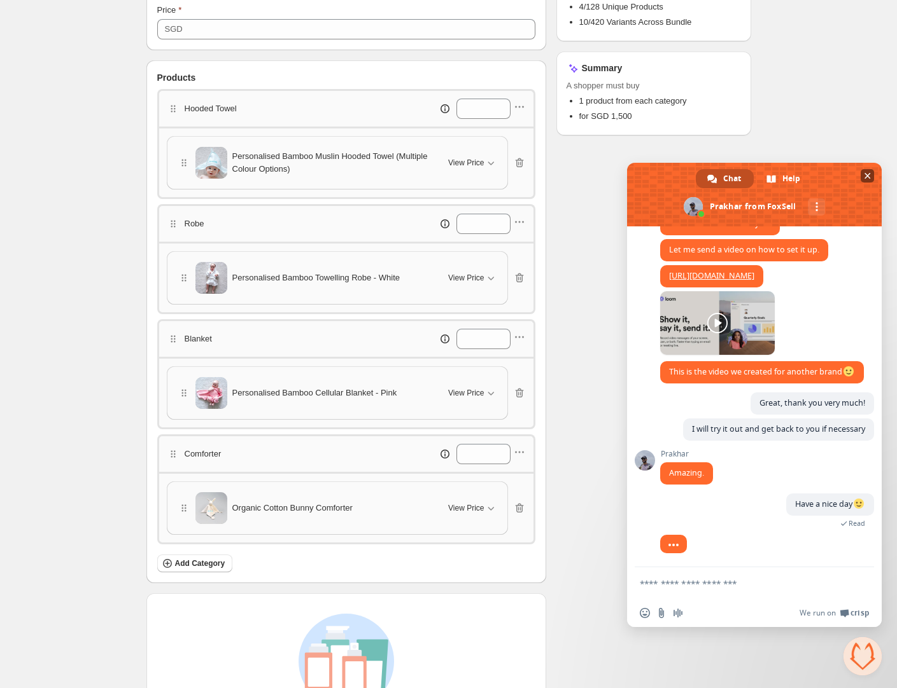
click at [869, 177] on span "Close chat" at bounding box center [867, 176] width 6 height 6
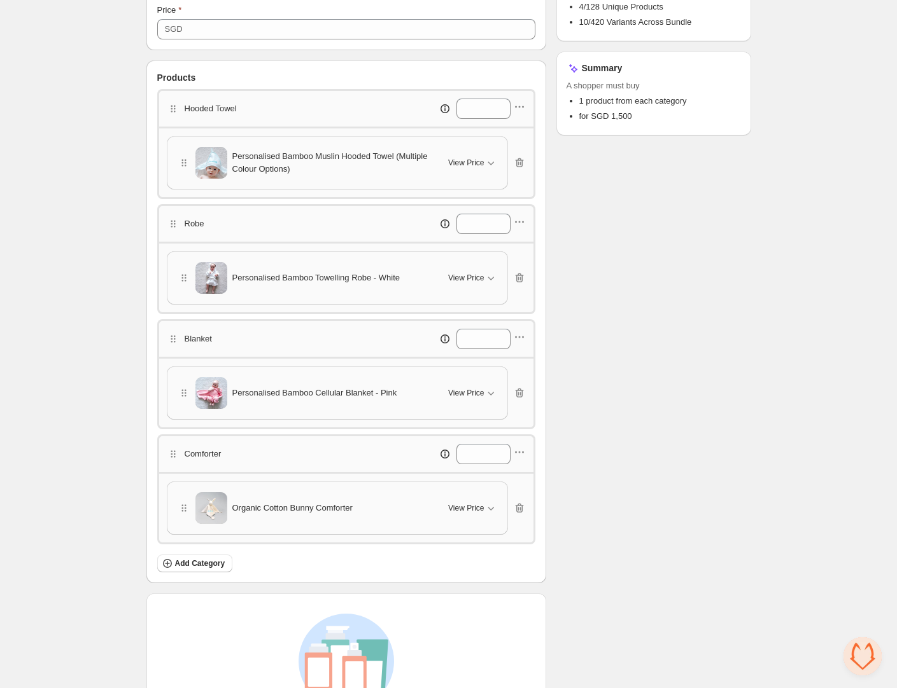
click at [660, 438] on div "Checklist Campaign Name must not be empty Title must not be empty At least 1 pr…" at bounding box center [653, 255] width 195 height 1075
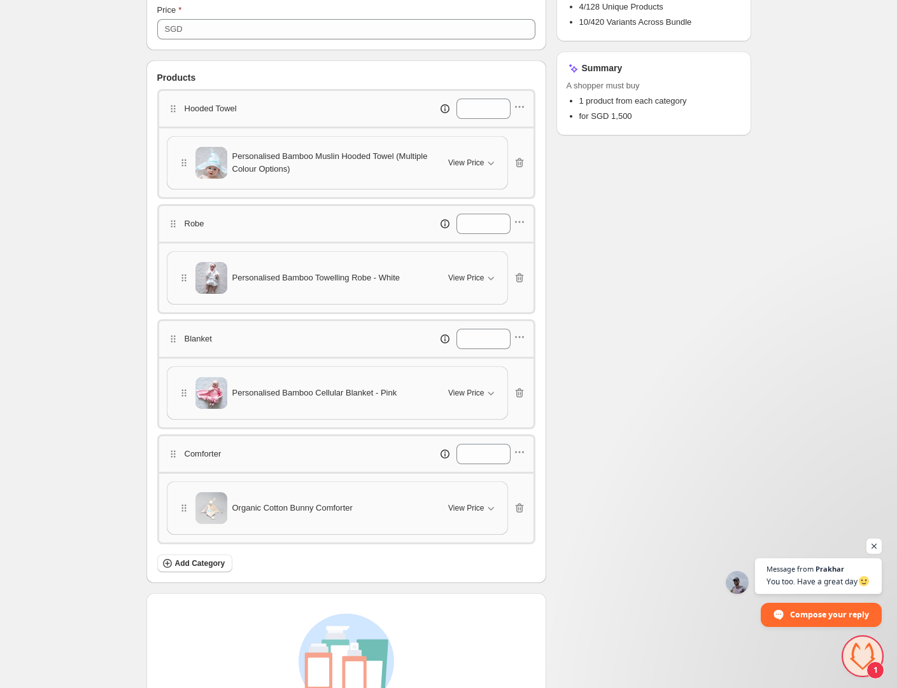
scroll to position [1253, 0]
click at [641, 413] on div "Checklist Campaign Name must not be empty Title must not be empty At least 1 pr…" at bounding box center [653, 255] width 195 height 1075
click at [199, 562] on span "Add Category" at bounding box center [200, 564] width 50 height 10
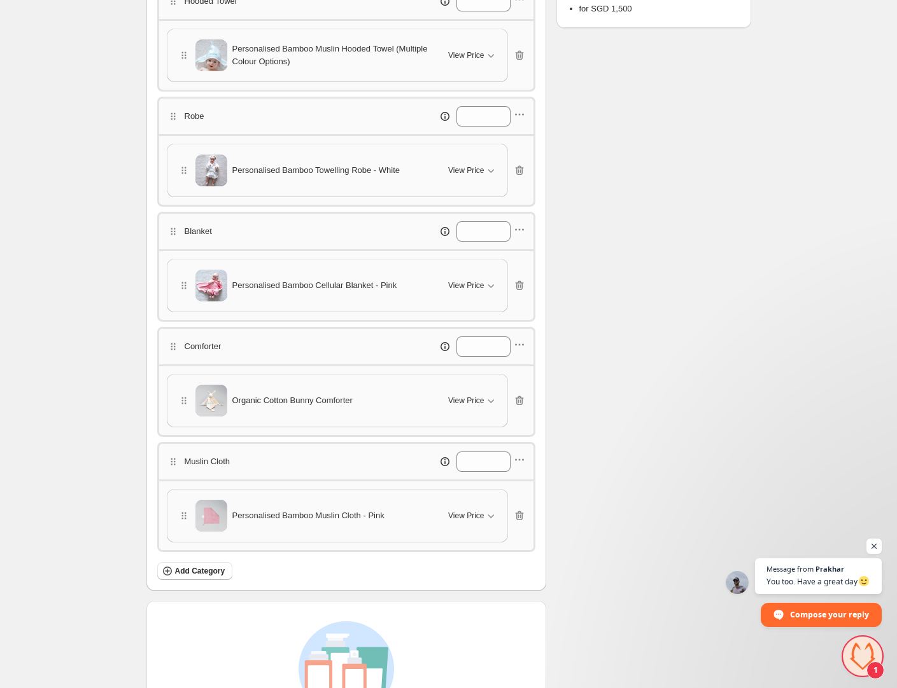
scroll to position [456, 0]
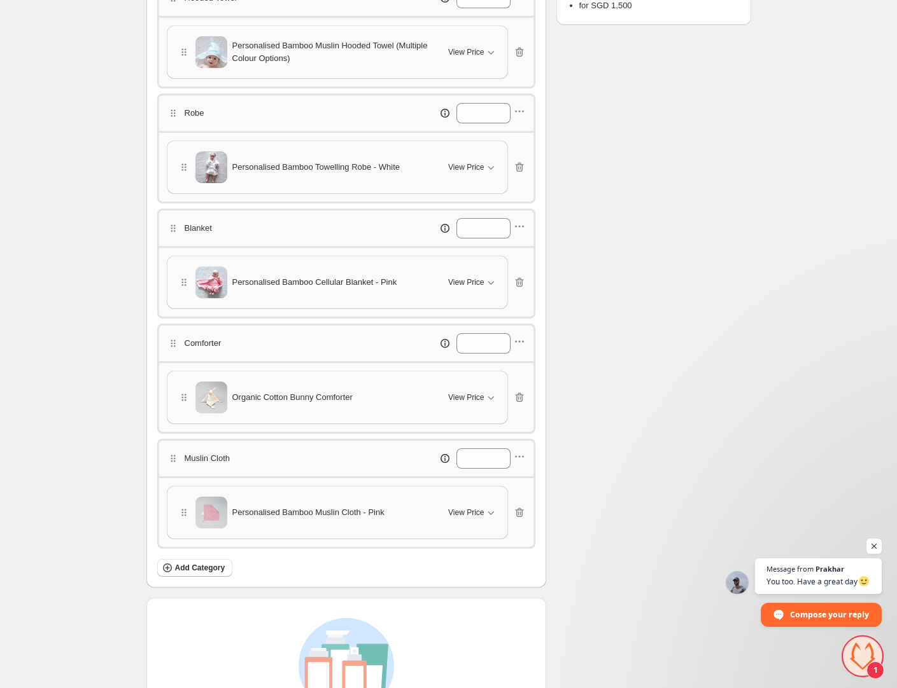
click at [658, 244] on div "Checklist Campaign Name must not be empty Title must not be empty At least 1 pr…" at bounding box center [653, 202] width 195 height 1190
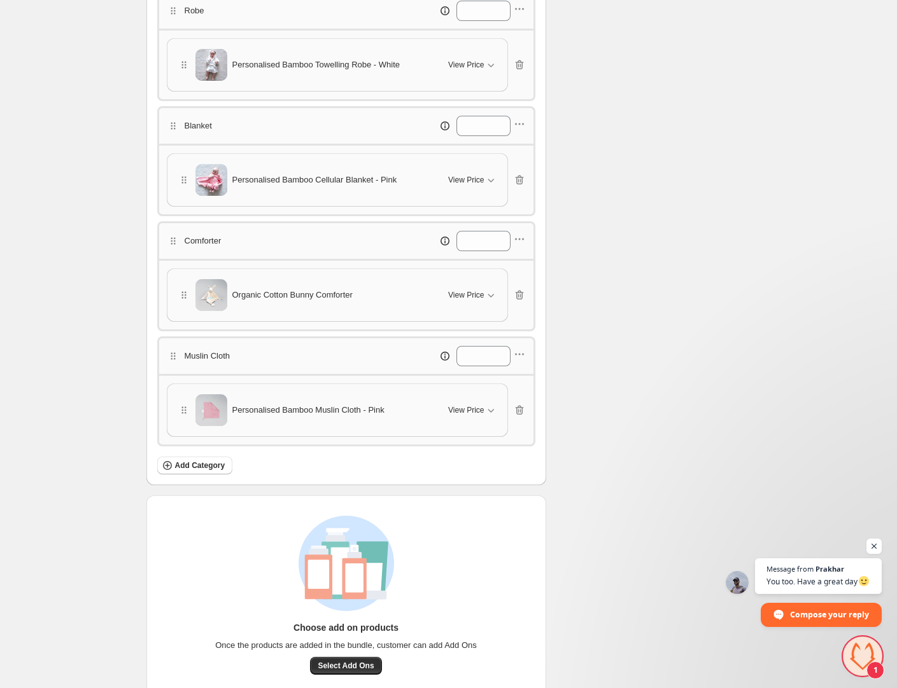
scroll to position [576, 0]
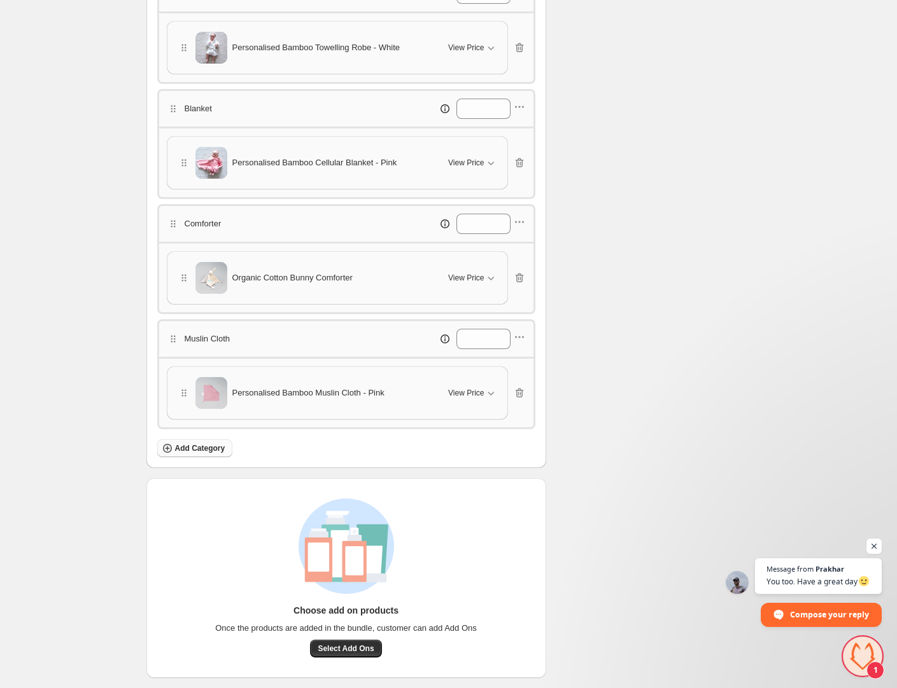
click at [198, 450] on span "Add Category" at bounding box center [200, 448] width 50 height 10
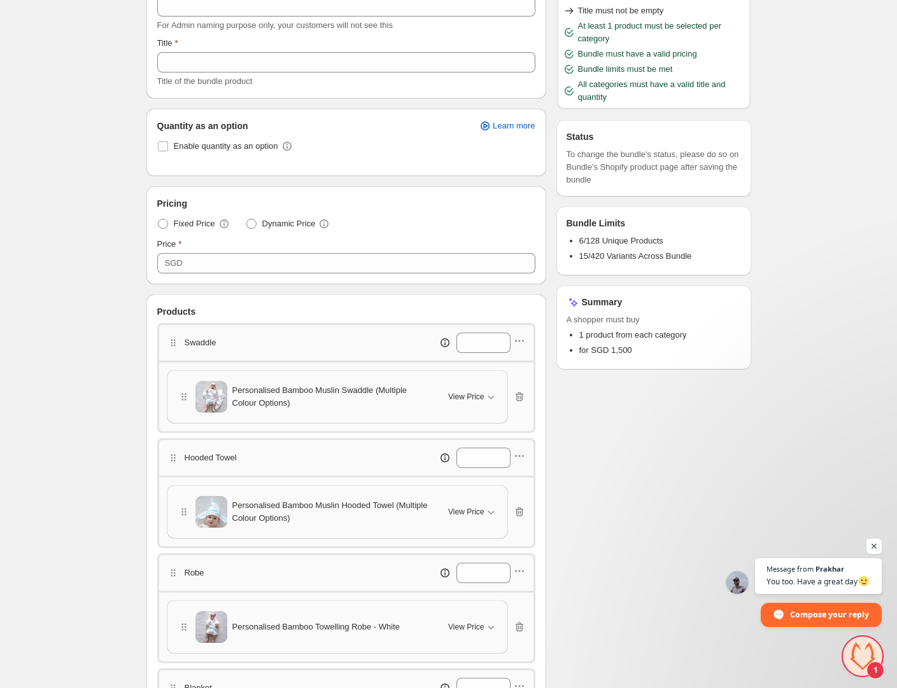
scroll to position [0, 0]
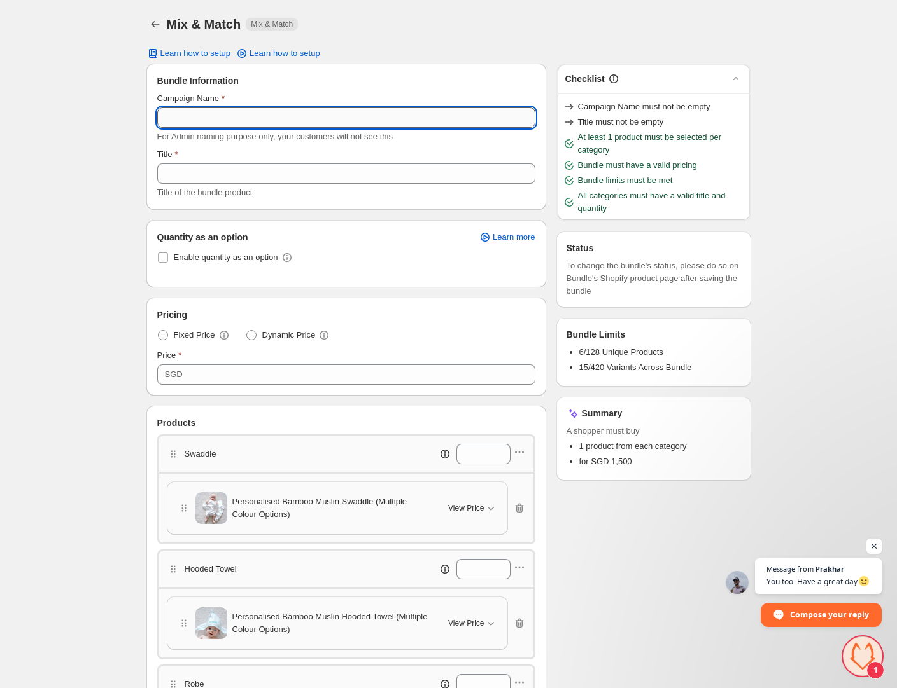
click at [252, 122] on input "Campaign Name" at bounding box center [346, 118] width 378 height 20
type input "******"
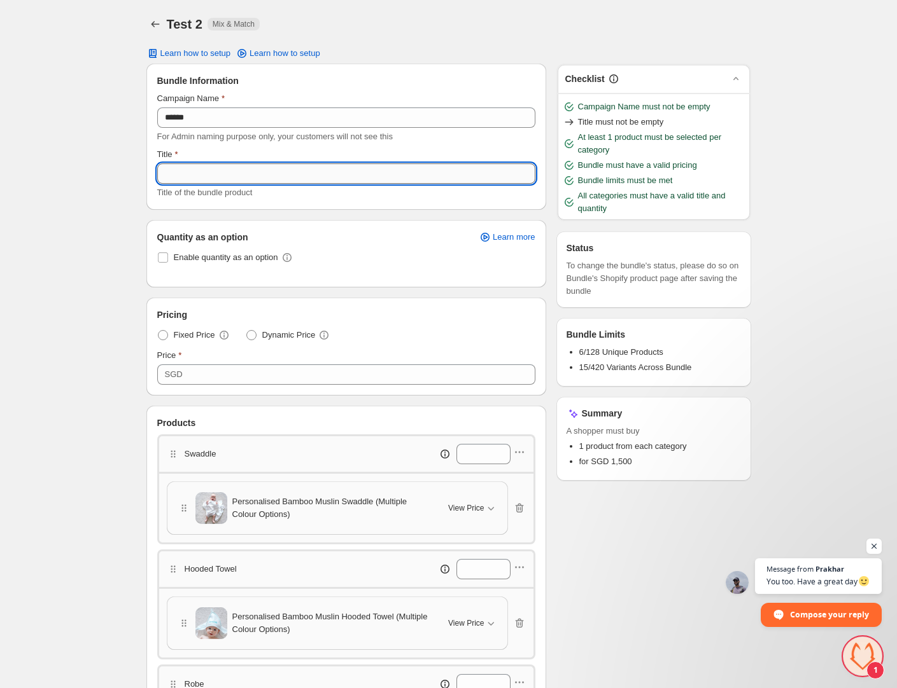
click at [252, 172] on input "Title" at bounding box center [346, 174] width 378 height 20
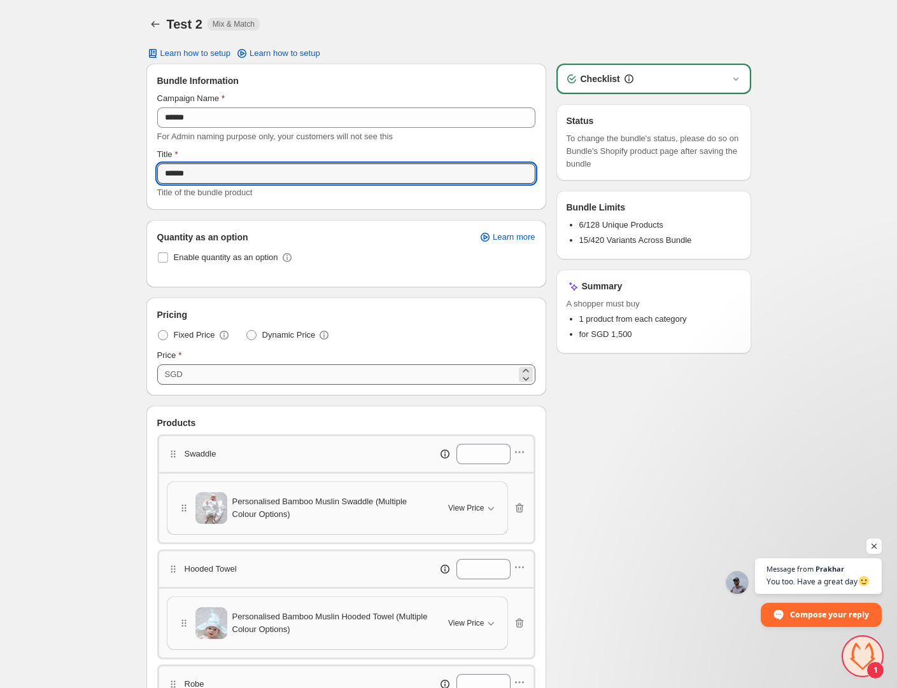
type input "******"
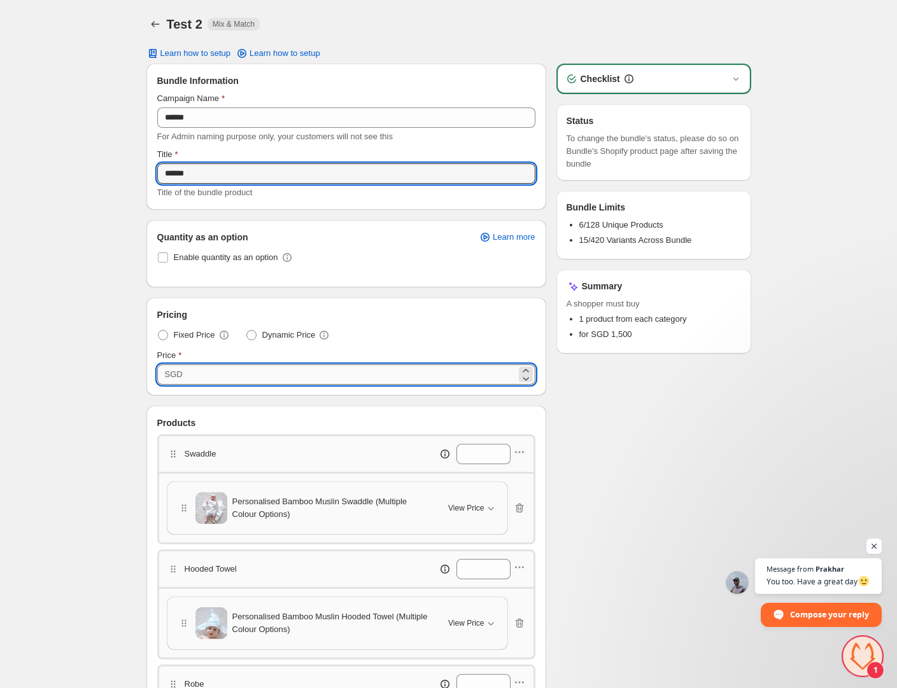
click at [196, 374] on input "****" at bounding box center [351, 375] width 330 height 20
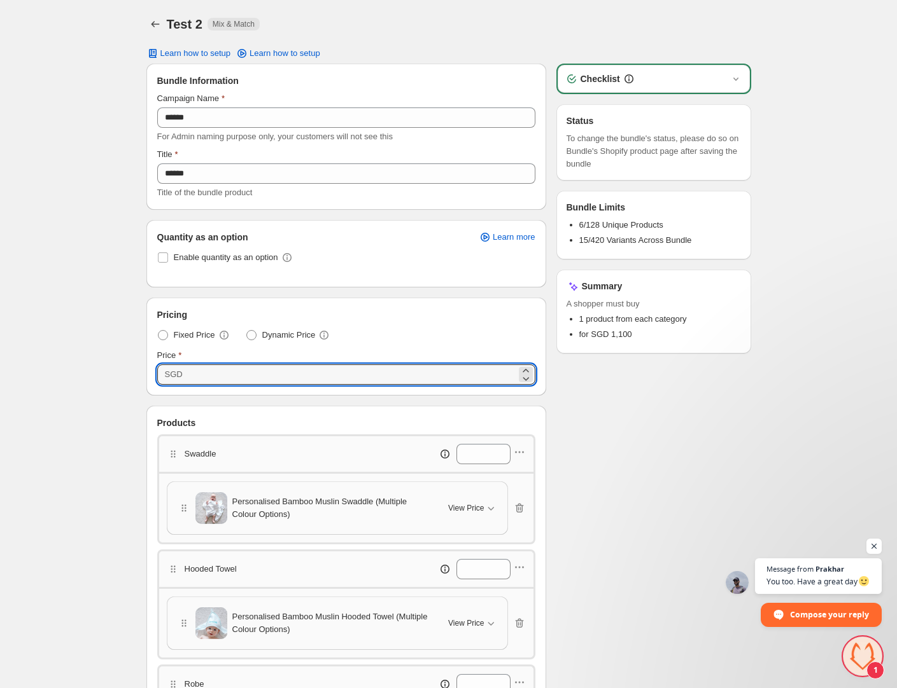
type input "****"
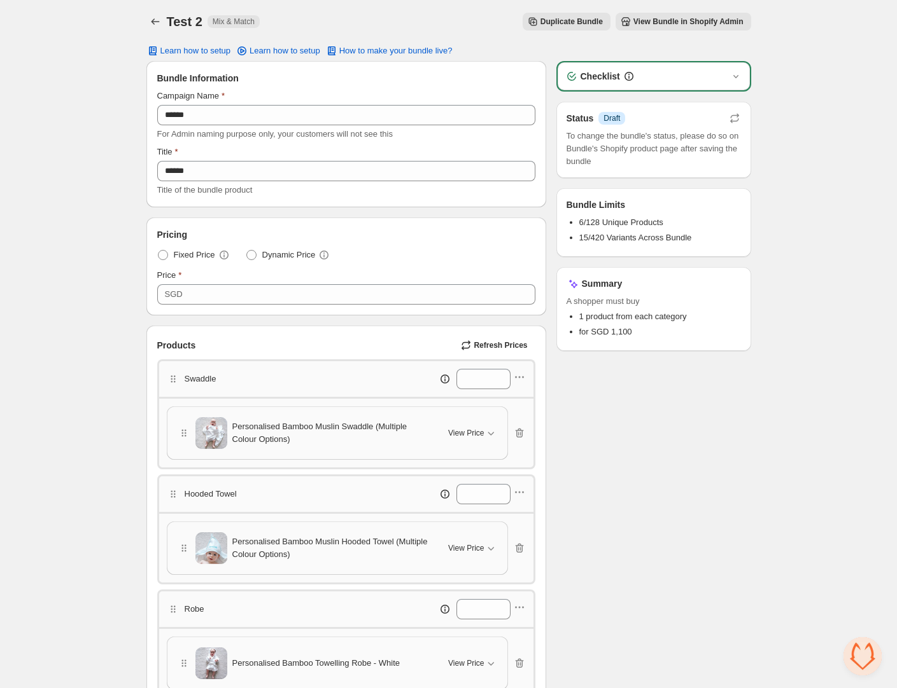
scroll to position [5, 0]
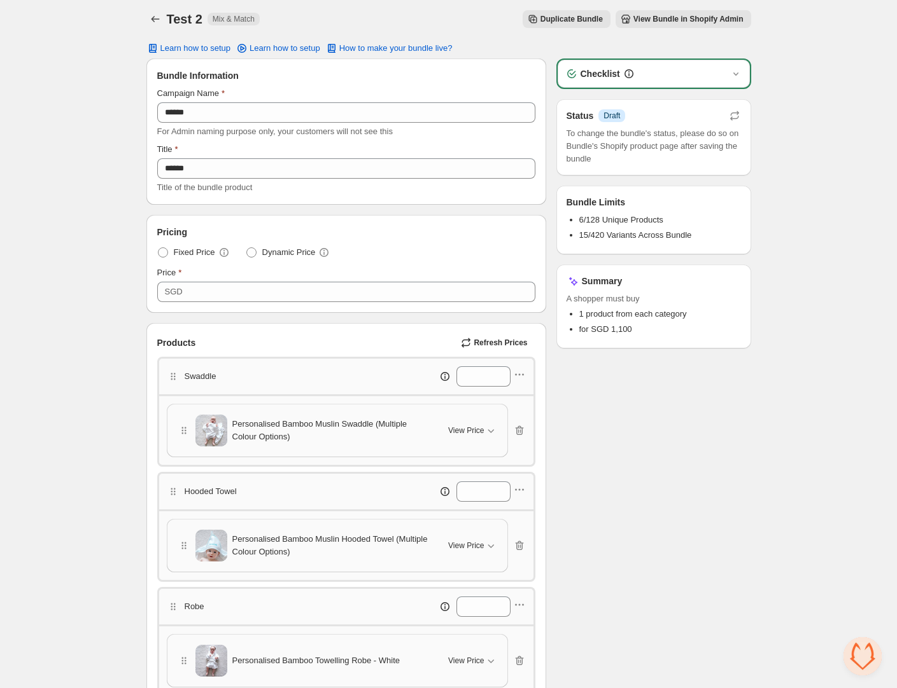
click at [680, 15] on span "View Bundle in Shopify Admin" at bounding box center [688, 19] width 110 height 10
click at [106, 135] on div "Home Bundles Analytics Plan and Billing Test 2. This page is ready Test 2 Mix &…" at bounding box center [448, 657] width 897 height 1325
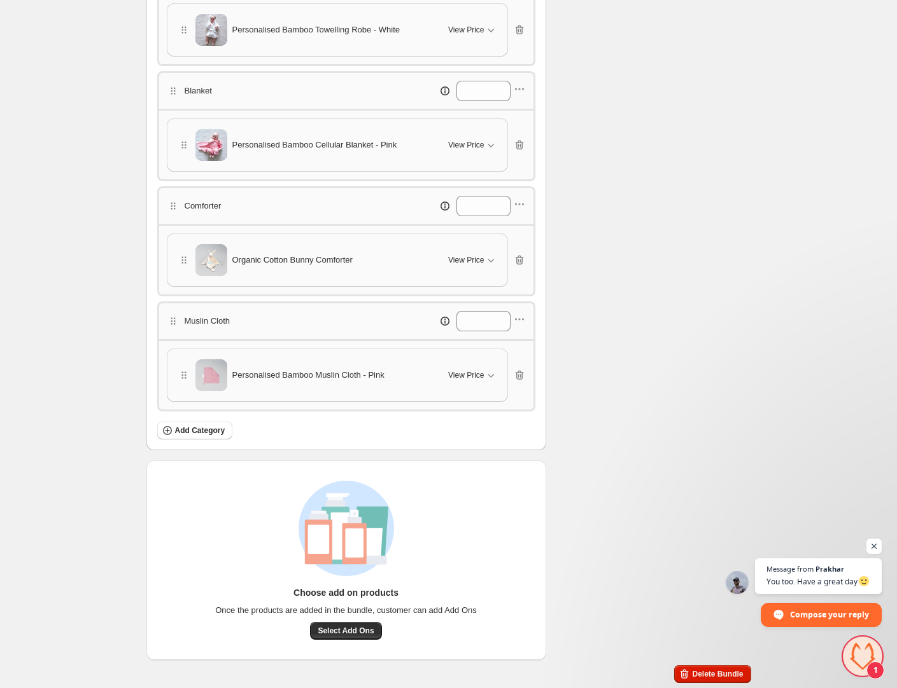
scroll to position [0, 0]
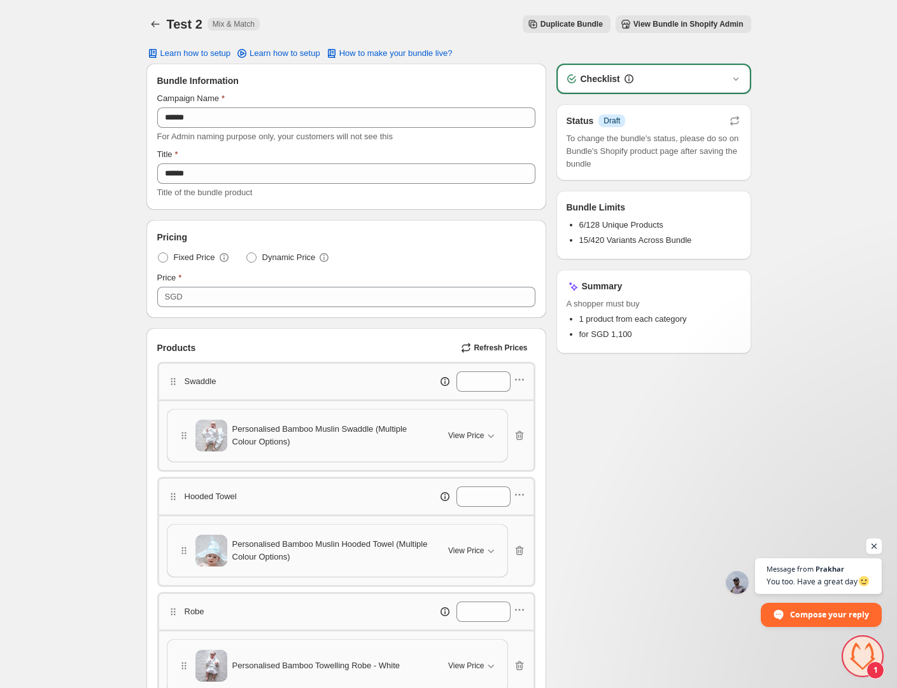
click at [873, 547] on span "Open chat" at bounding box center [874, 547] width 16 height 16
